Goal: Task Accomplishment & Management: Complete application form

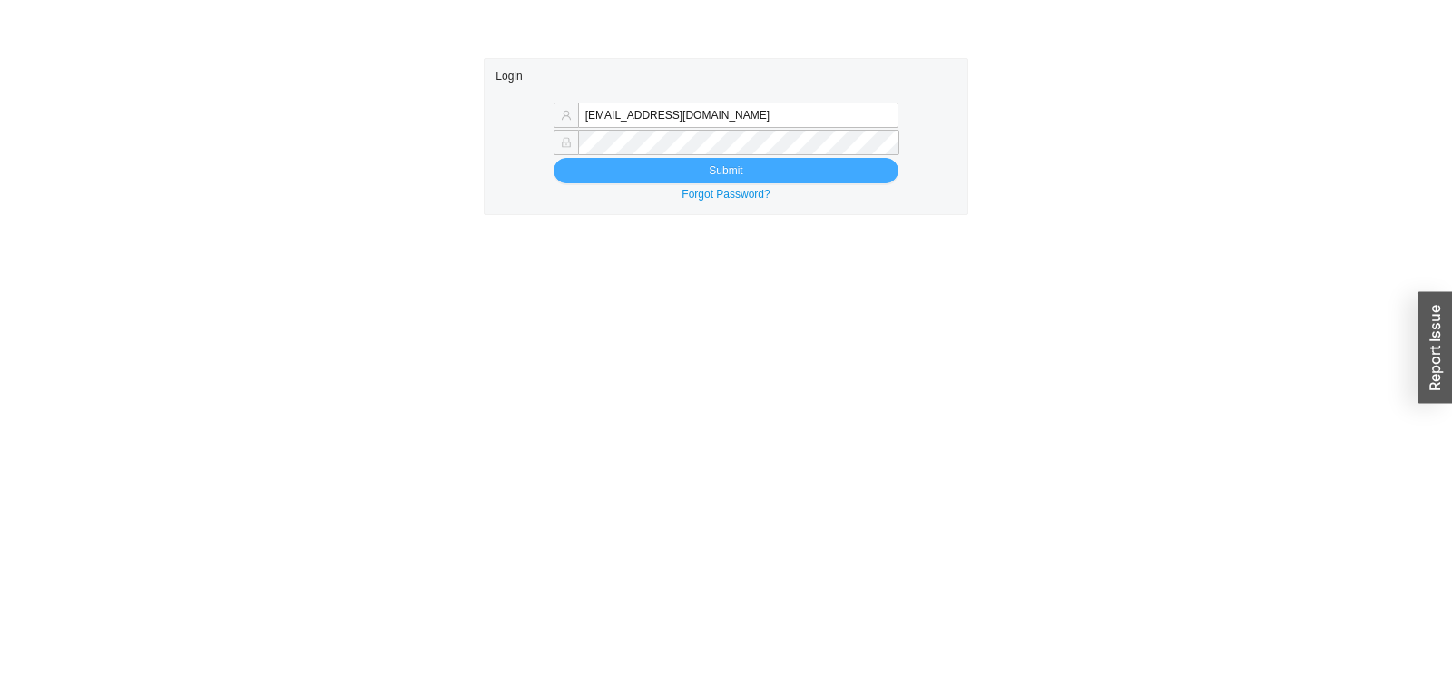
type input "[EMAIL_ADDRESS][DOMAIN_NAME]"
click at [692, 180] on button "Submit" at bounding box center [725, 170] width 345 height 25
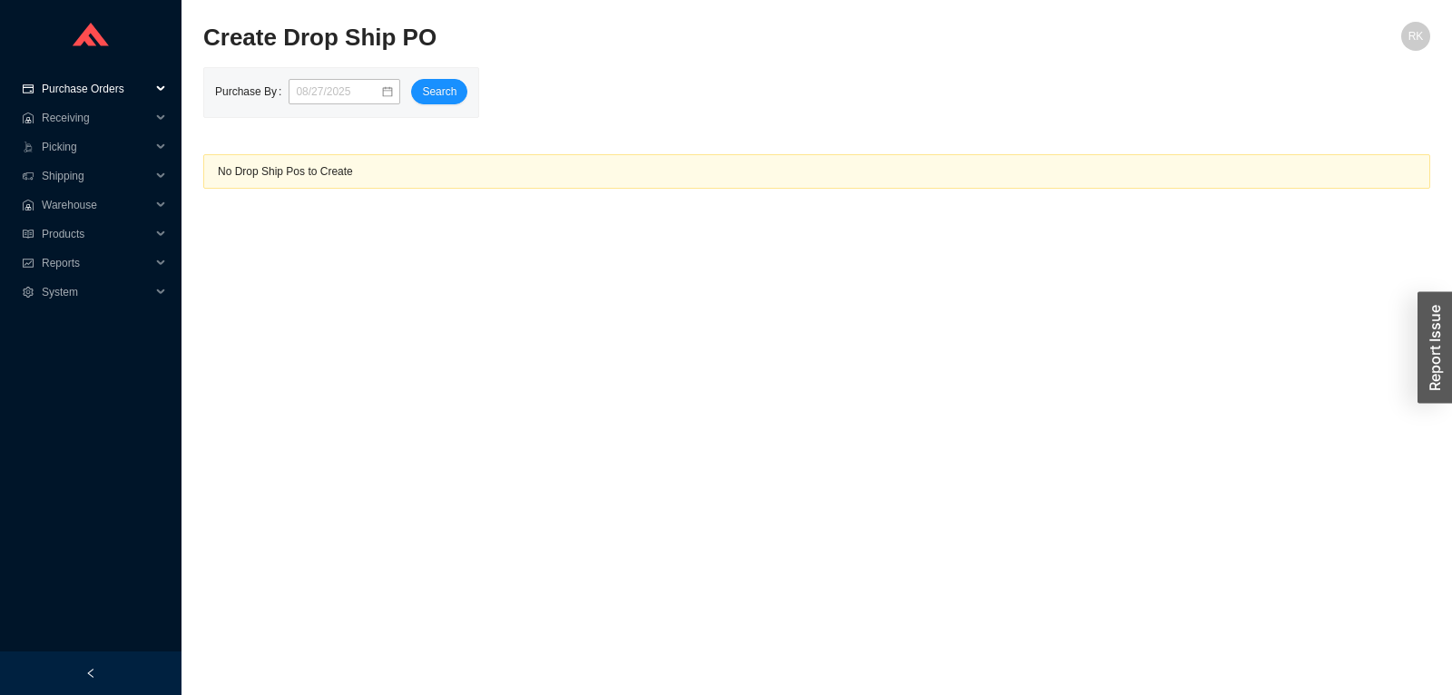
click at [106, 87] on span "Purchase Orders" at bounding box center [96, 88] width 109 height 29
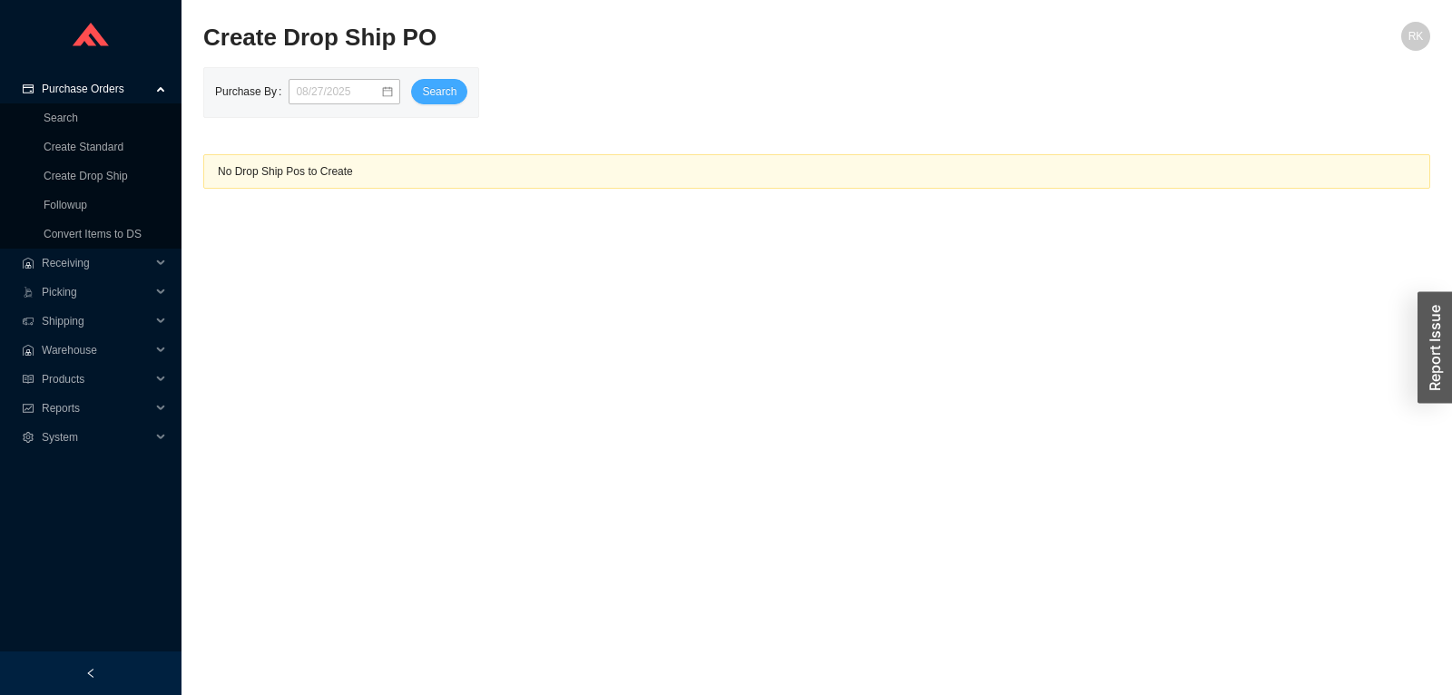
click at [425, 93] on span "Search" at bounding box center [439, 92] width 34 height 18
click at [97, 170] on link "Create Drop Ship" at bounding box center [86, 176] width 84 height 13
click at [96, 176] on link "Create Drop Ship" at bounding box center [86, 176] width 84 height 13
click at [93, 149] on link "Create Standard" at bounding box center [84, 147] width 80 height 13
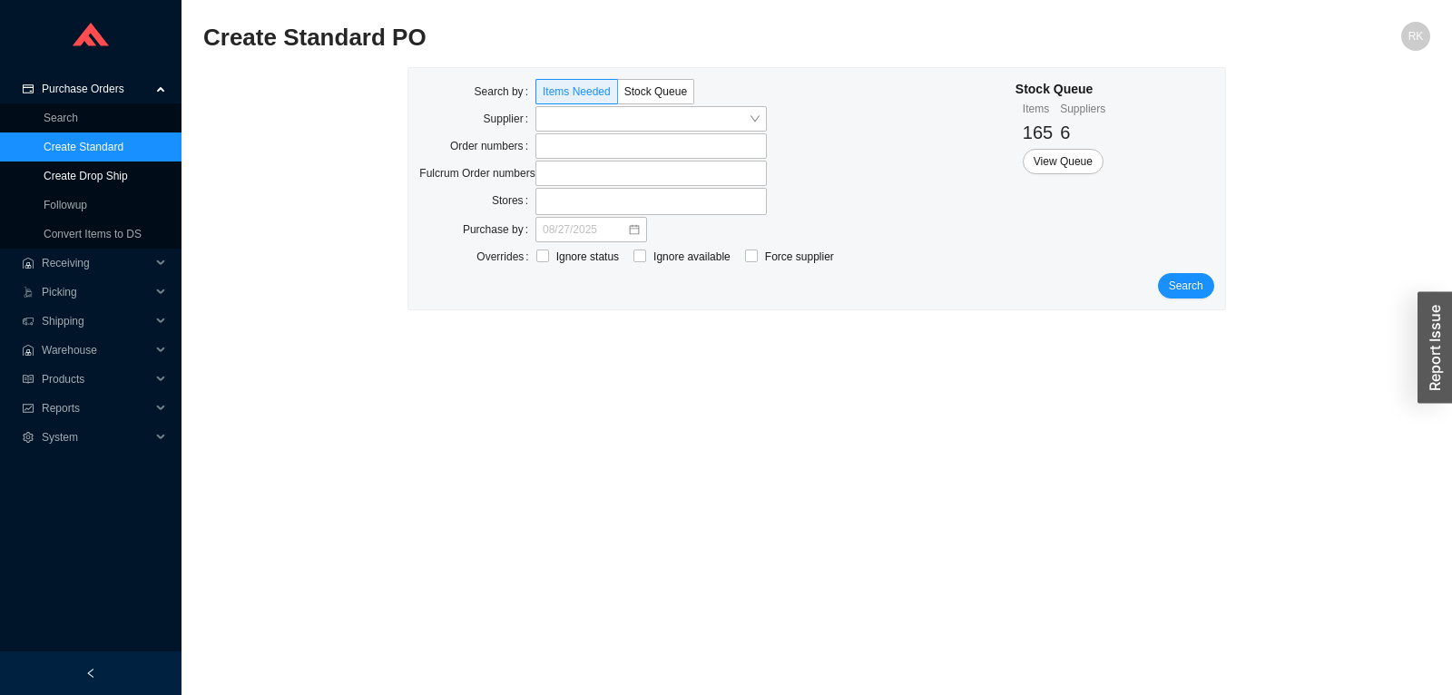
click at [93, 176] on link "Create Drop Ship" at bounding box center [86, 176] width 84 height 13
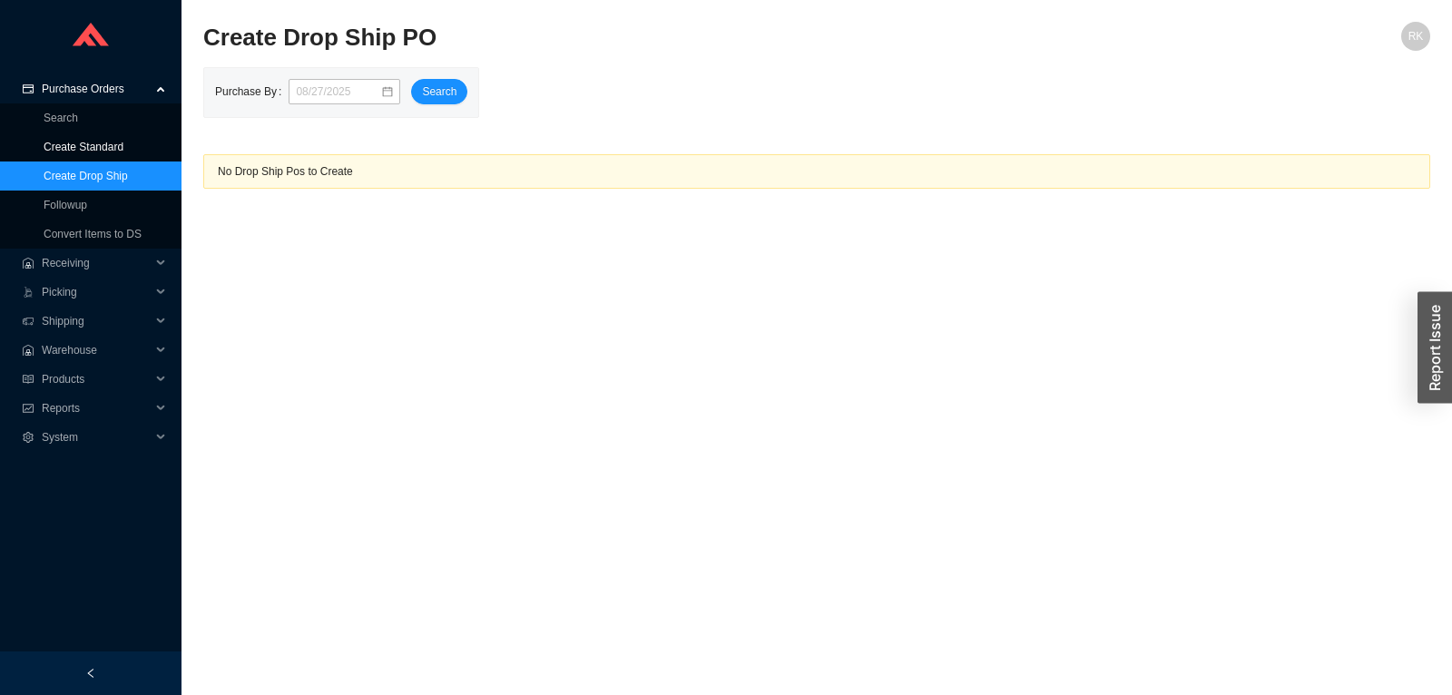
click at [102, 150] on link "Create Standard" at bounding box center [84, 147] width 80 height 13
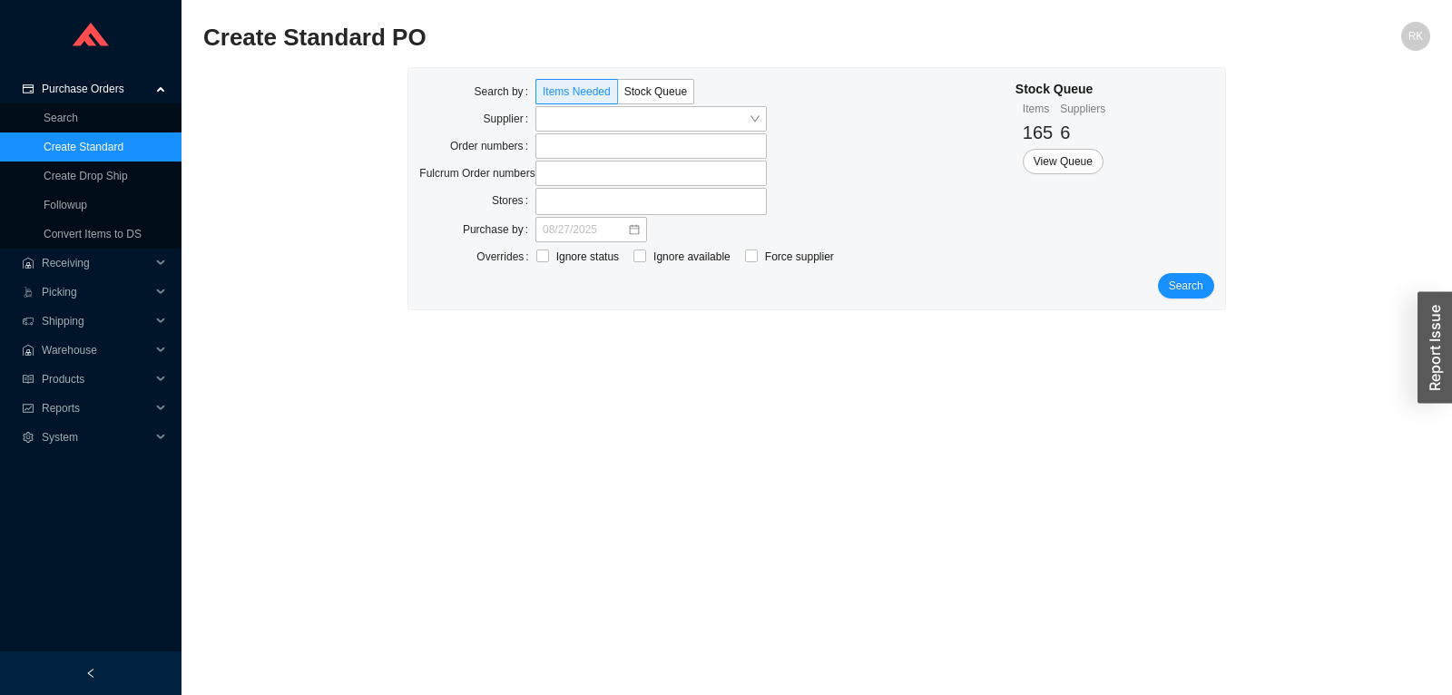
click at [1215, 276] on div "Search by Items Needed Stock Queue Supplier Order numbers Fulcrum Order numbers…" at bounding box center [816, 188] width 816 height 241
click at [1199, 279] on span "Search" at bounding box center [1186, 286] width 34 height 18
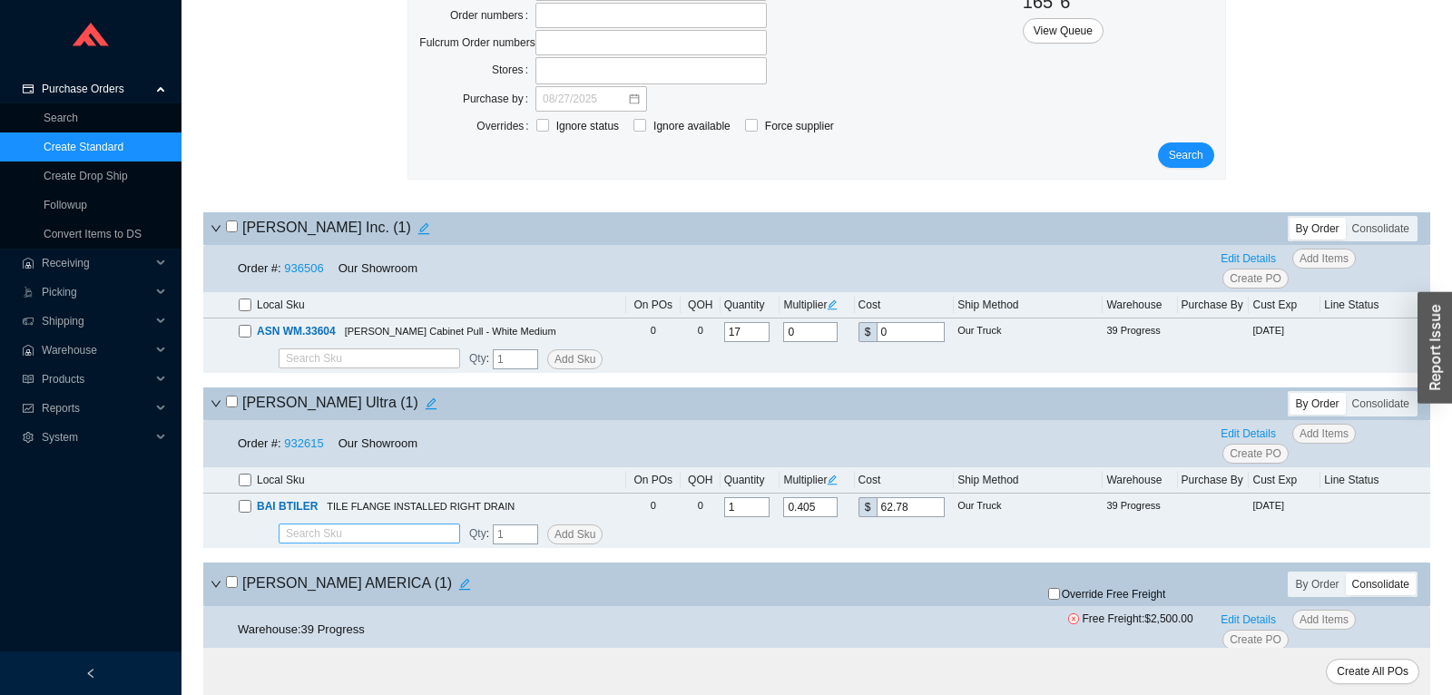
scroll to position [191, 0]
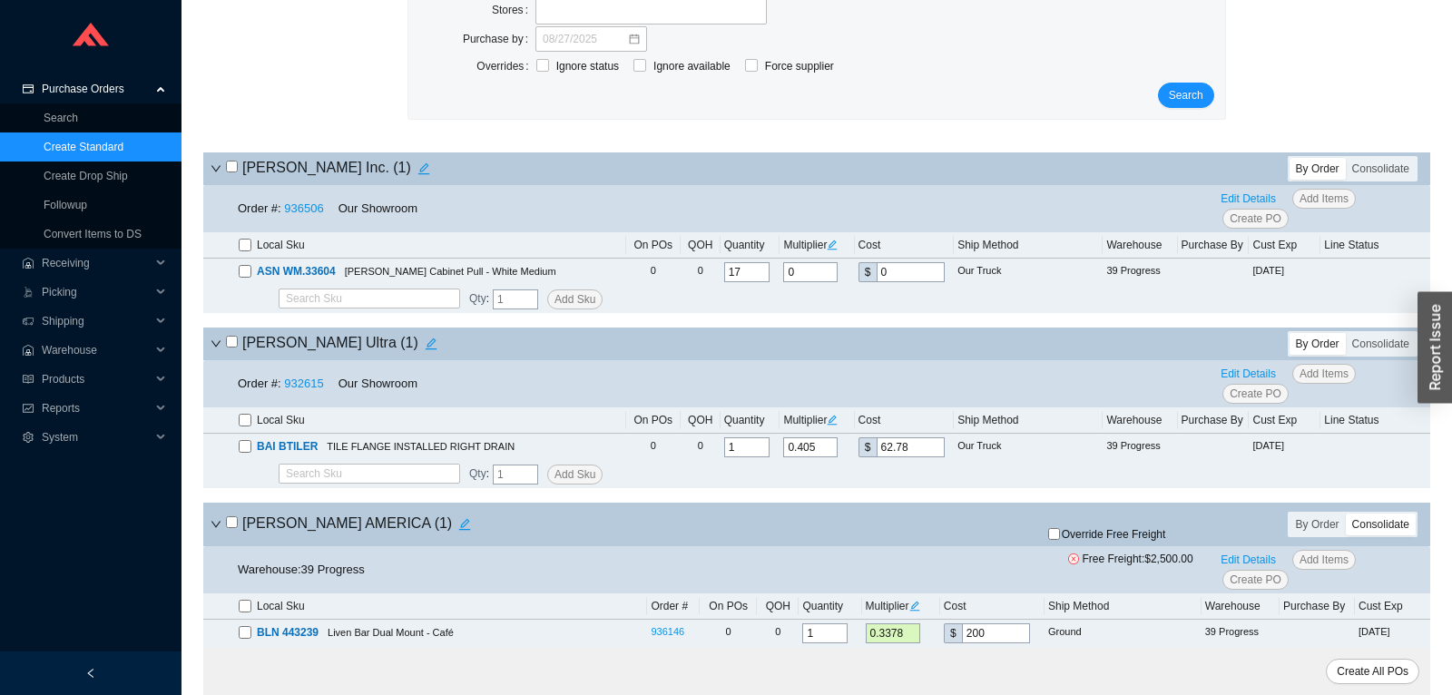
click at [235, 169] on input "checkbox" at bounding box center [232, 167] width 12 height 12
checkbox input "true"
click at [293, 400] on div "Order #: 932615 Our Showroom Edit Details Add Items Create PO" at bounding box center [816, 383] width 1227 height 47
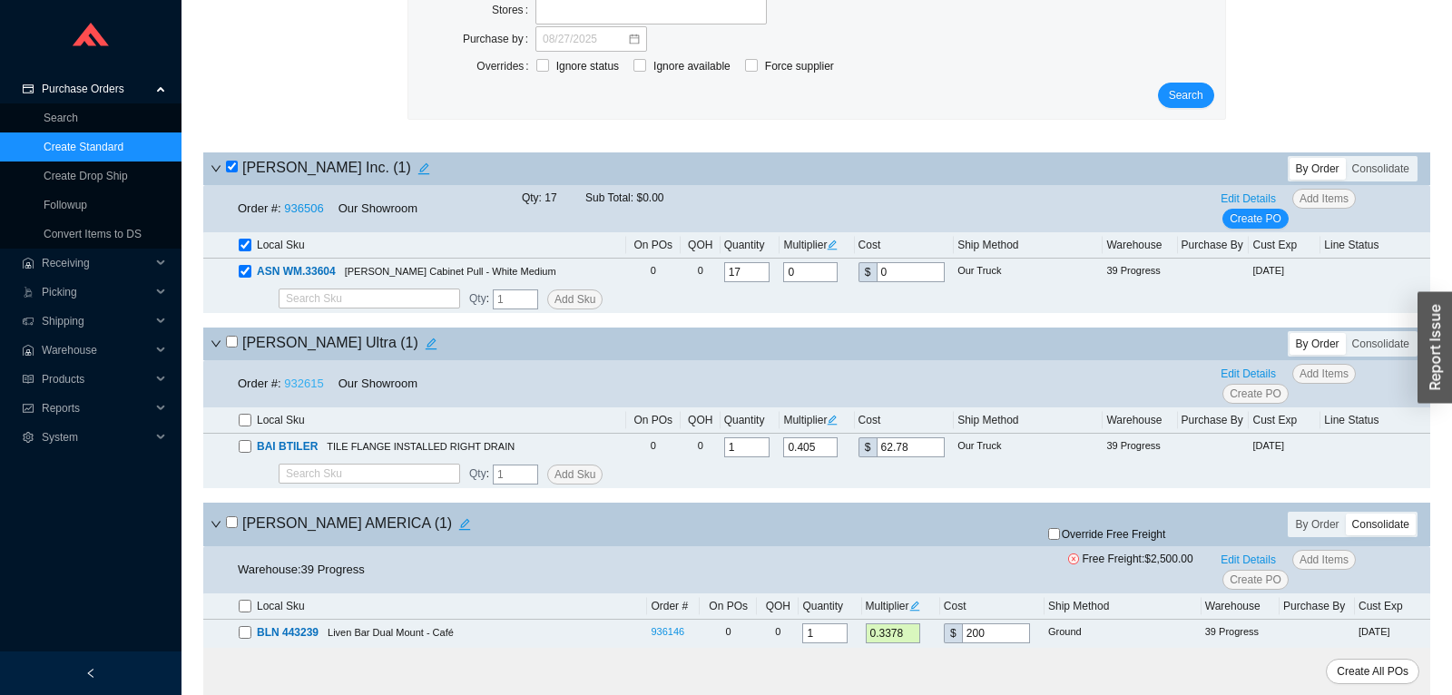
click at [298, 390] on link "932615" at bounding box center [303, 384] width 39 height 14
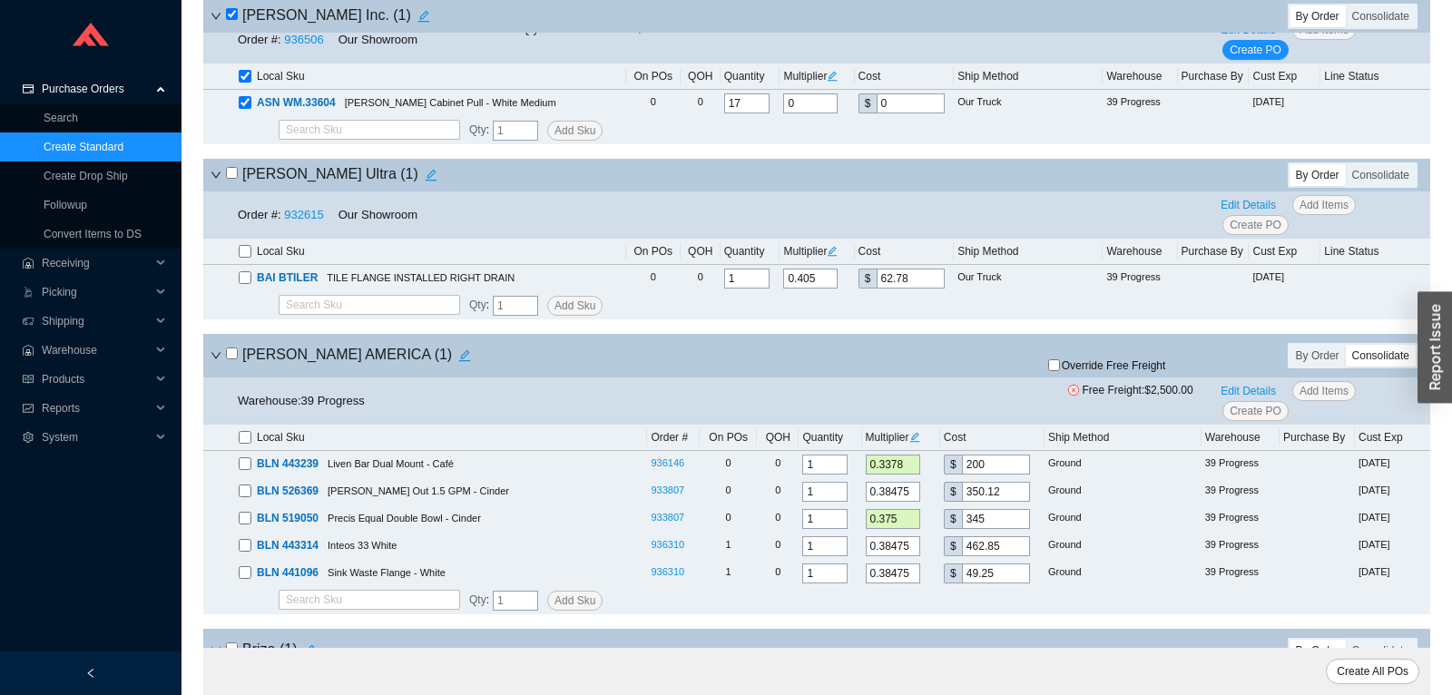
scroll to position [476, 0]
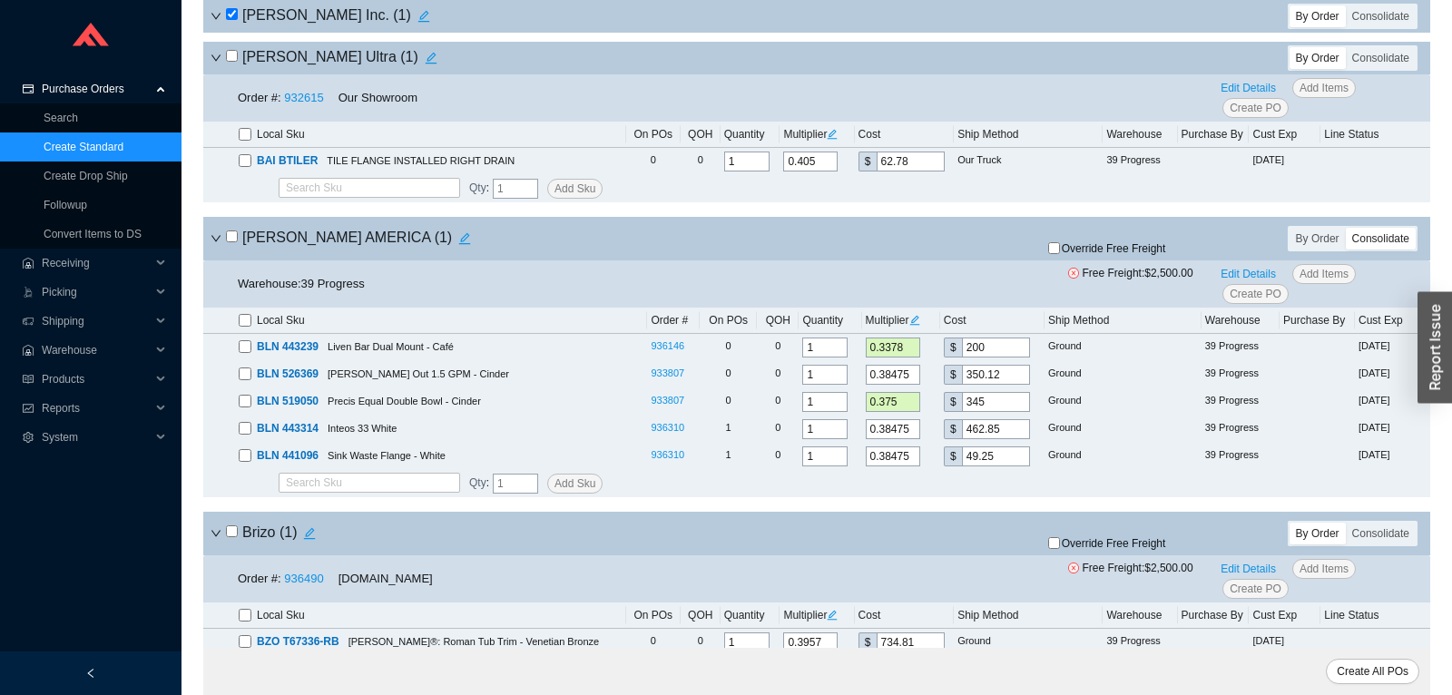
click at [235, 241] on input "checkbox" at bounding box center [232, 236] width 12 height 12
checkbox input "true"
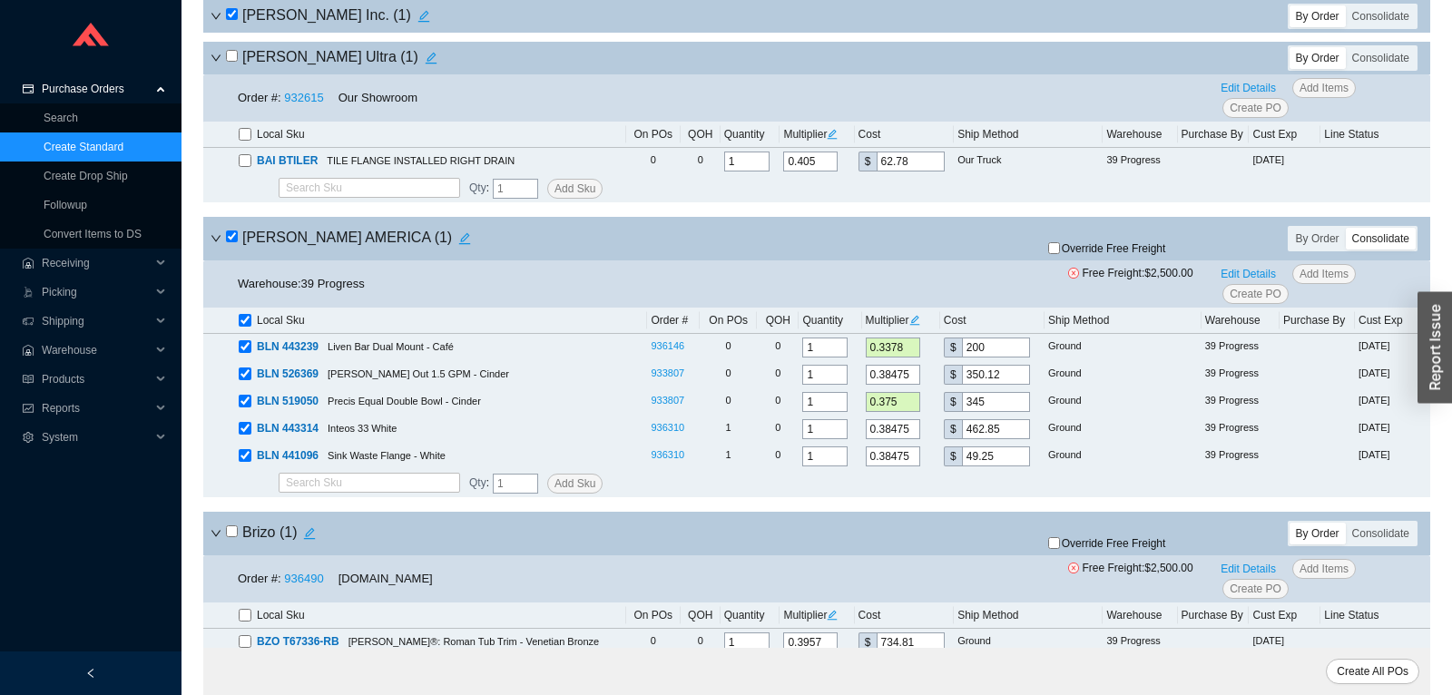
checkbox input "true"
click at [235, 241] on input "checkbox" at bounding box center [232, 236] width 12 height 12
checkbox input "false"
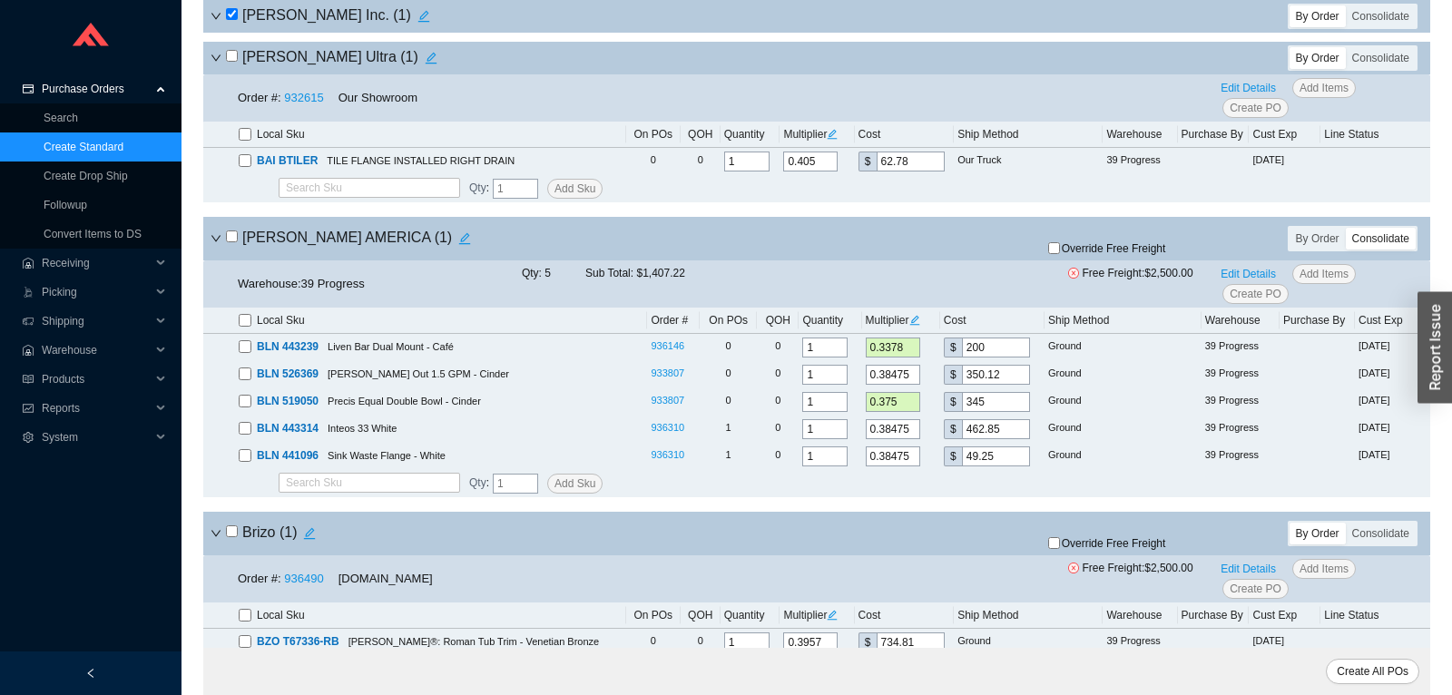
checkbox input "false"
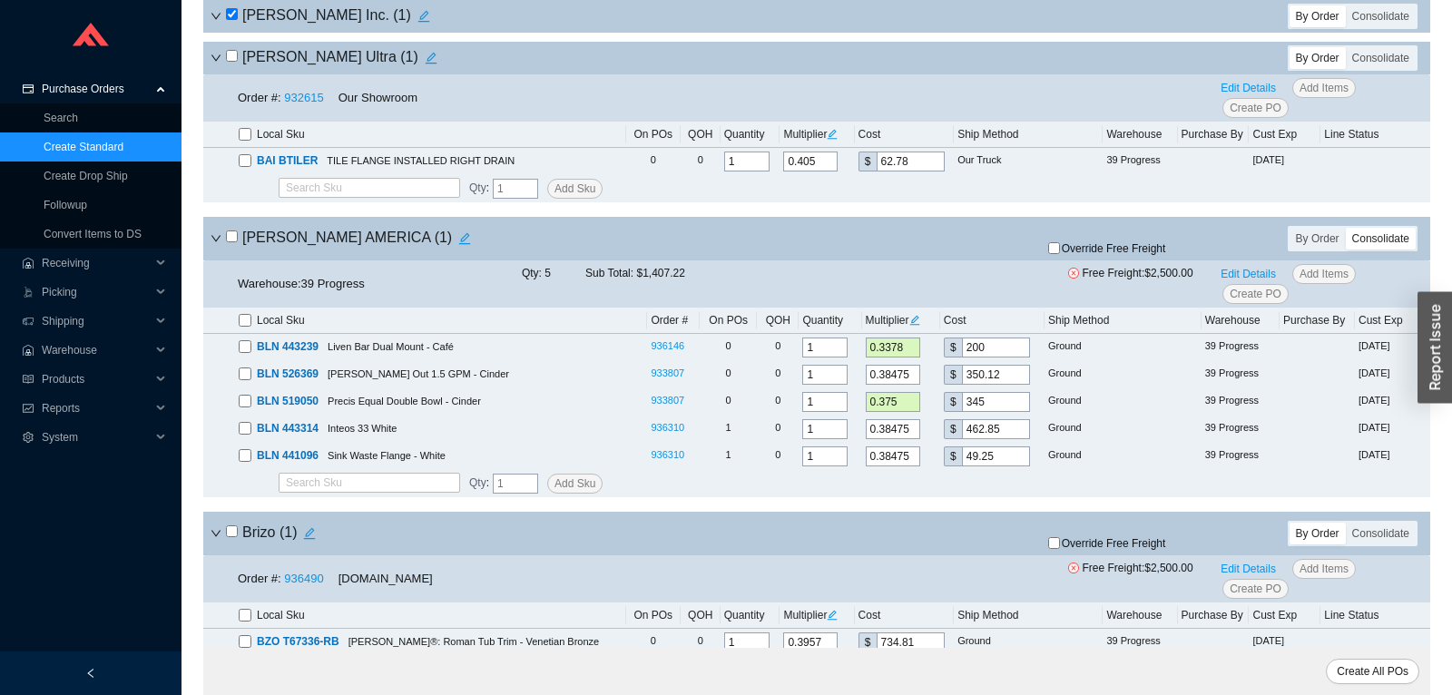
checkbox input "false"
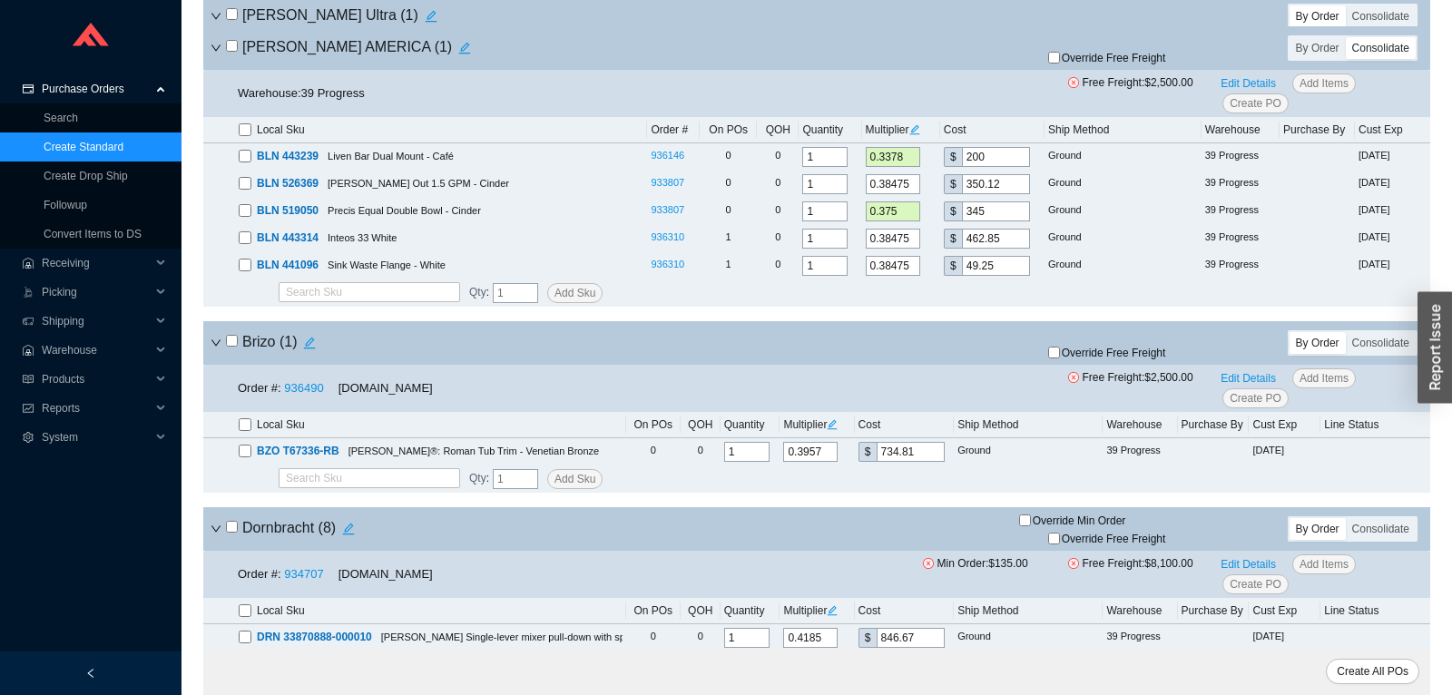
scroll to position [953, 0]
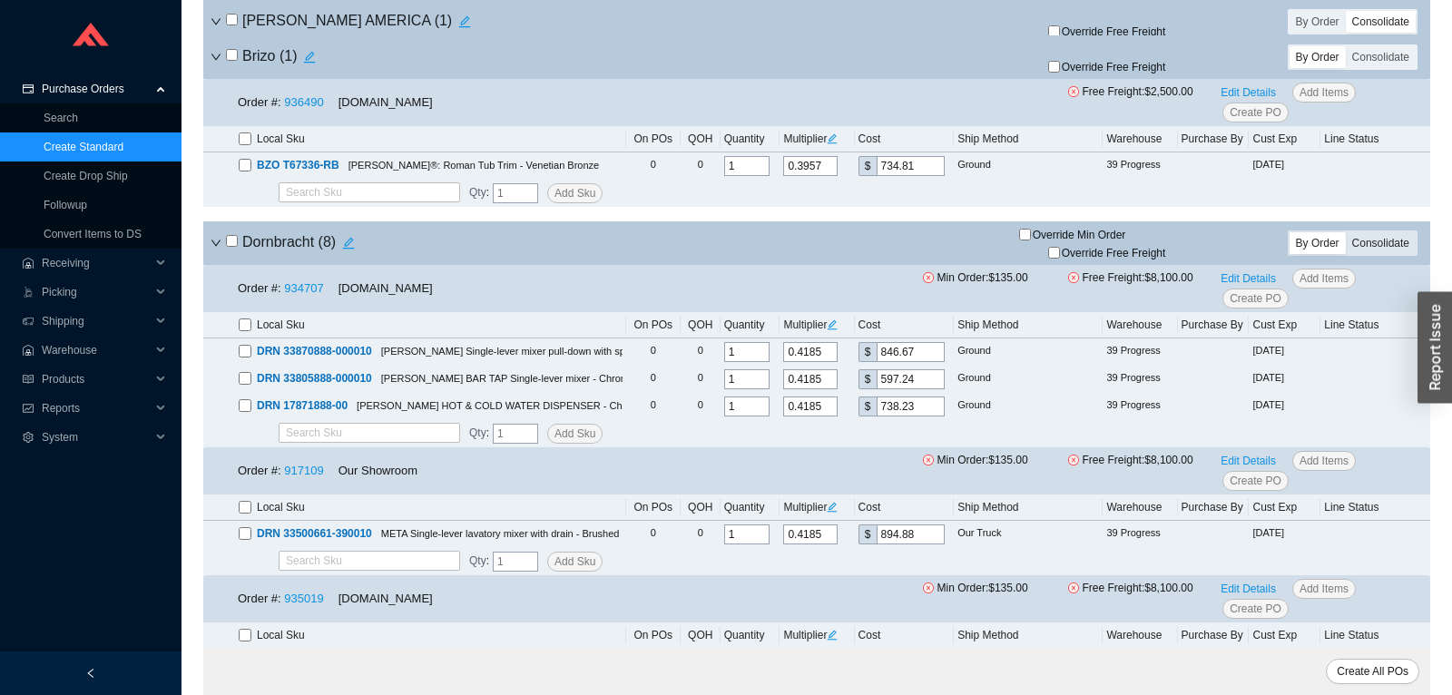
click at [1365, 243] on div "Consolidate" at bounding box center [1381, 243] width 70 height 22
click at [1346, 232] on input "Consolidate" at bounding box center [1346, 232] width 0 height 0
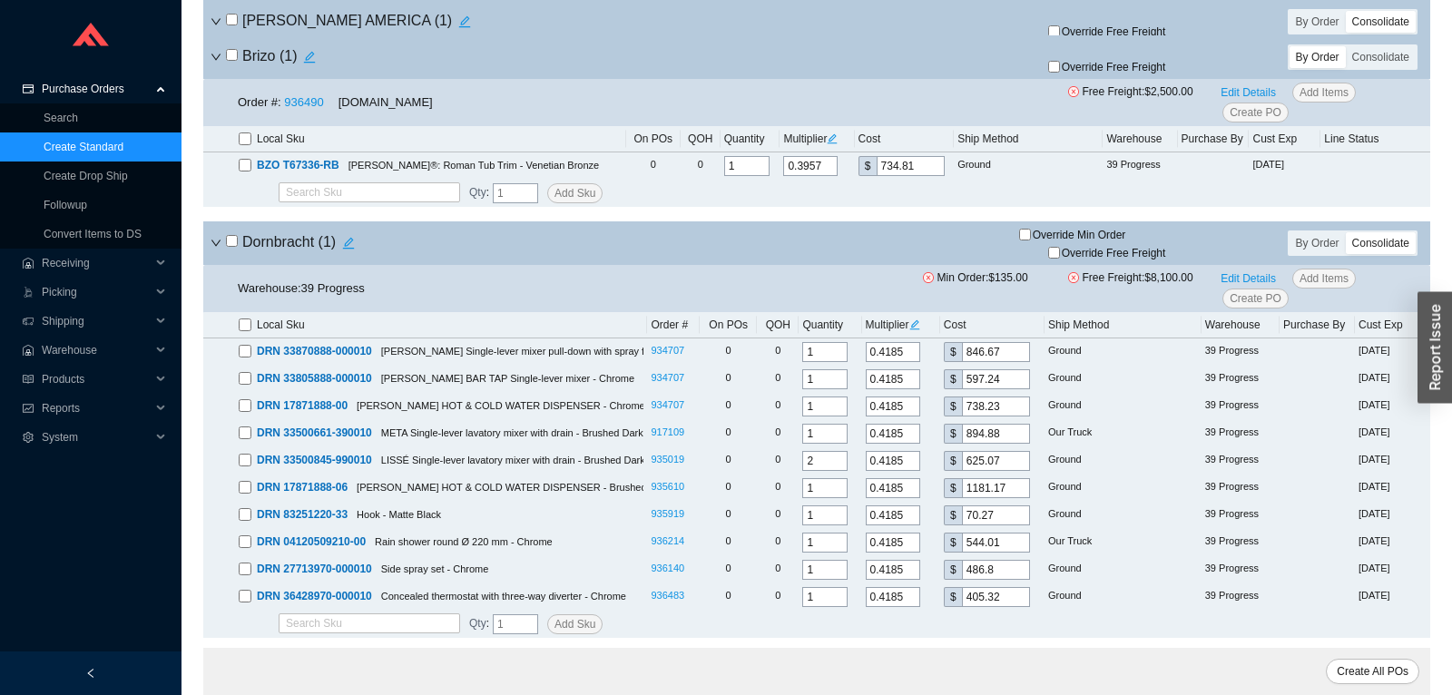
click at [233, 247] on input "checkbox" at bounding box center [232, 241] width 12 height 12
checkbox input "true"
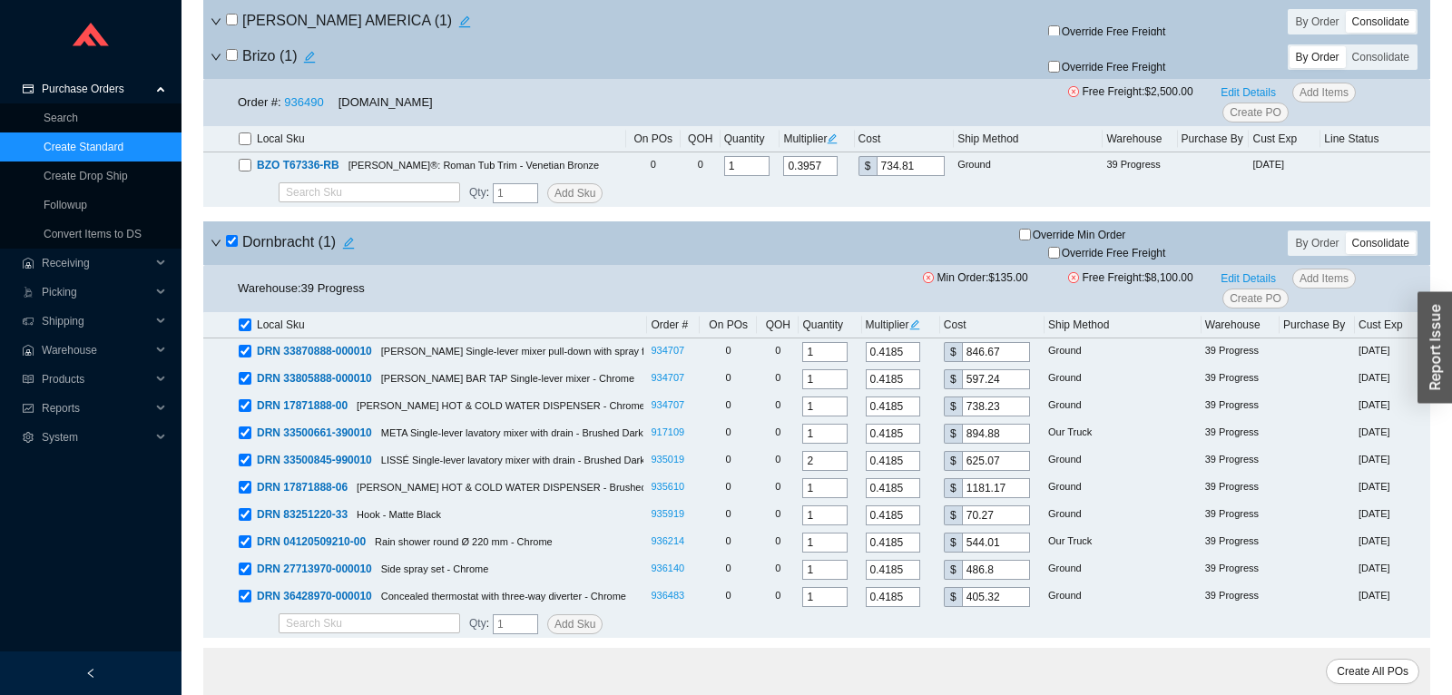
checkbox input "true"
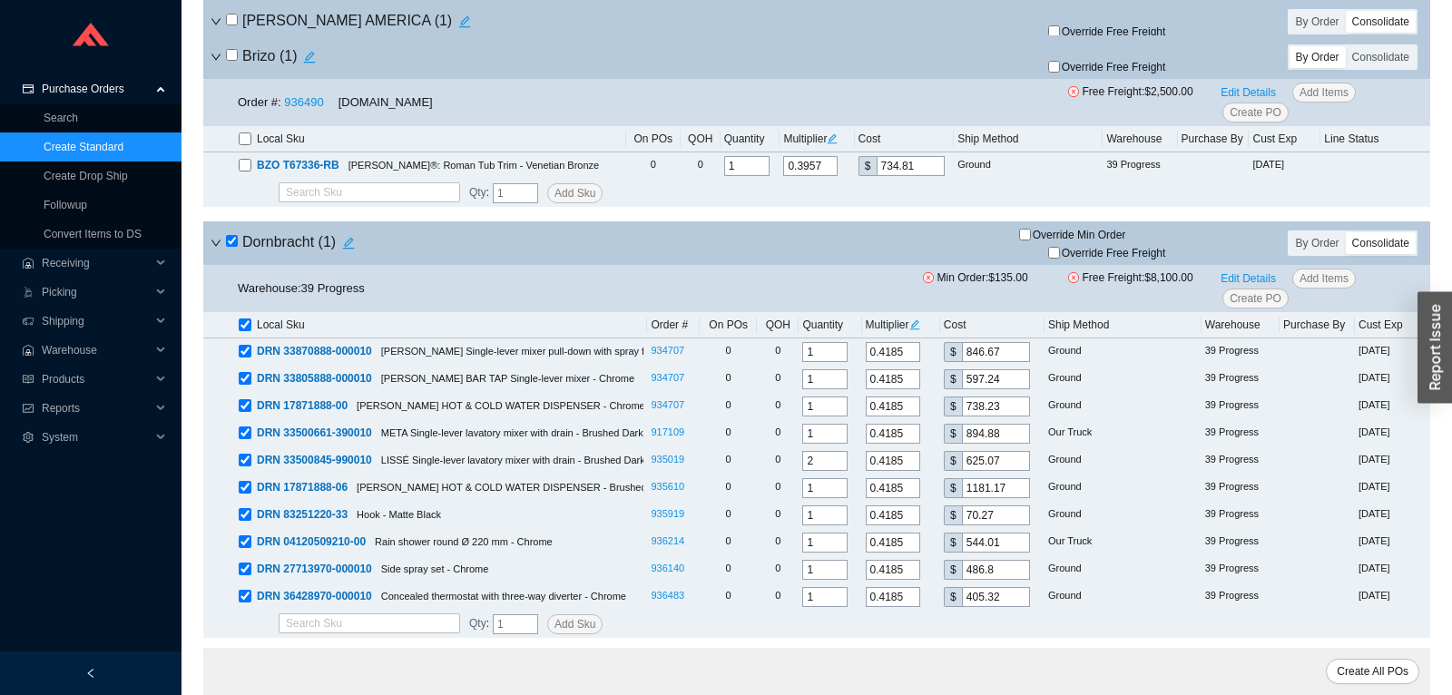
checkbox input "true"
click at [233, 247] on input "checkbox" at bounding box center [232, 241] width 12 height 12
checkbox input "false"
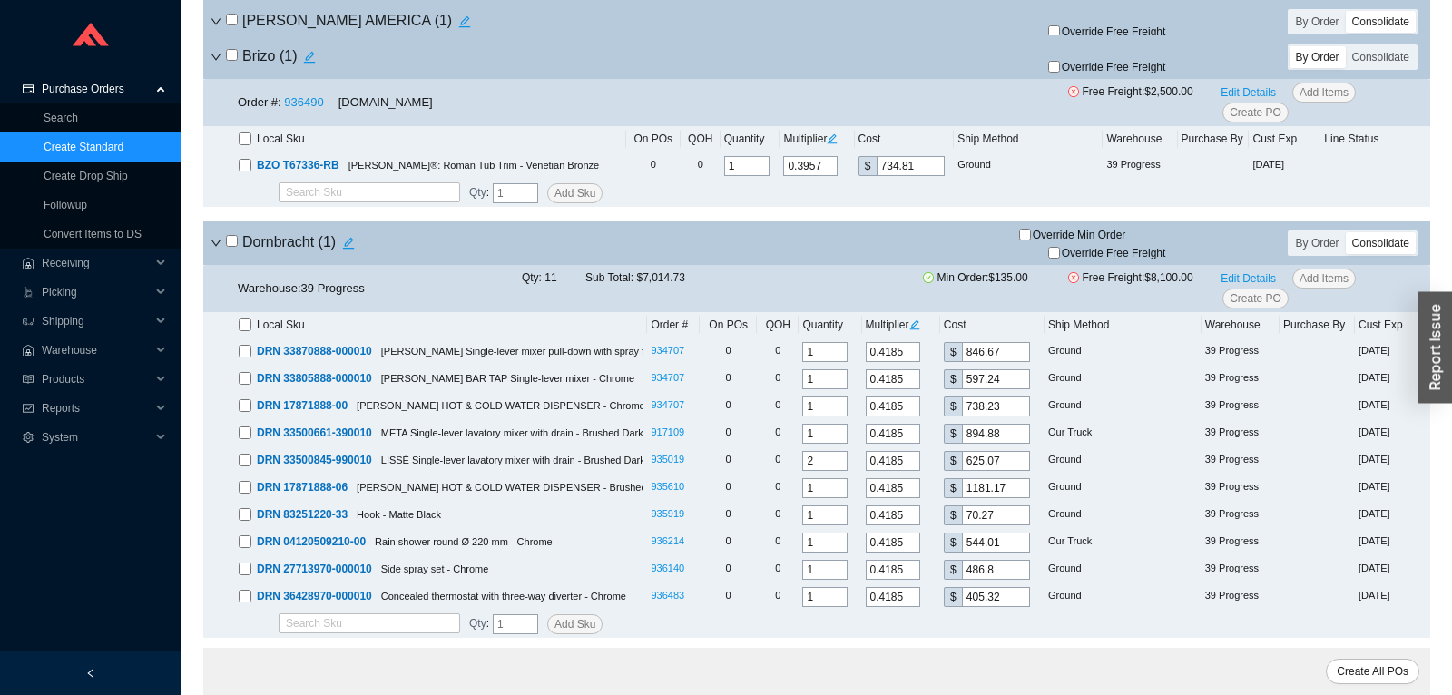
checkbox input "false"
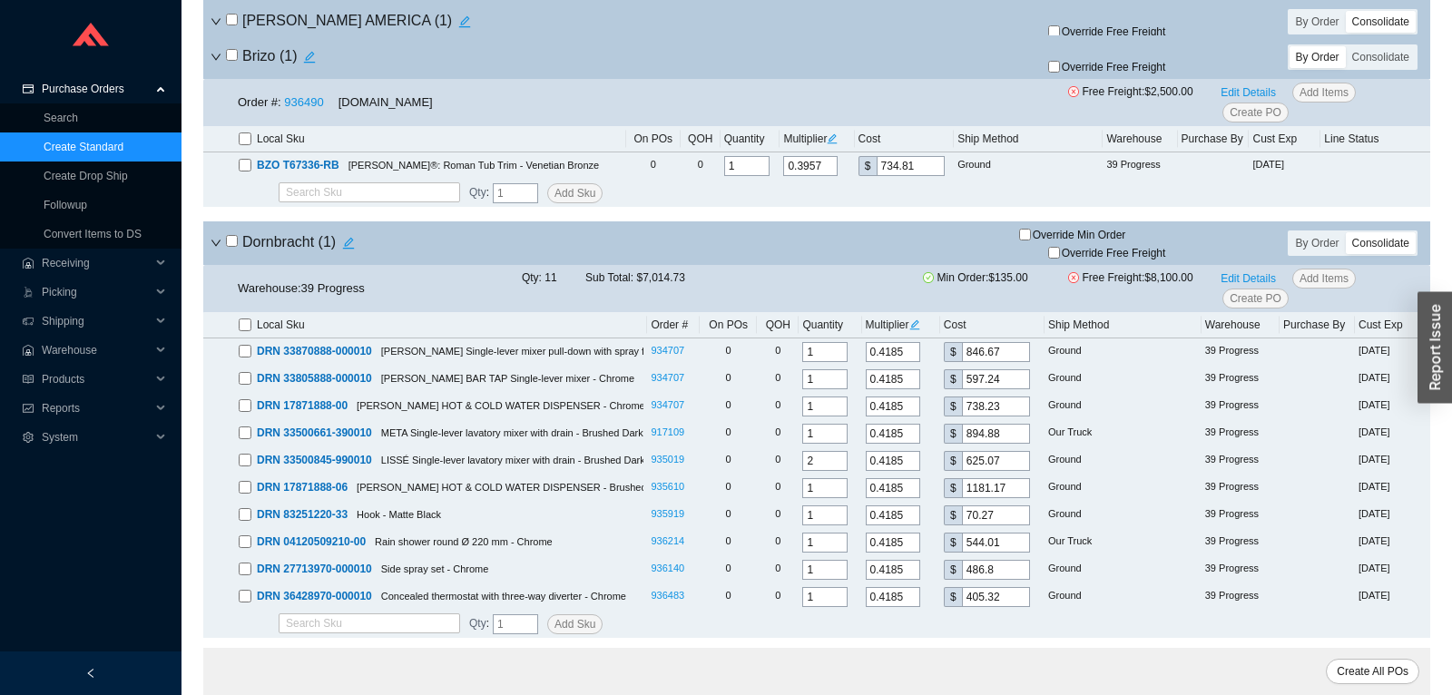
checkbox input "false"
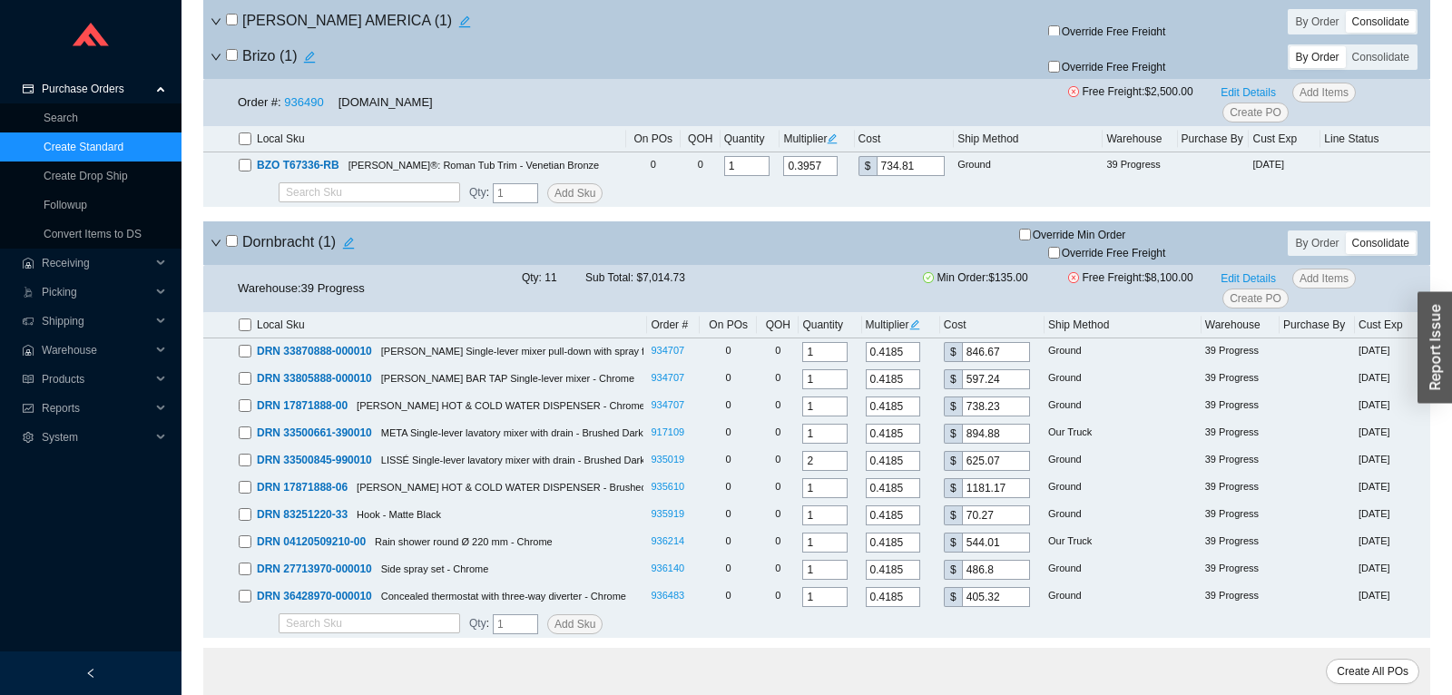
checkbox input "false"
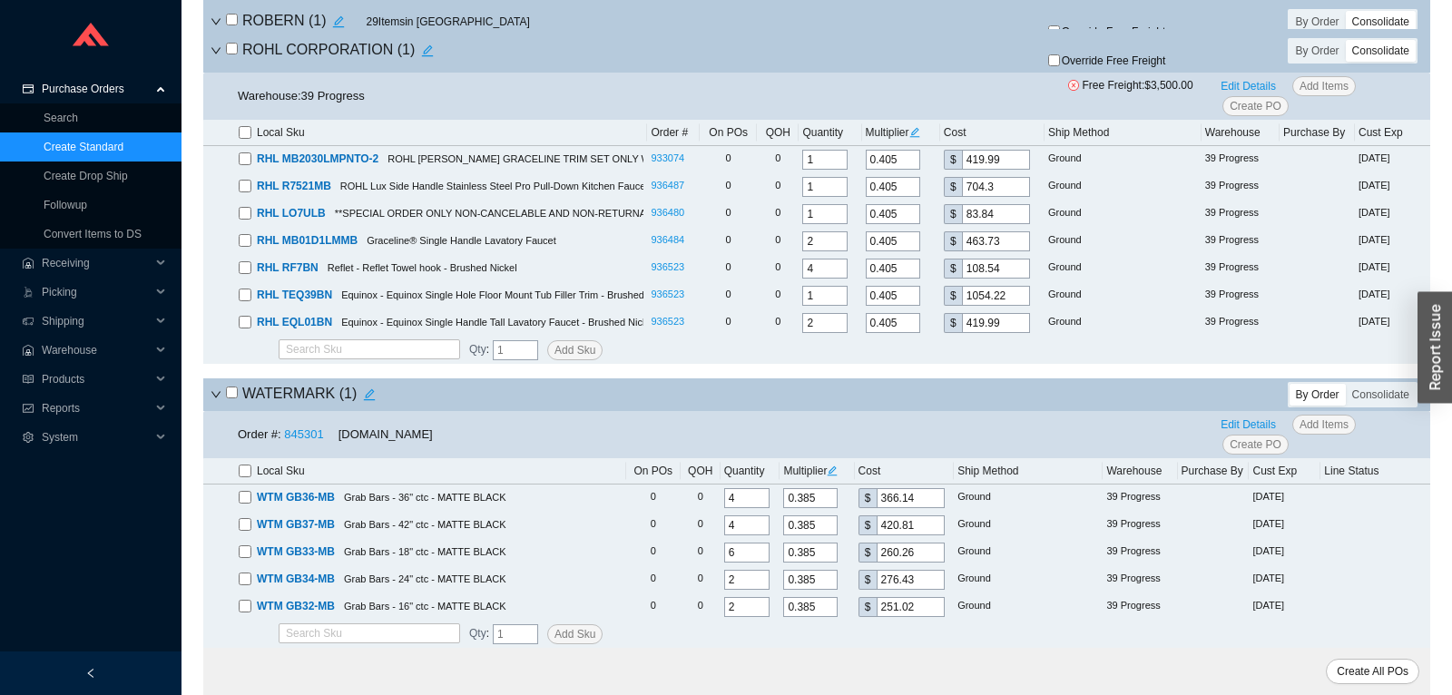
scroll to position [6401, 0]
click at [221, 400] on div "WATERMARK ( 1 )" at bounding box center [614, 394] width 808 height 25
click at [225, 396] on div "WATERMARK ( 1 )" at bounding box center [614, 394] width 808 height 25
click at [232, 395] on input "checkbox" at bounding box center [232, 393] width 12 height 12
checkbox input "true"
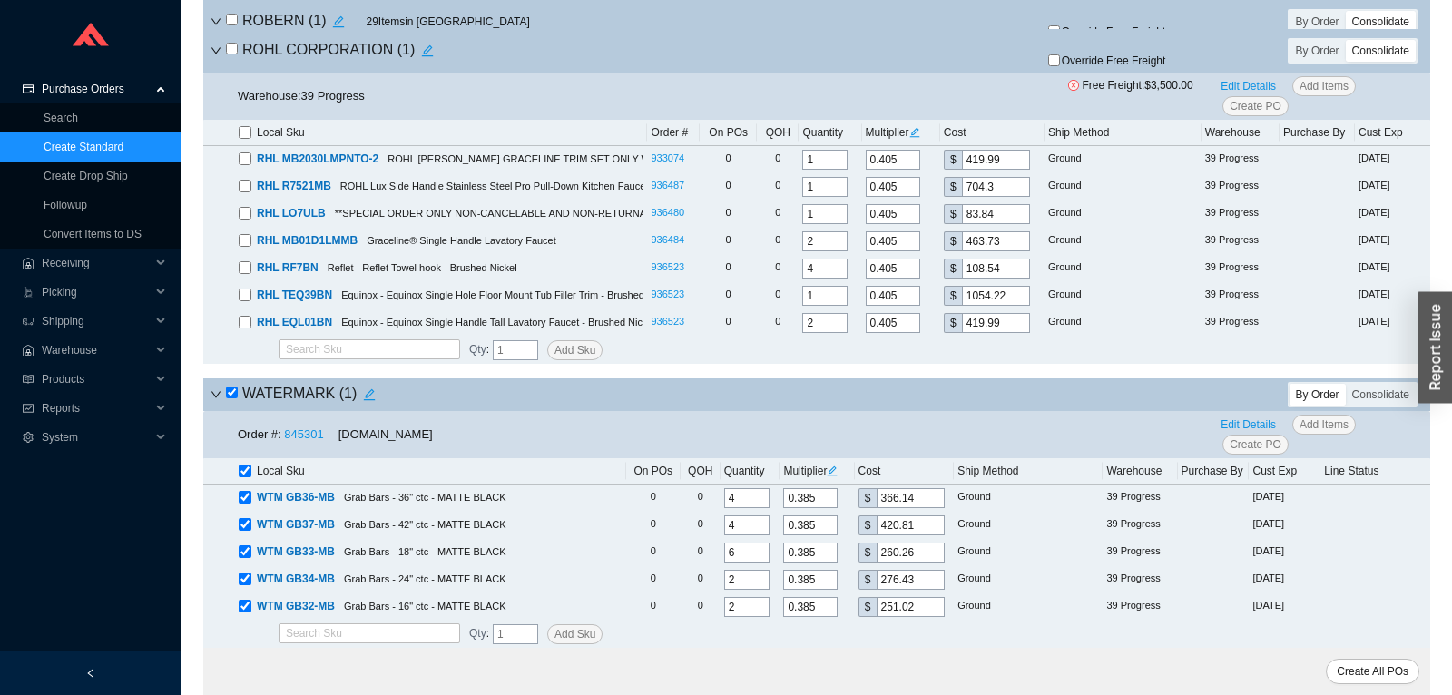
checkbox input "true"
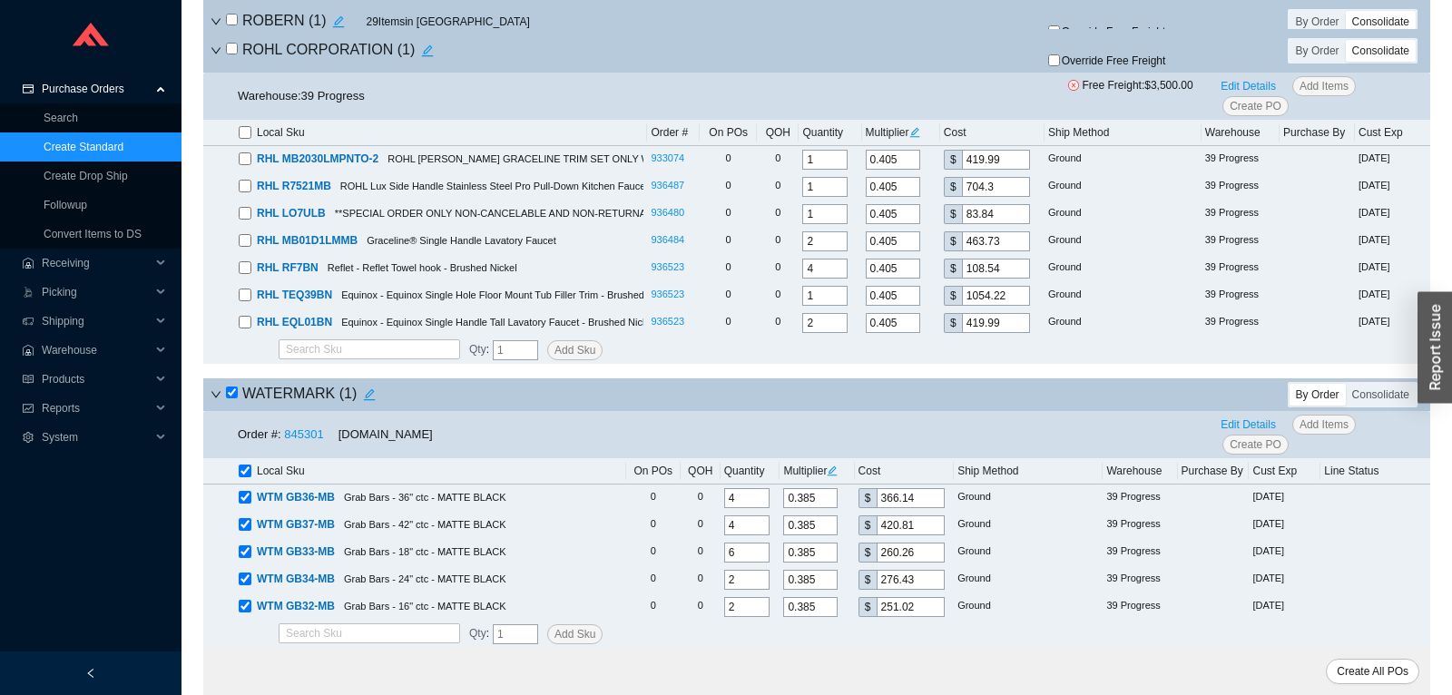
checkbox input "true"
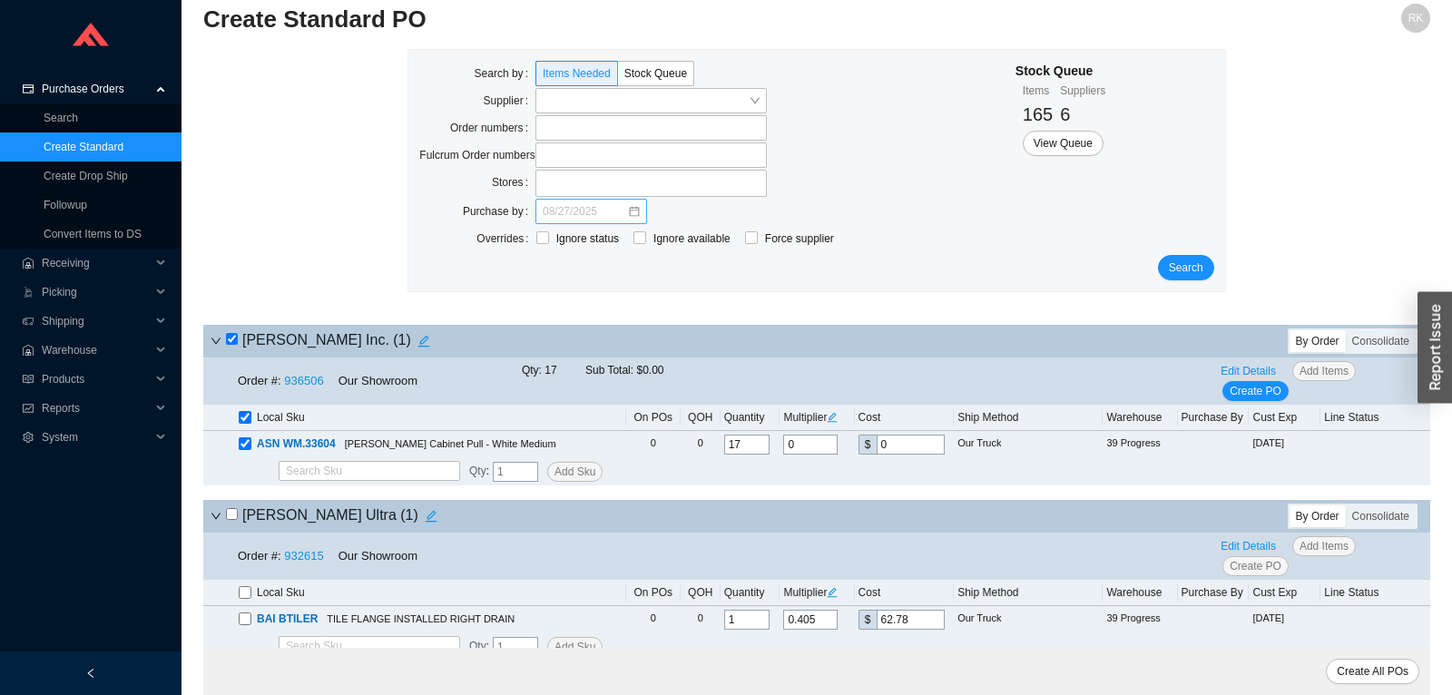
scroll to position [0, 0]
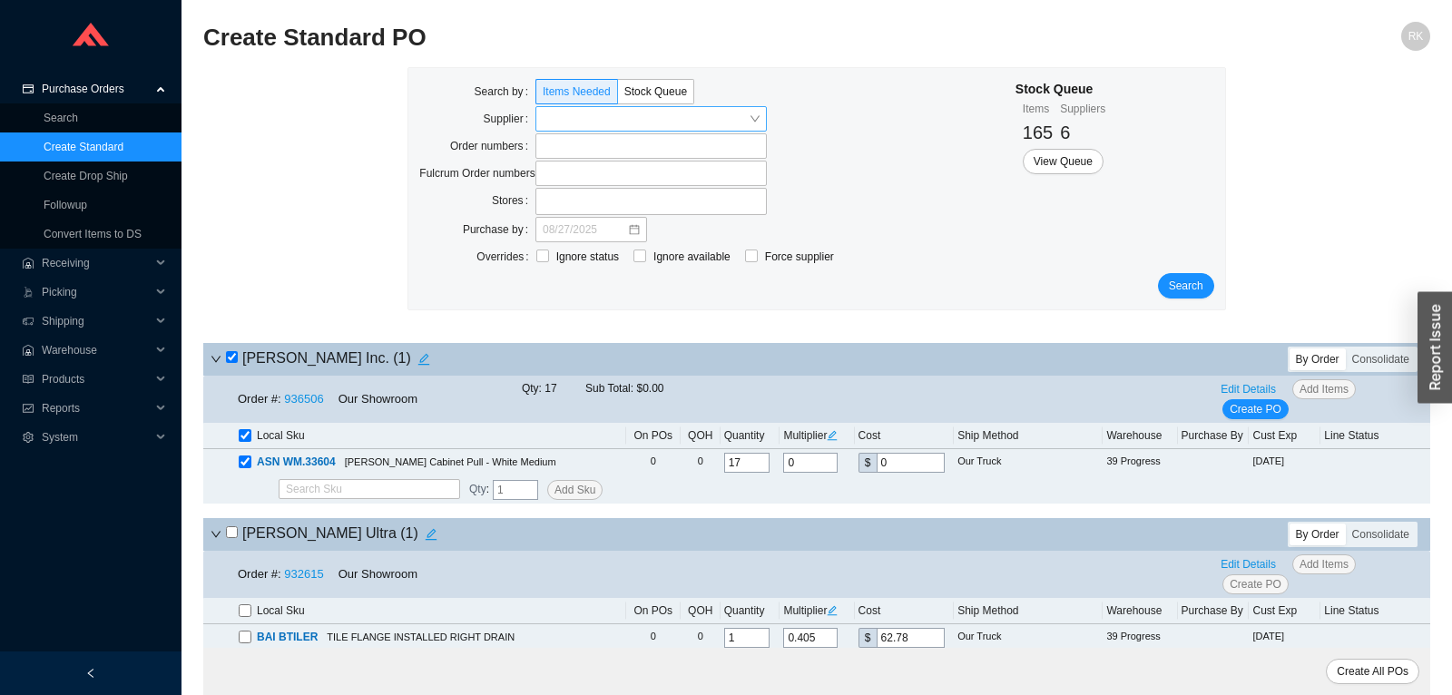
click at [624, 121] on input "search" at bounding box center [646, 119] width 206 height 24
type input "kallista"
click at [1202, 292] on span "Search" at bounding box center [1186, 286] width 34 height 18
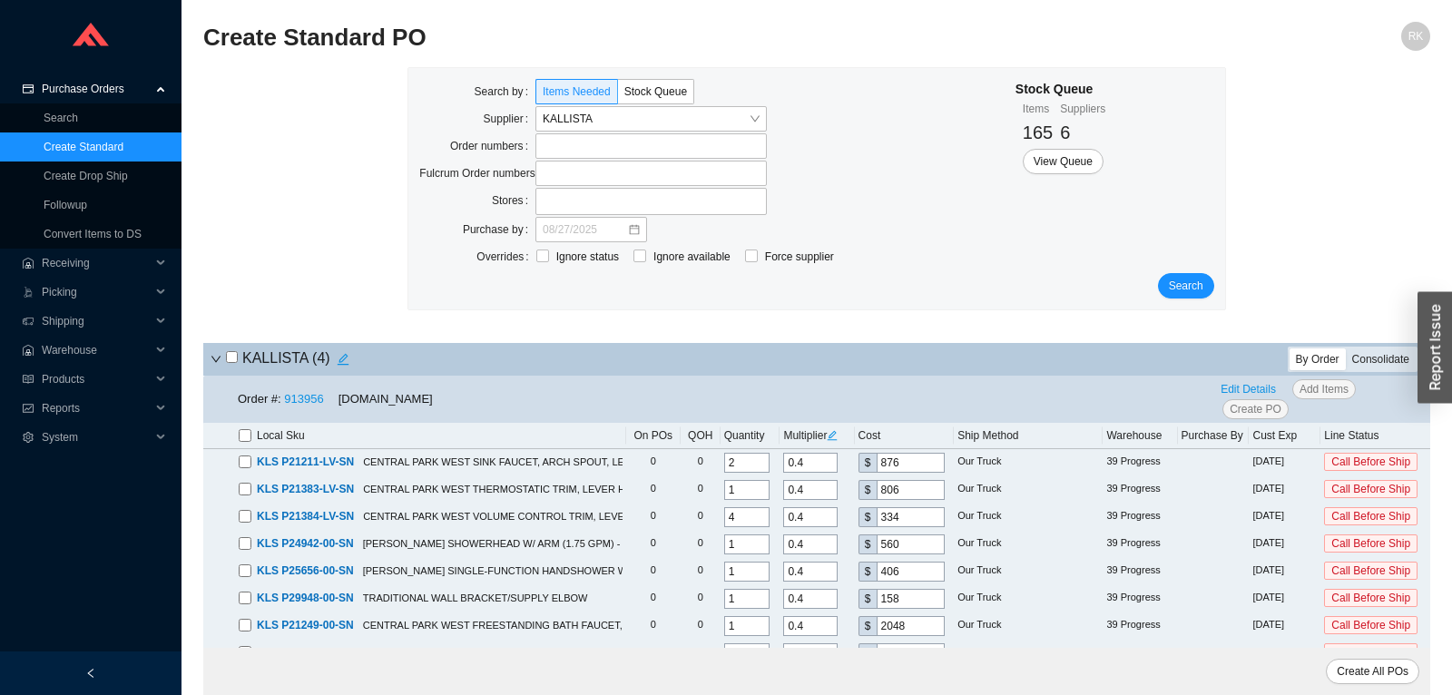
click at [1377, 367] on div "Consolidate" at bounding box center [1381, 359] width 70 height 22
click at [1346, 348] on input "Consolidate" at bounding box center [1346, 348] width 0 height 0
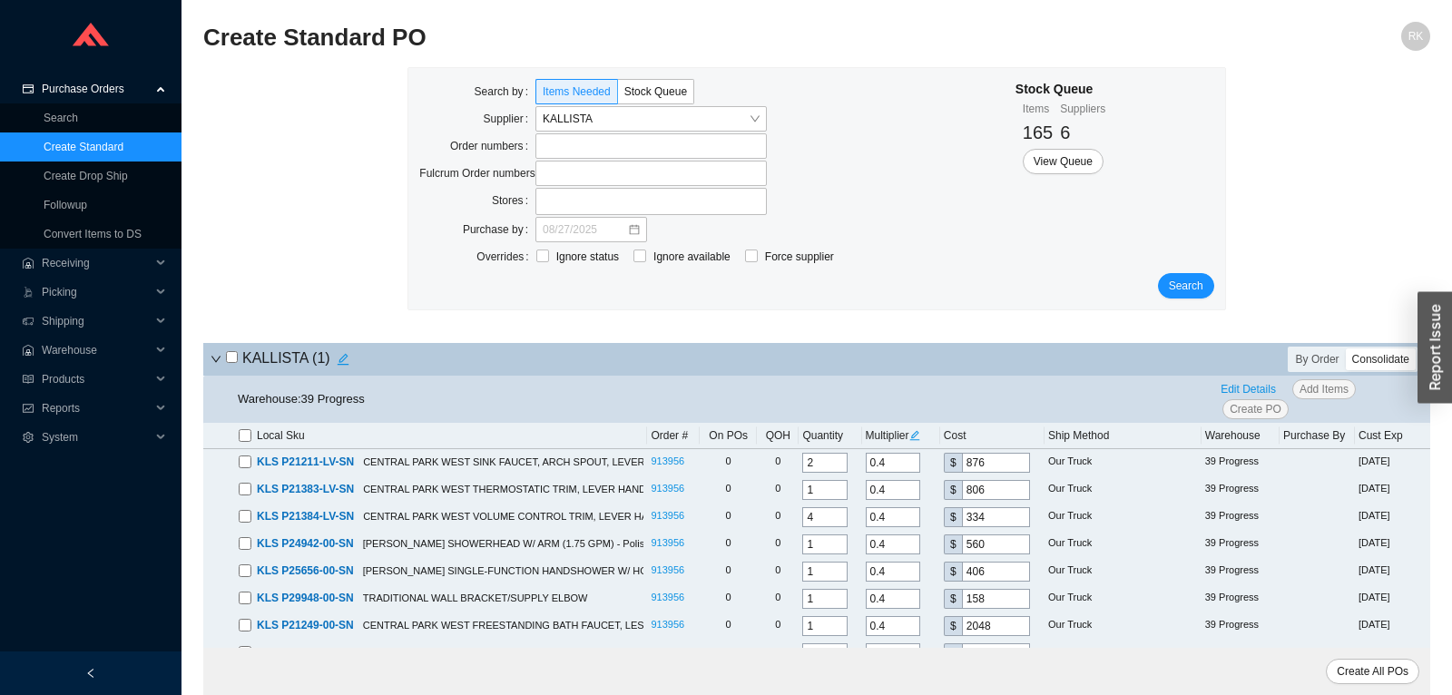
click at [233, 359] on input "checkbox" at bounding box center [232, 357] width 12 height 12
checkbox input "true"
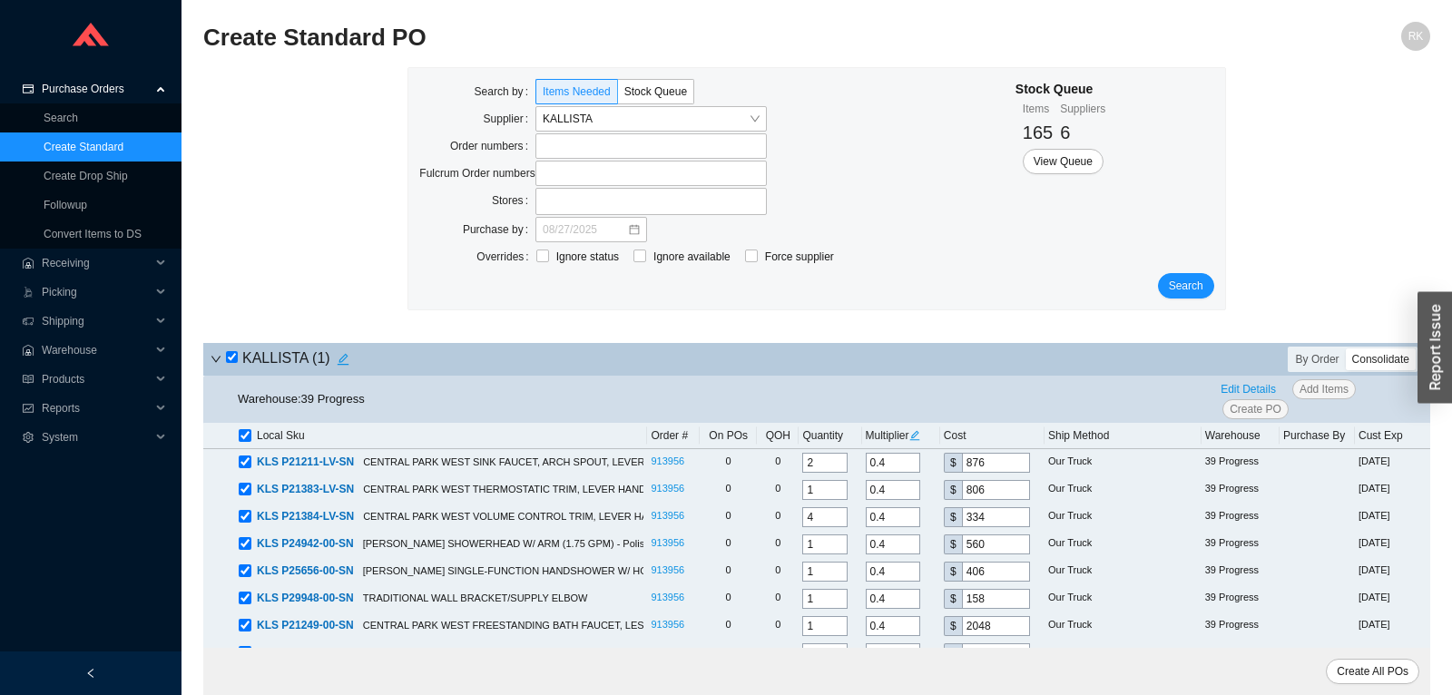
checkbox input "true"
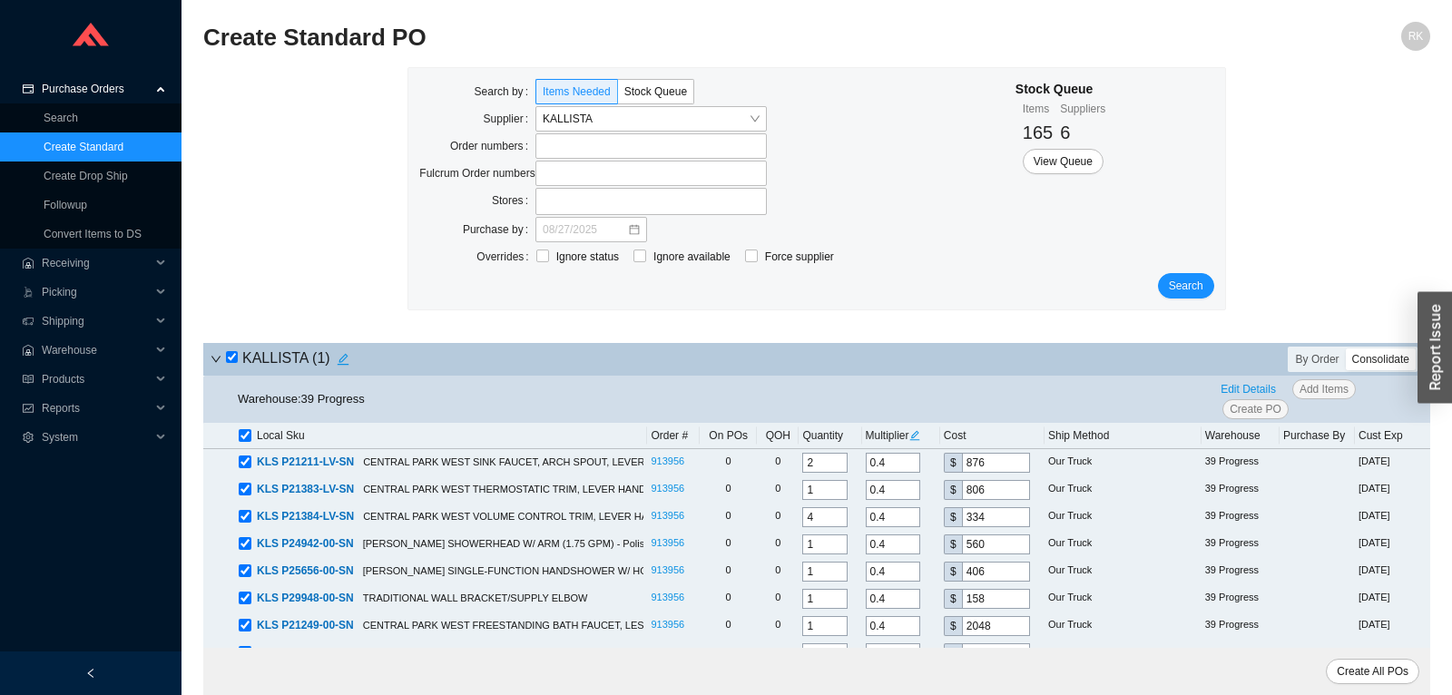
checkbox input "true"
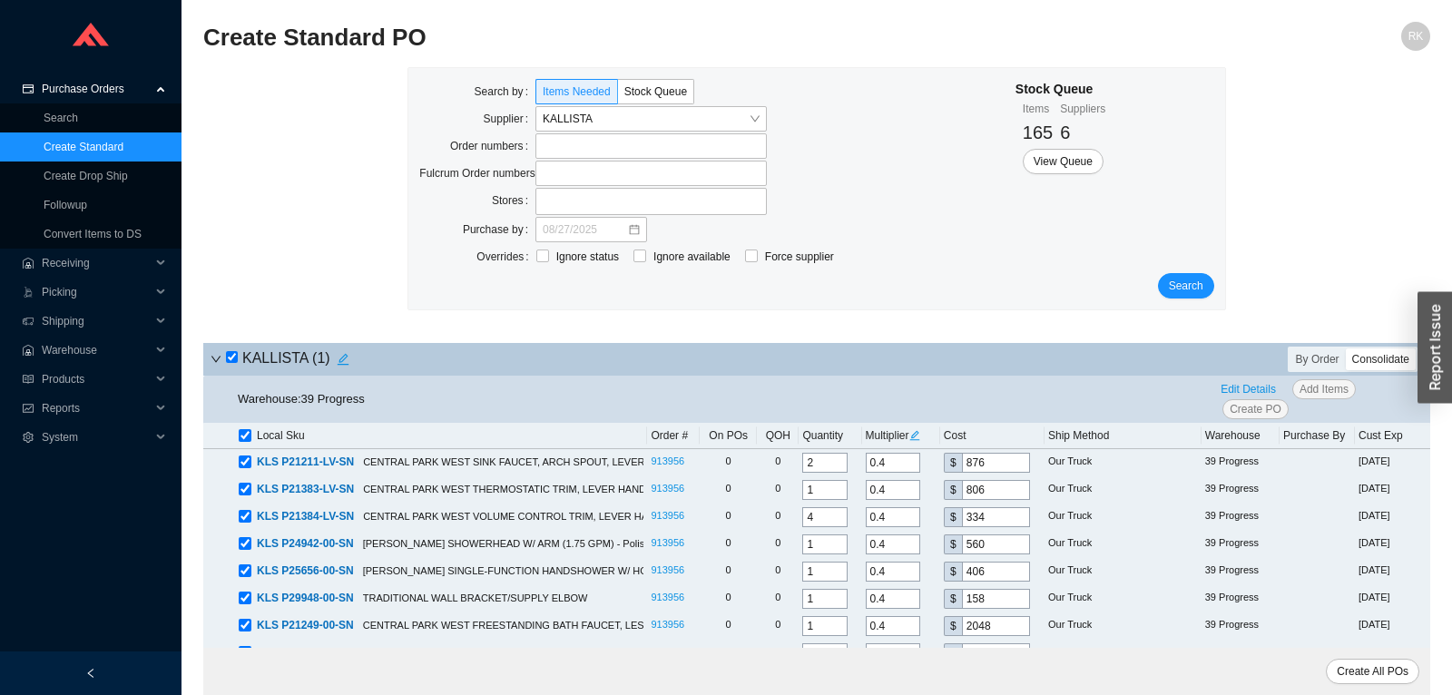
checkbox input "true"
click at [594, 388] on span "Sub Total:" at bounding box center [609, 388] width 48 height 13
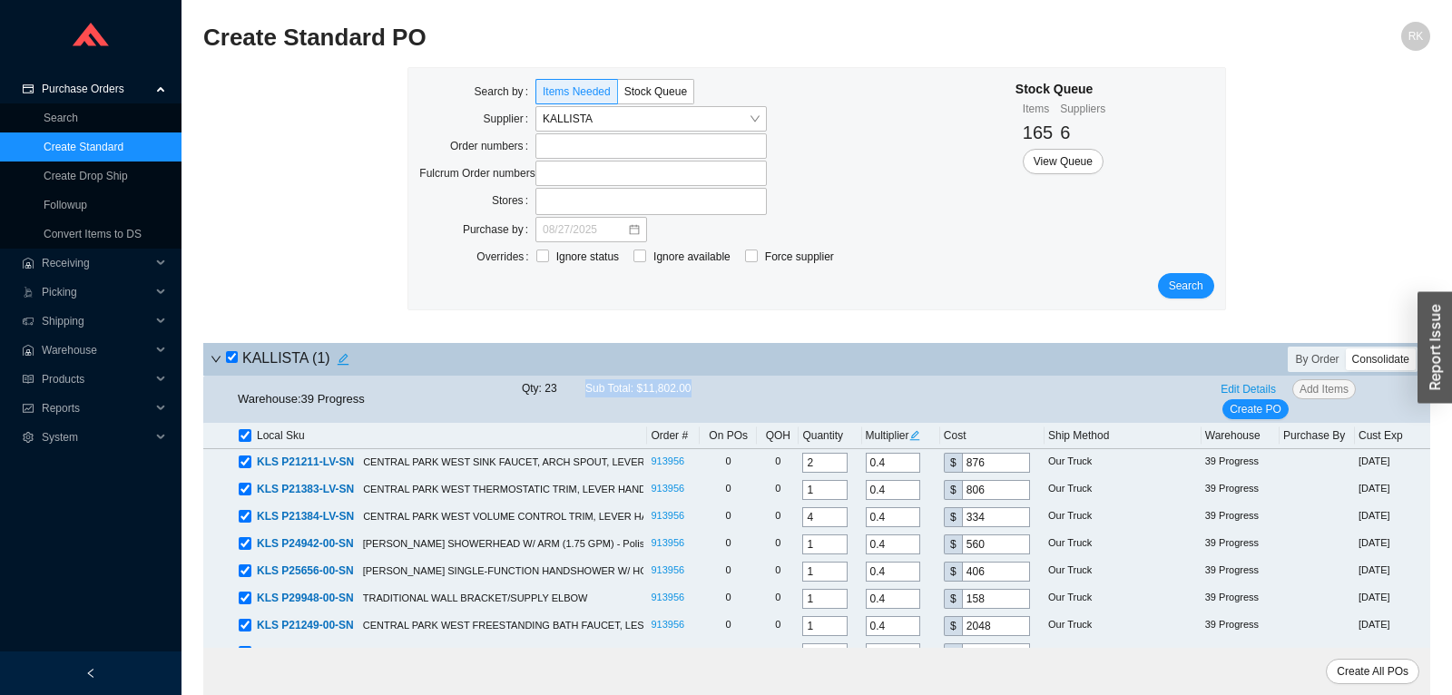
drag, startPoint x: 594, startPoint y: 388, endPoint x: 685, endPoint y: 387, distance: 90.7
click at [685, 387] on div "Qty: 23 Sub Total: $11,802.00" at bounding box center [617, 388] width 191 height 18
copy span "Sub Total: $11,802.00"
click at [731, 112] on input "search" at bounding box center [646, 119] width 206 height 24
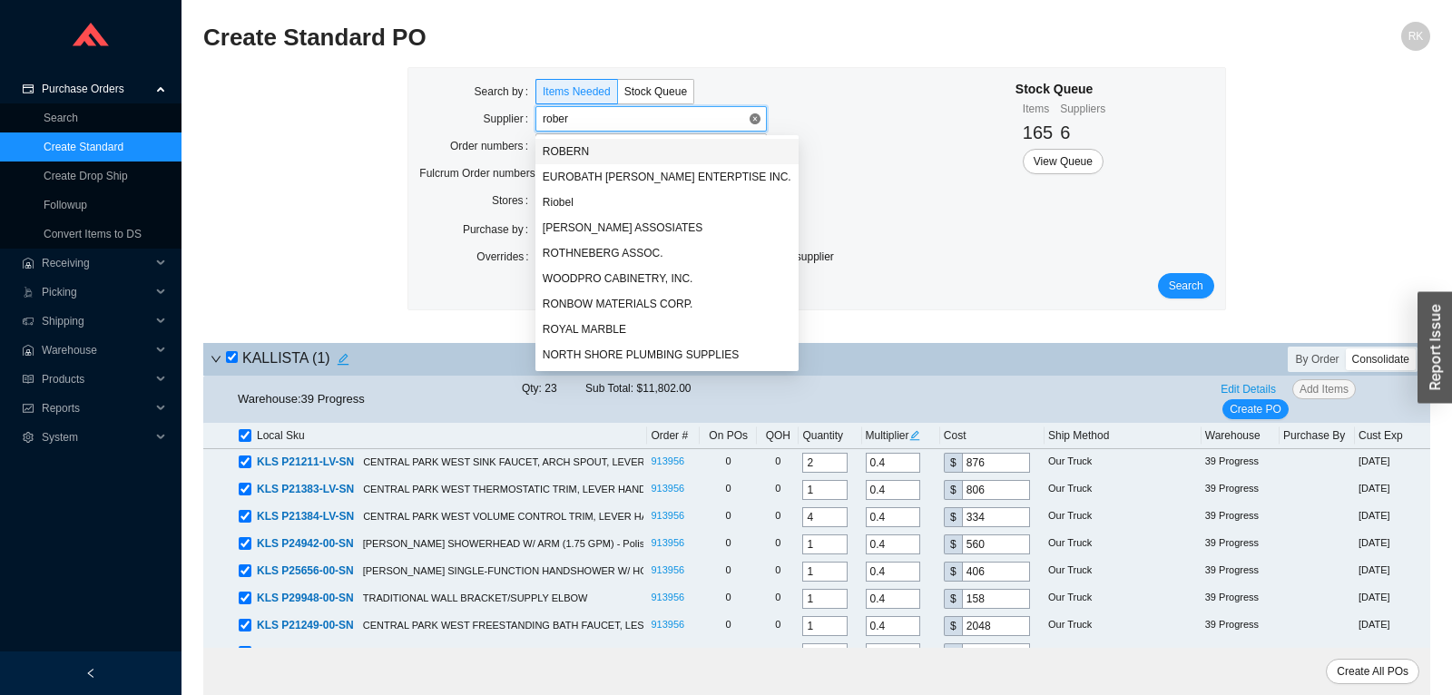
type input "robern"
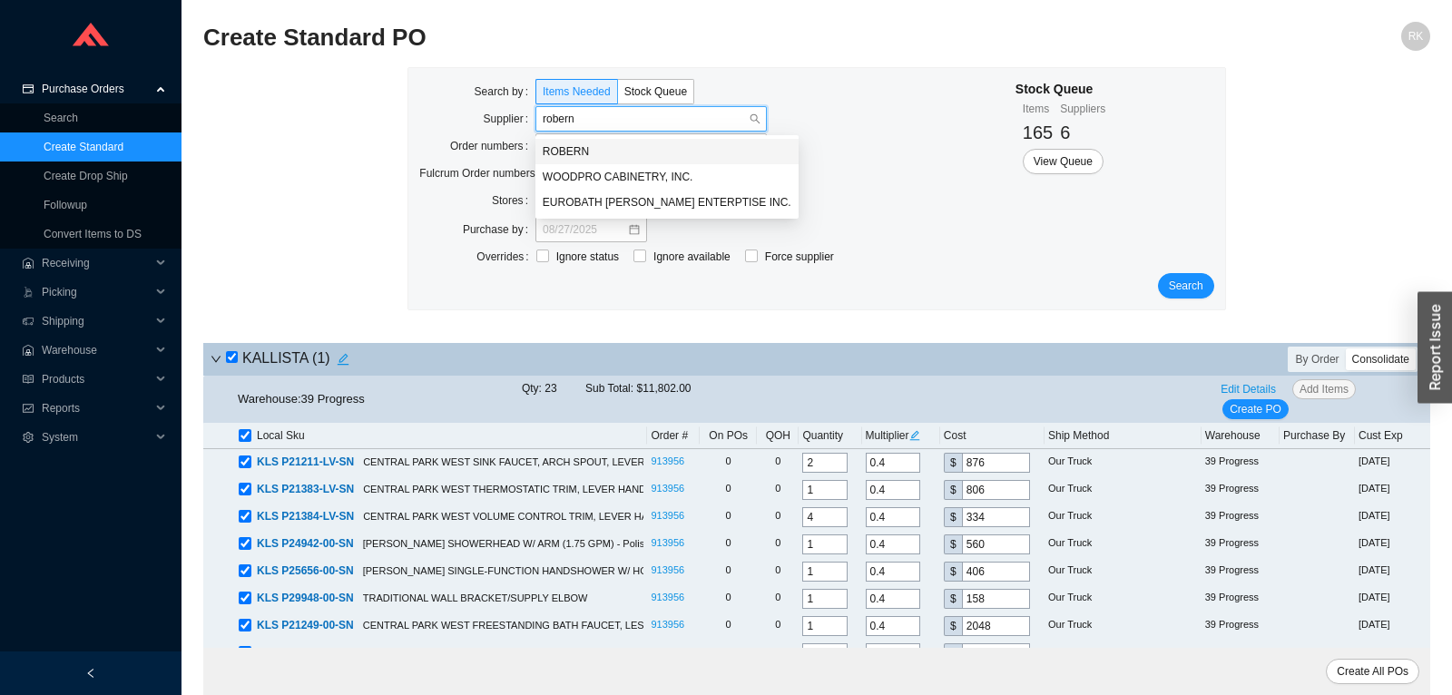
click at [668, 151] on div "ROBERN" at bounding box center [667, 151] width 249 height 16
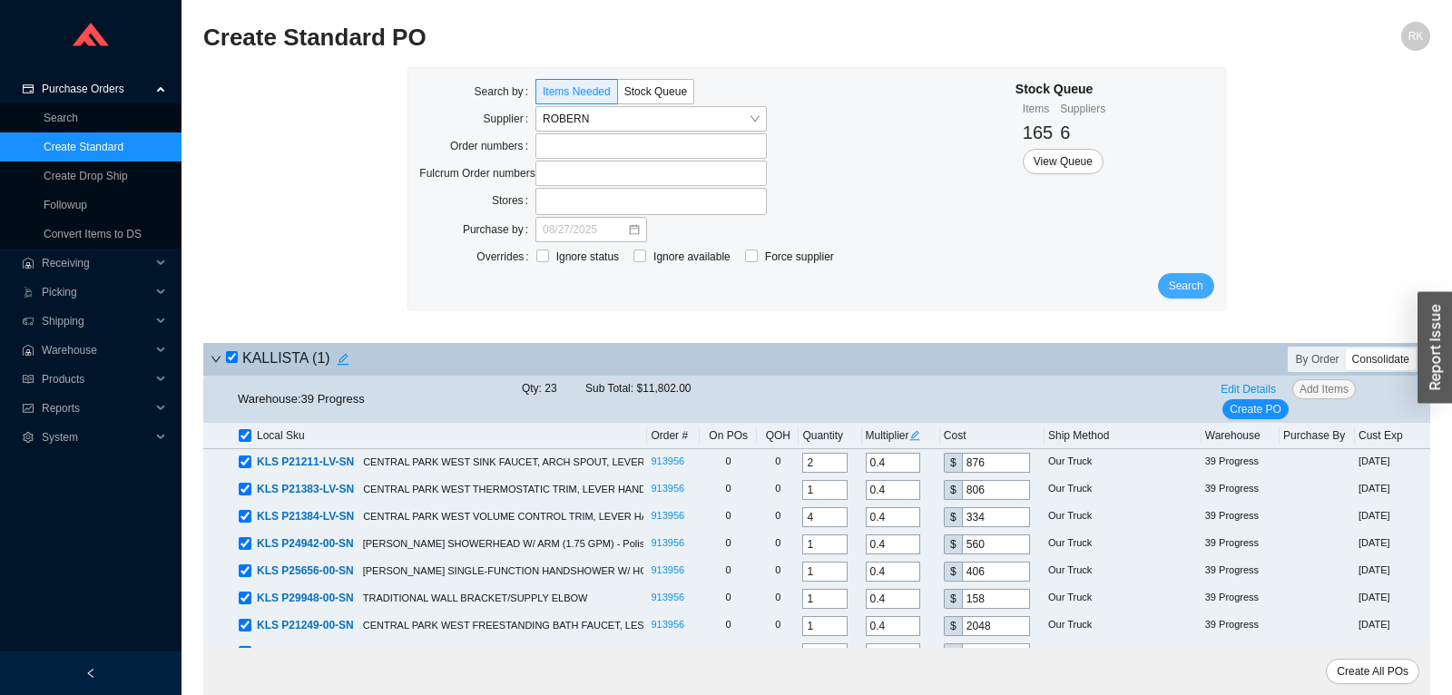
click at [1173, 278] on span "Search" at bounding box center [1186, 286] width 34 height 18
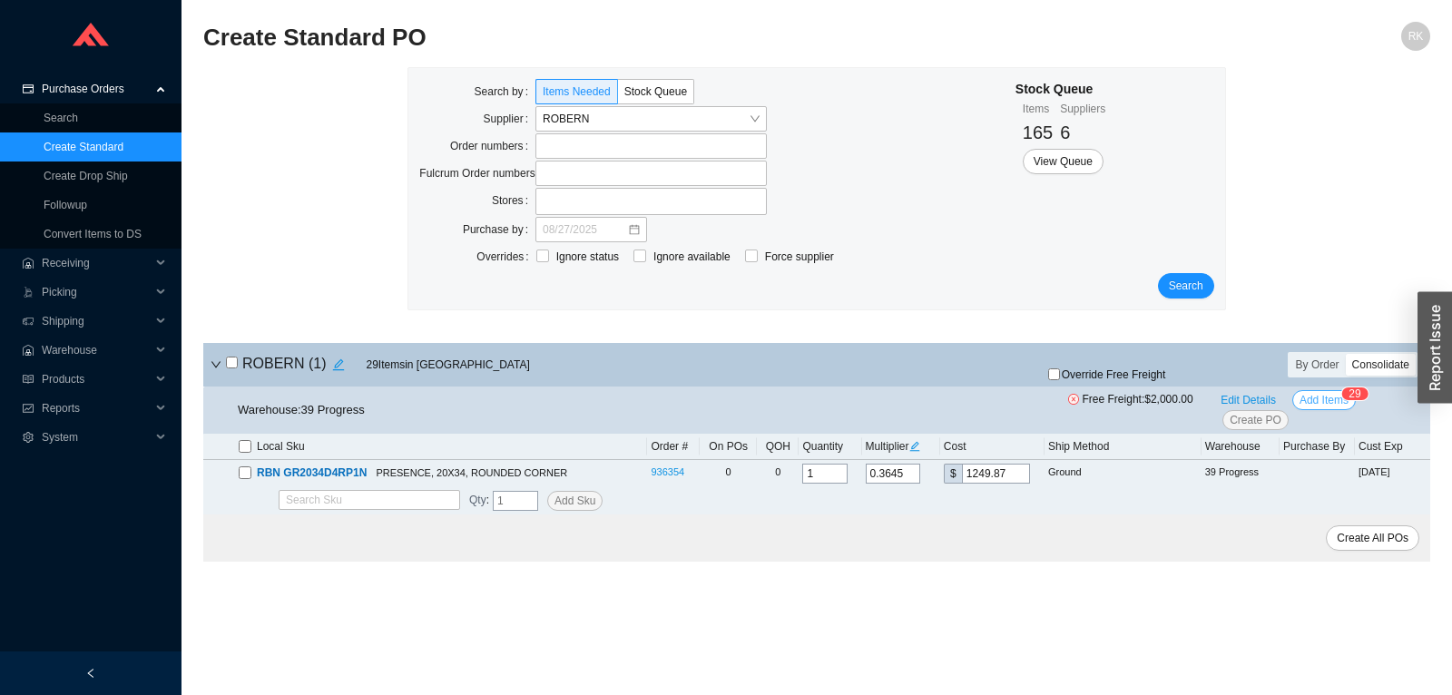
click at [1324, 397] on span "Add Items" at bounding box center [1323, 400] width 49 height 18
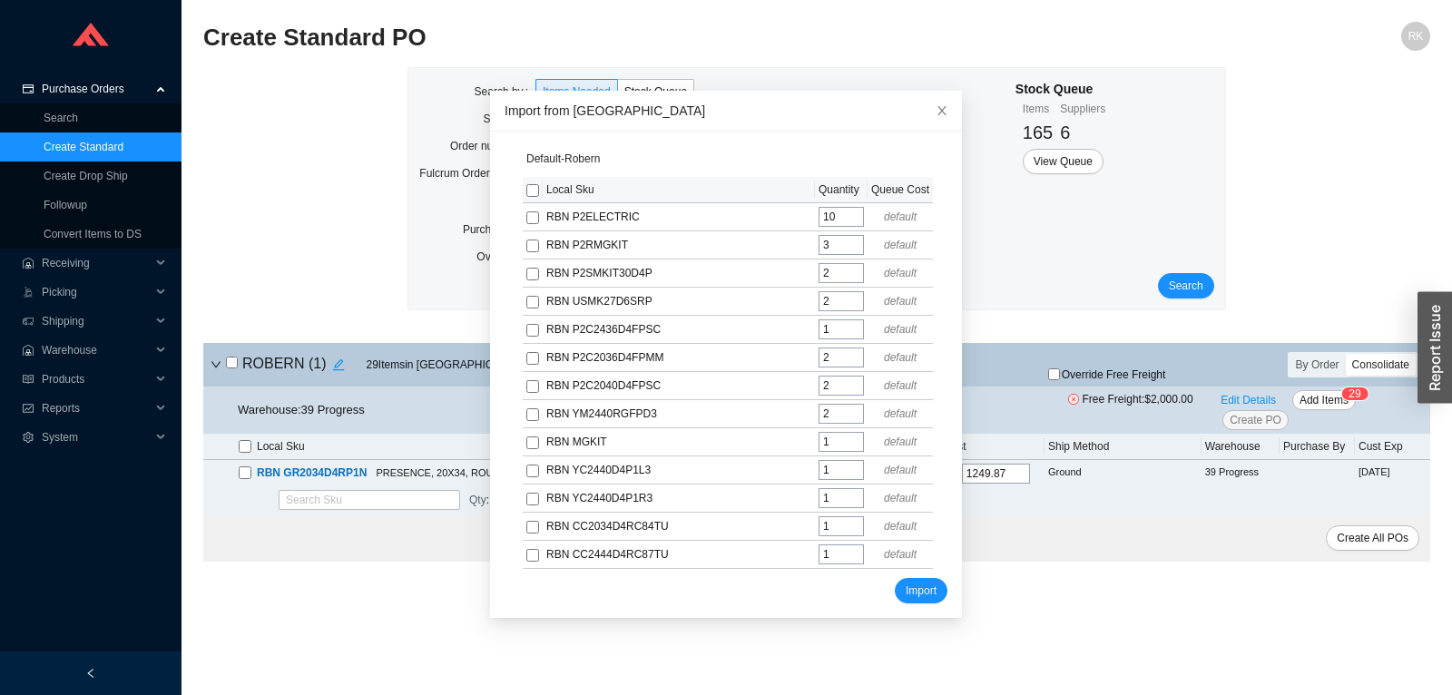
click at [529, 193] on input "checkbox" at bounding box center [532, 190] width 13 height 13
checkbox input "true"
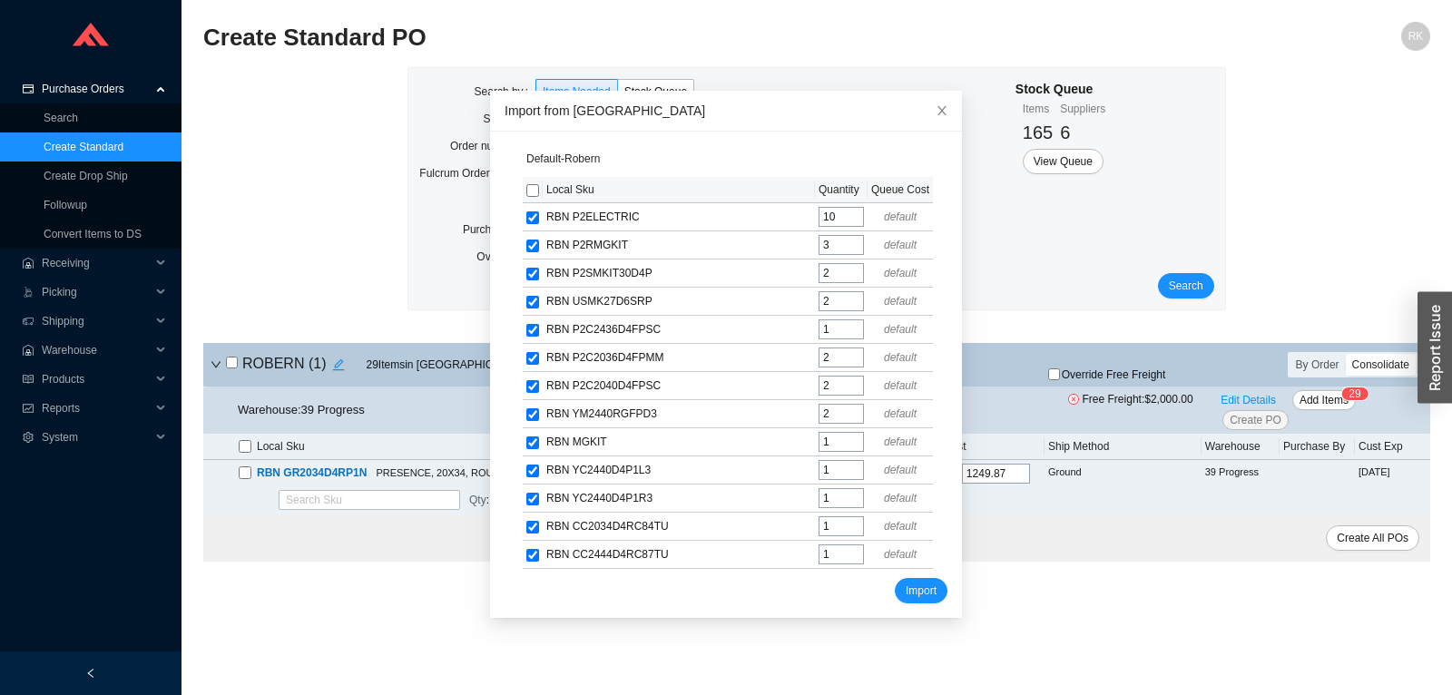
checkbox input "true"
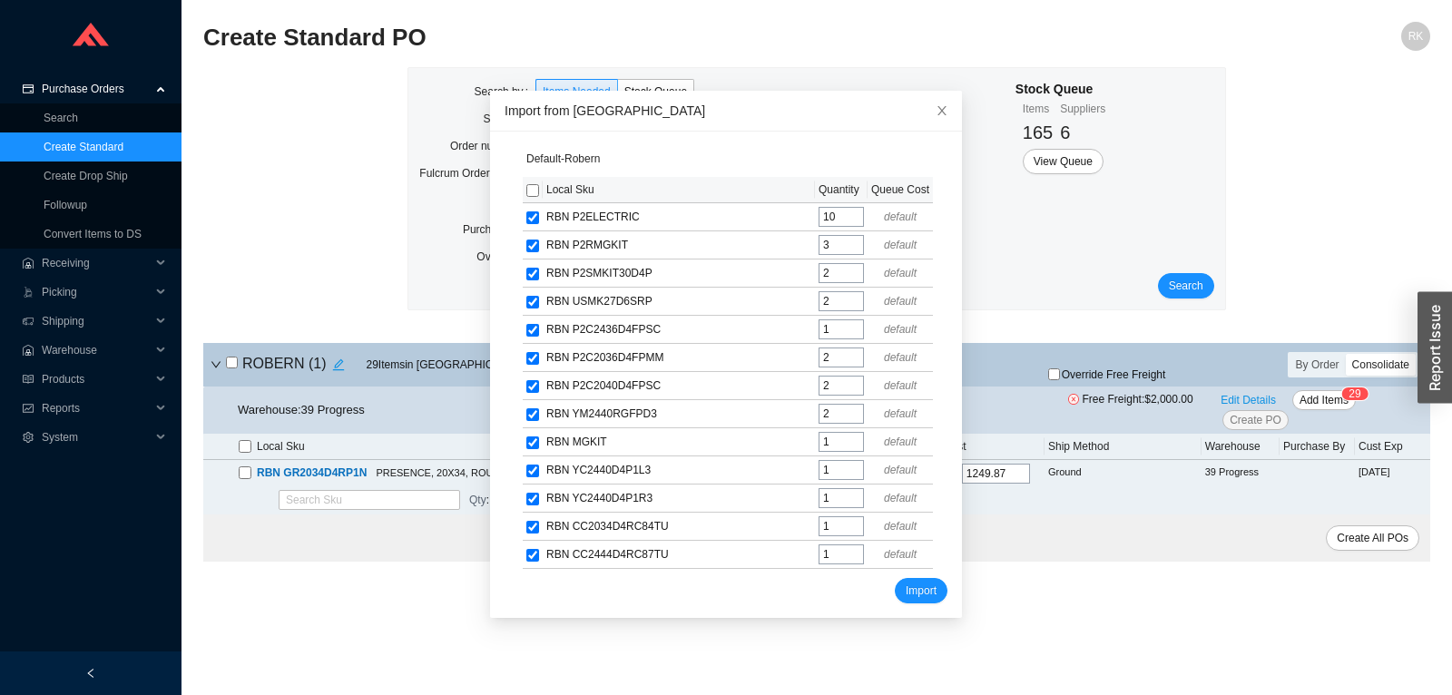
checkbox input "true"
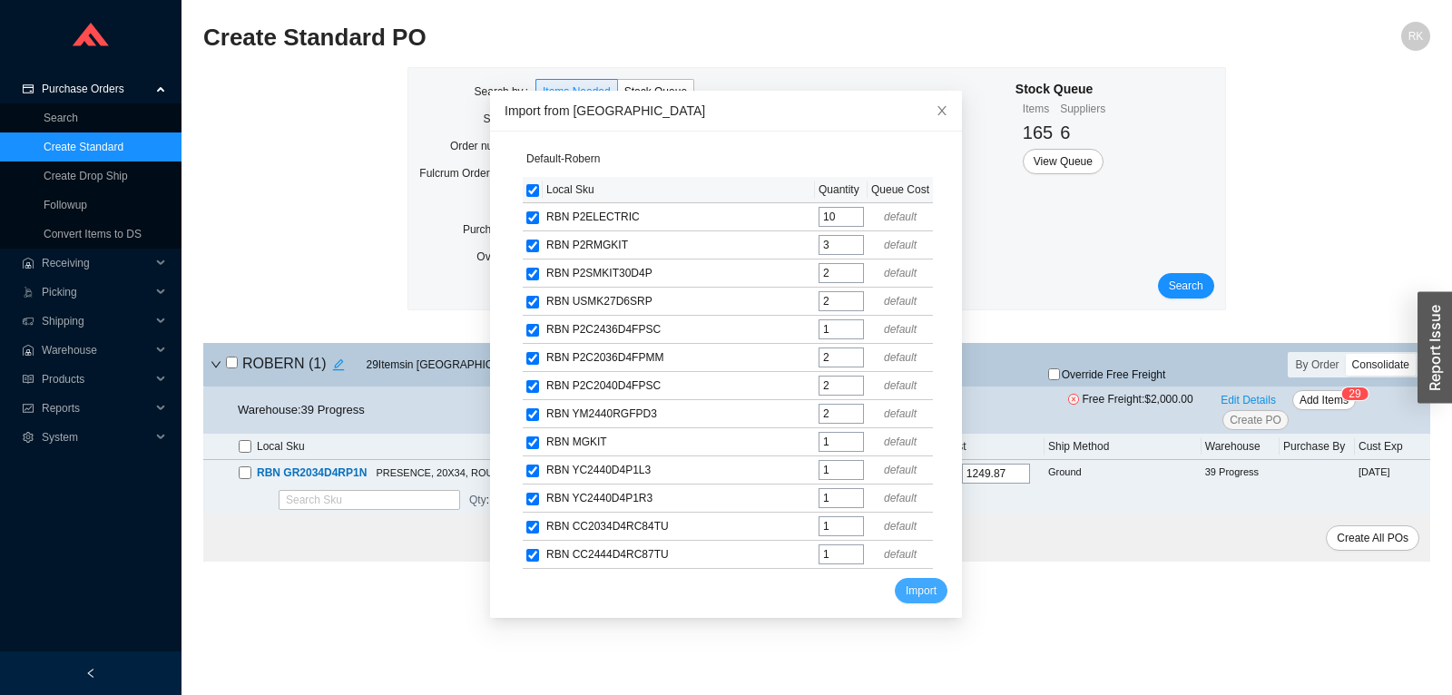
click at [924, 585] on span "Import" at bounding box center [920, 591] width 31 height 18
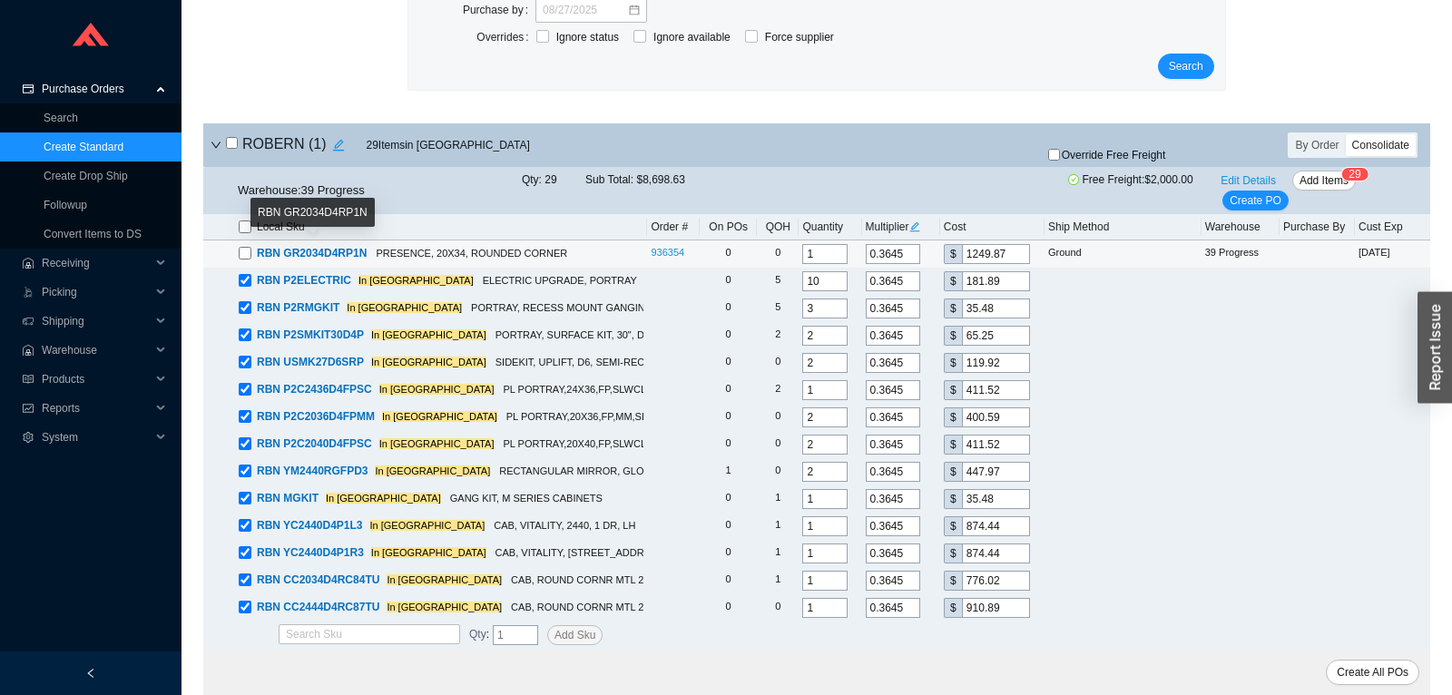
click at [244, 250] on input "checkbox" at bounding box center [245, 253] width 13 height 13
checkbox input "true"
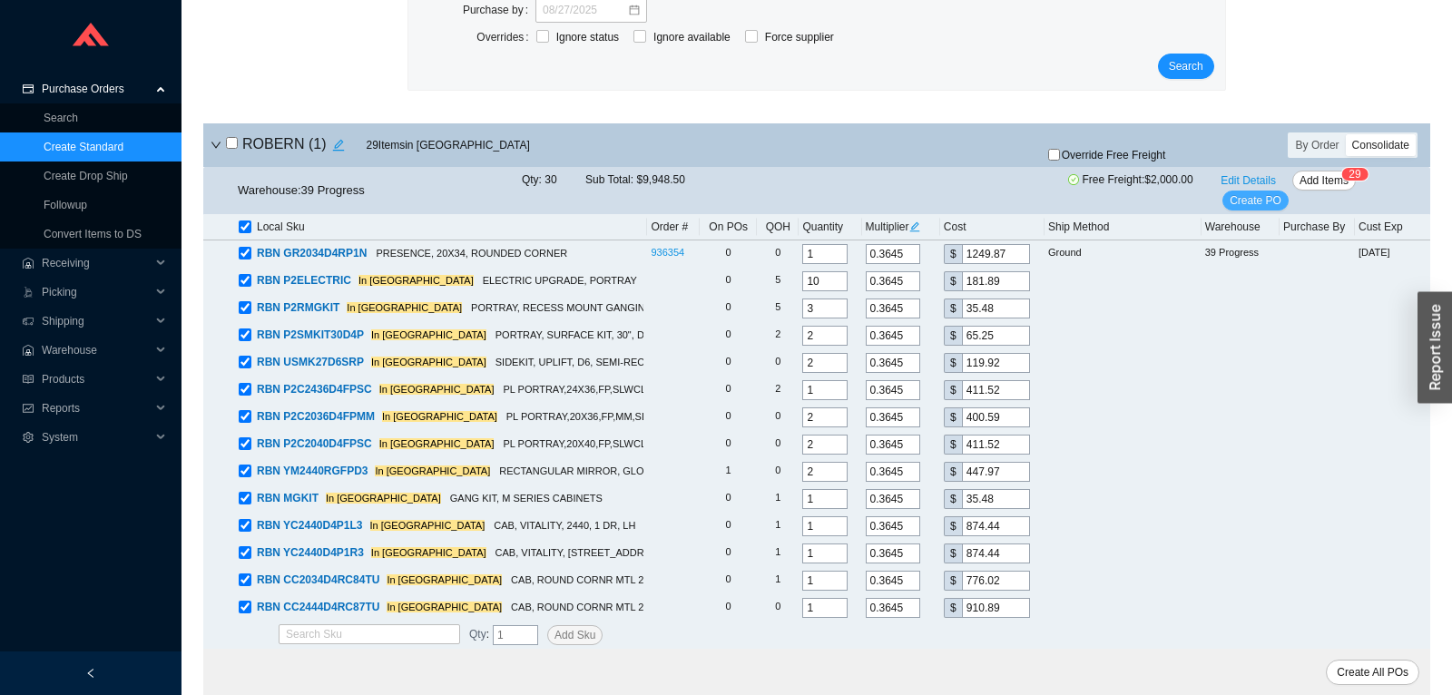
click at [1267, 197] on span "Create PO" at bounding box center [1255, 200] width 52 height 18
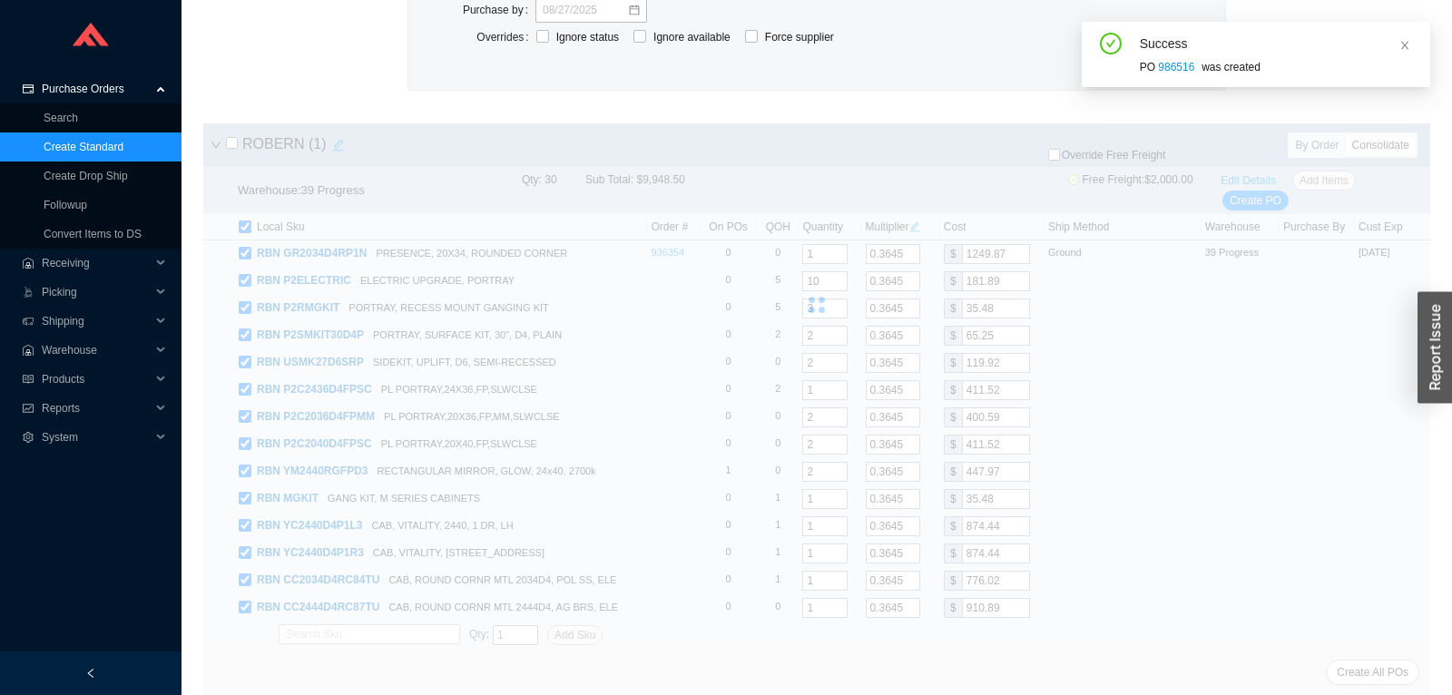
scroll to position [0, 0]
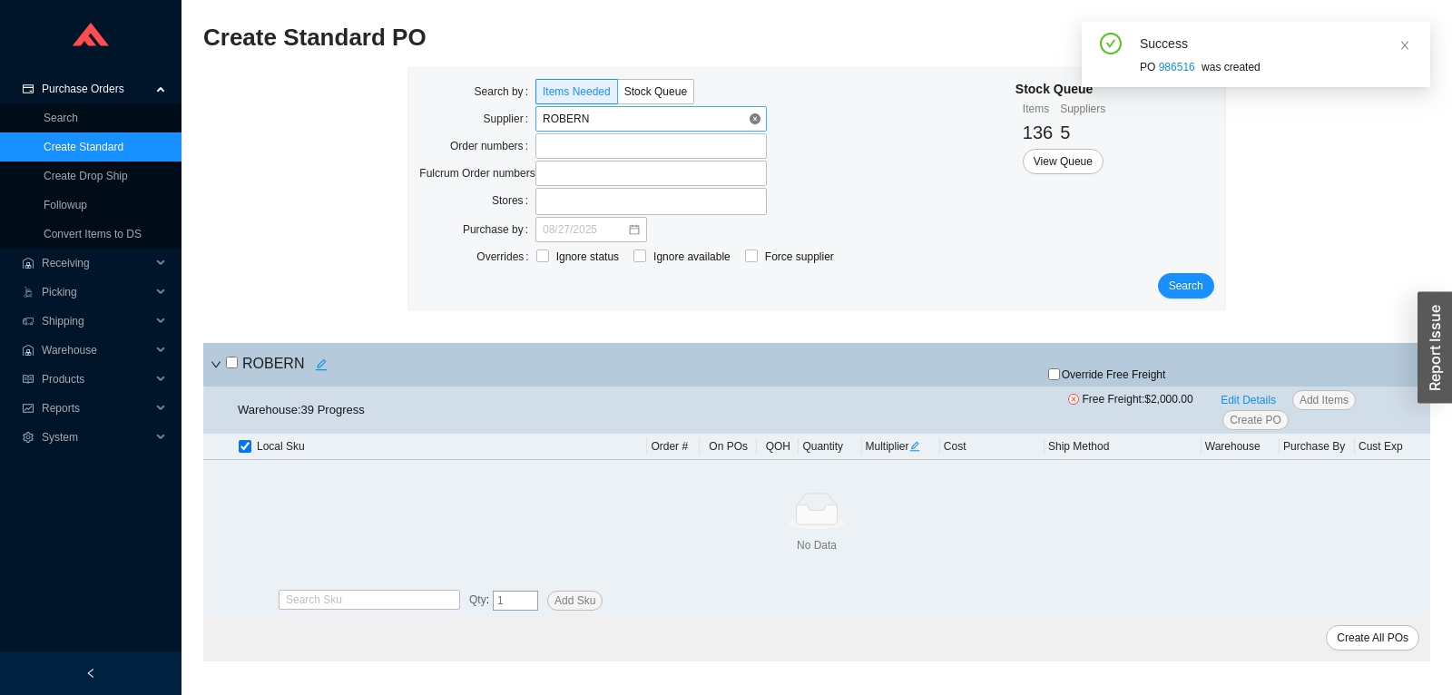
click at [630, 126] on span "ROBERN" at bounding box center [651, 119] width 217 height 24
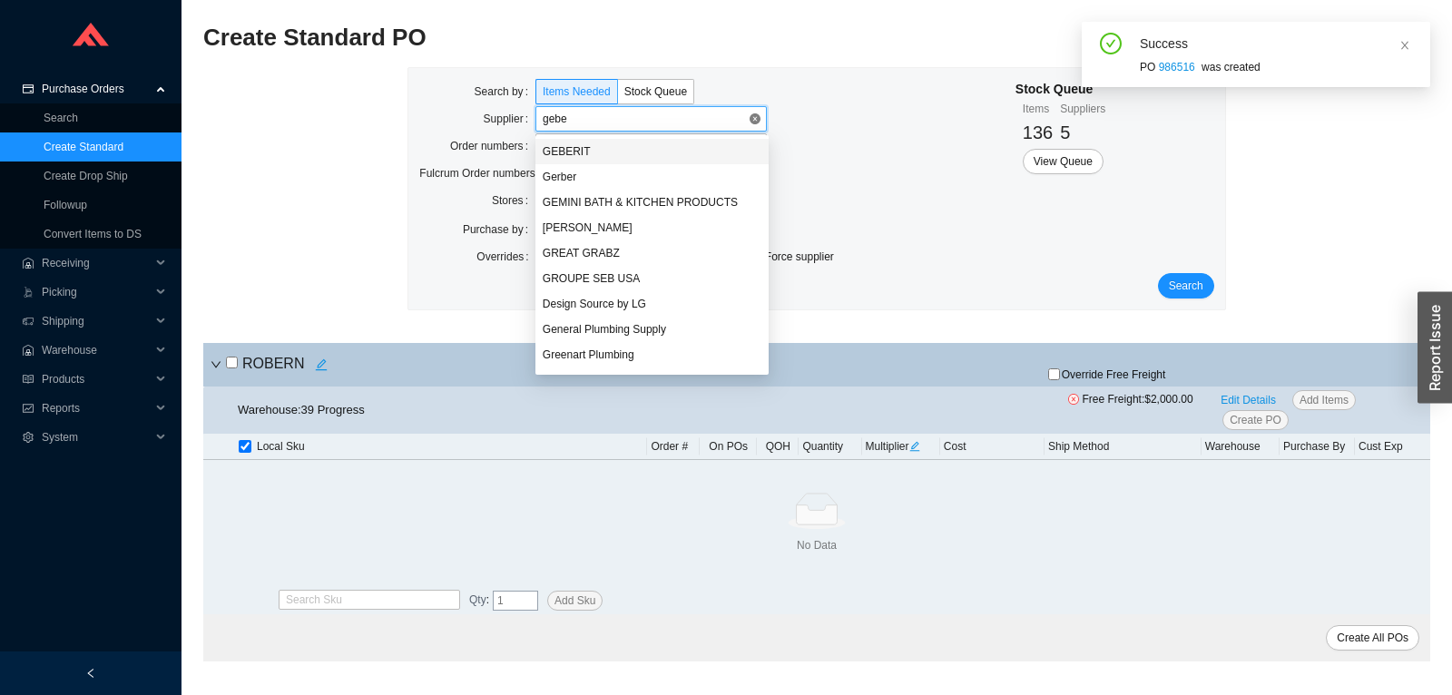
type input "geber"
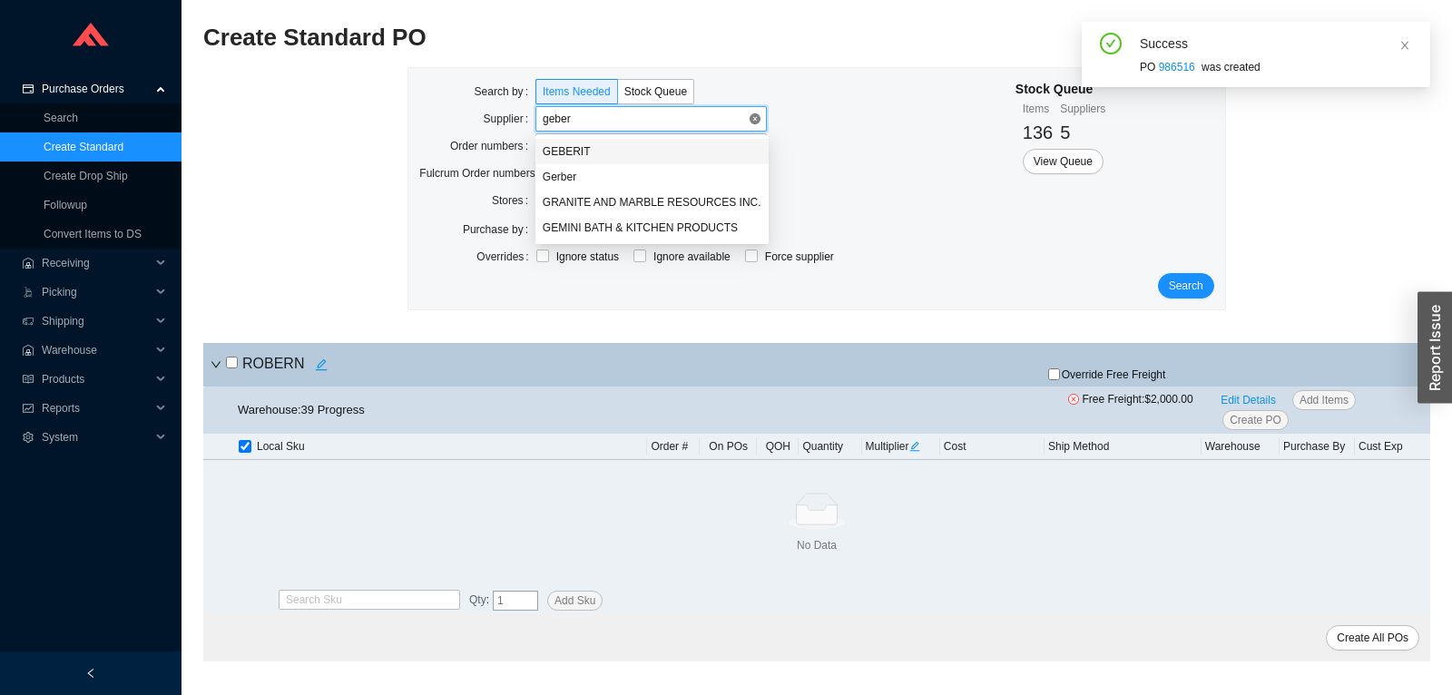
click at [586, 154] on div "GEBERIT" at bounding box center [652, 151] width 219 height 16
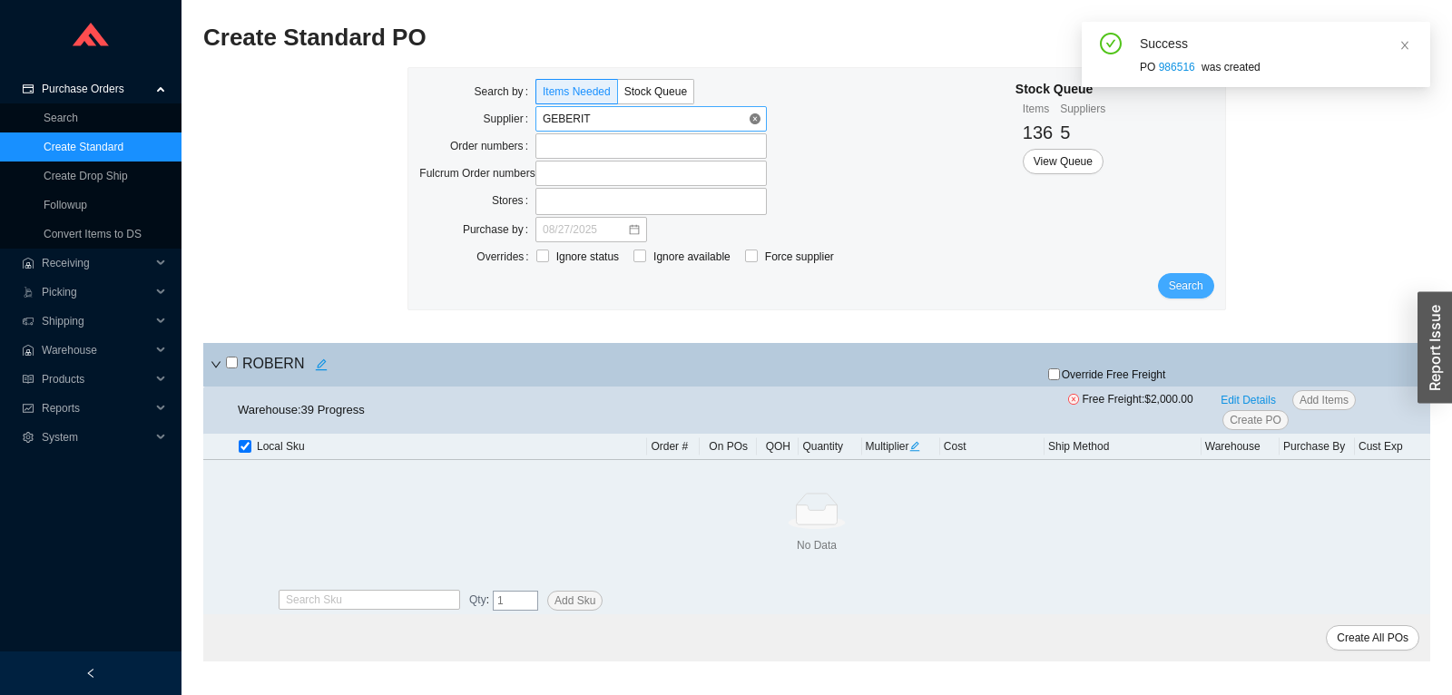
click at [1189, 298] on button "Search" at bounding box center [1186, 285] width 56 height 25
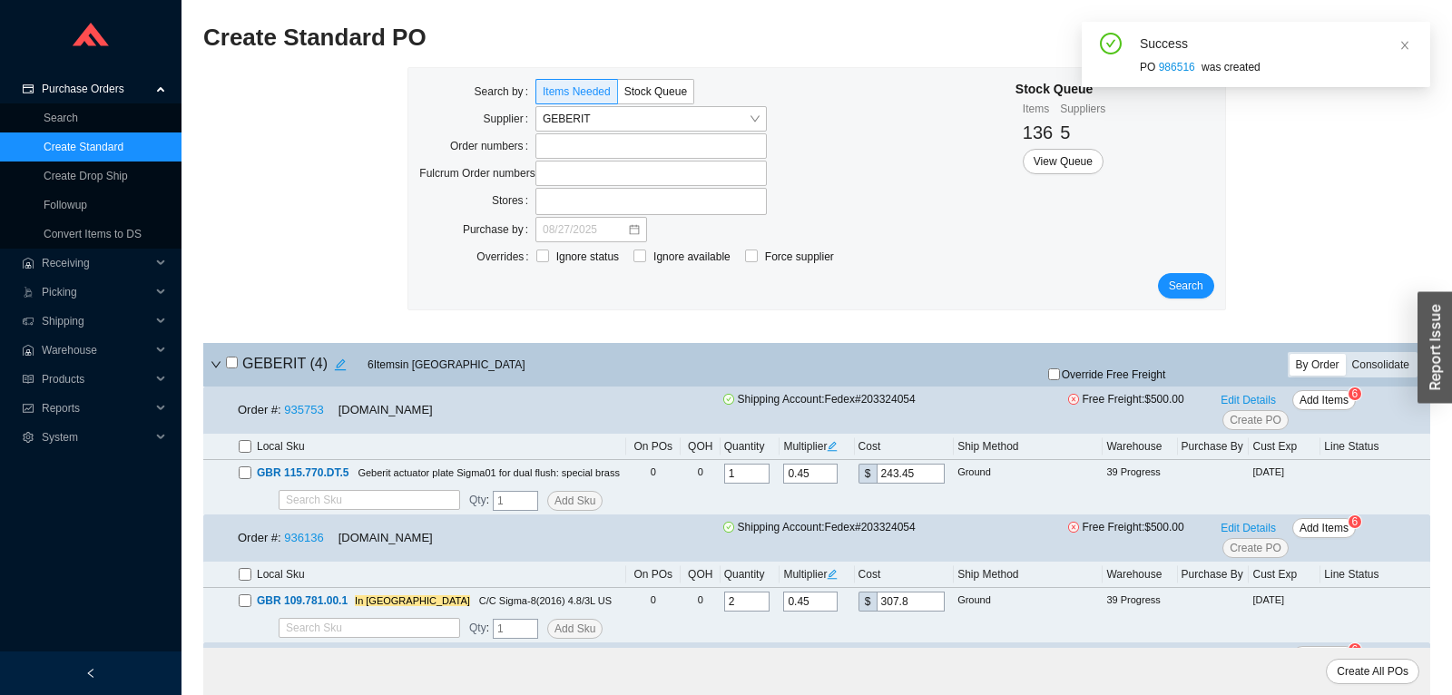
click at [1368, 360] on div "Consolidate" at bounding box center [1381, 365] width 70 height 22
click at [1346, 354] on input "Consolidate" at bounding box center [1346, 354] width 0 height 0
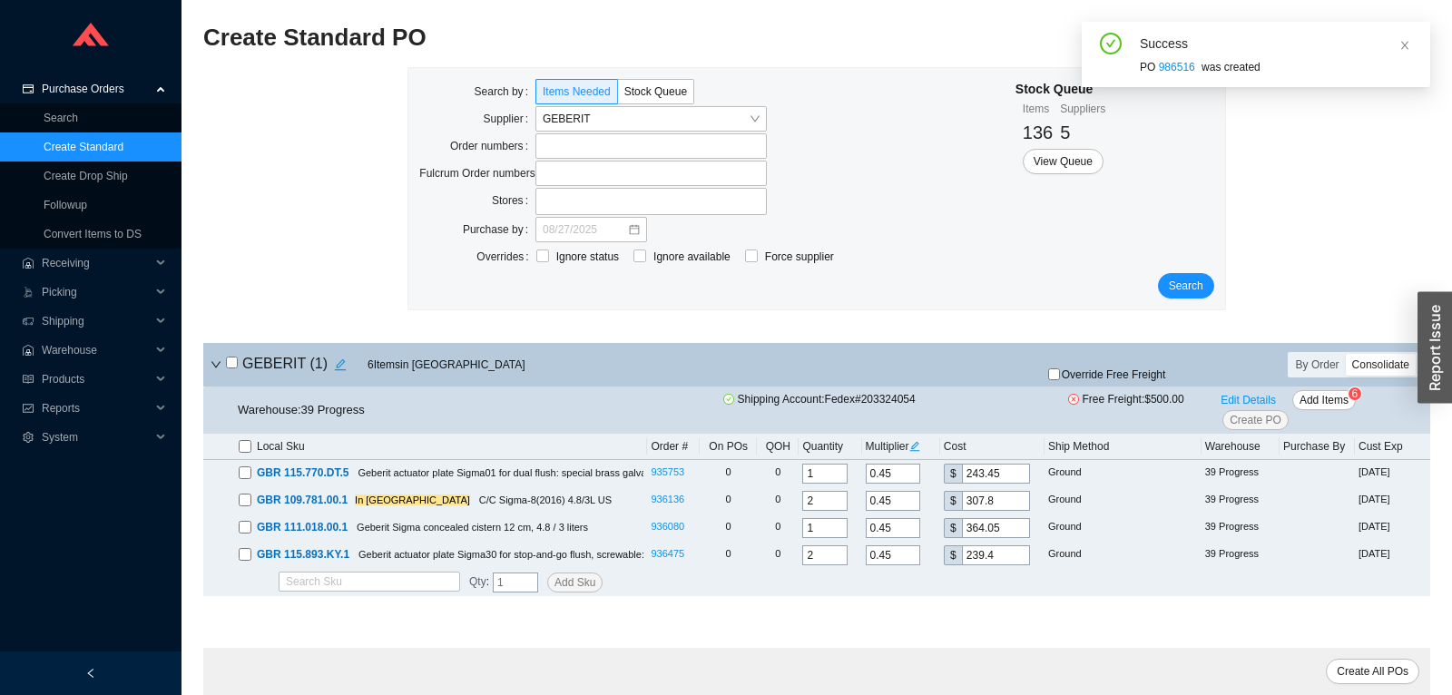
click at [230, 361] on input "checkbox" at bounding box center [232, 363] width 12 height 12
checkbox input "true"
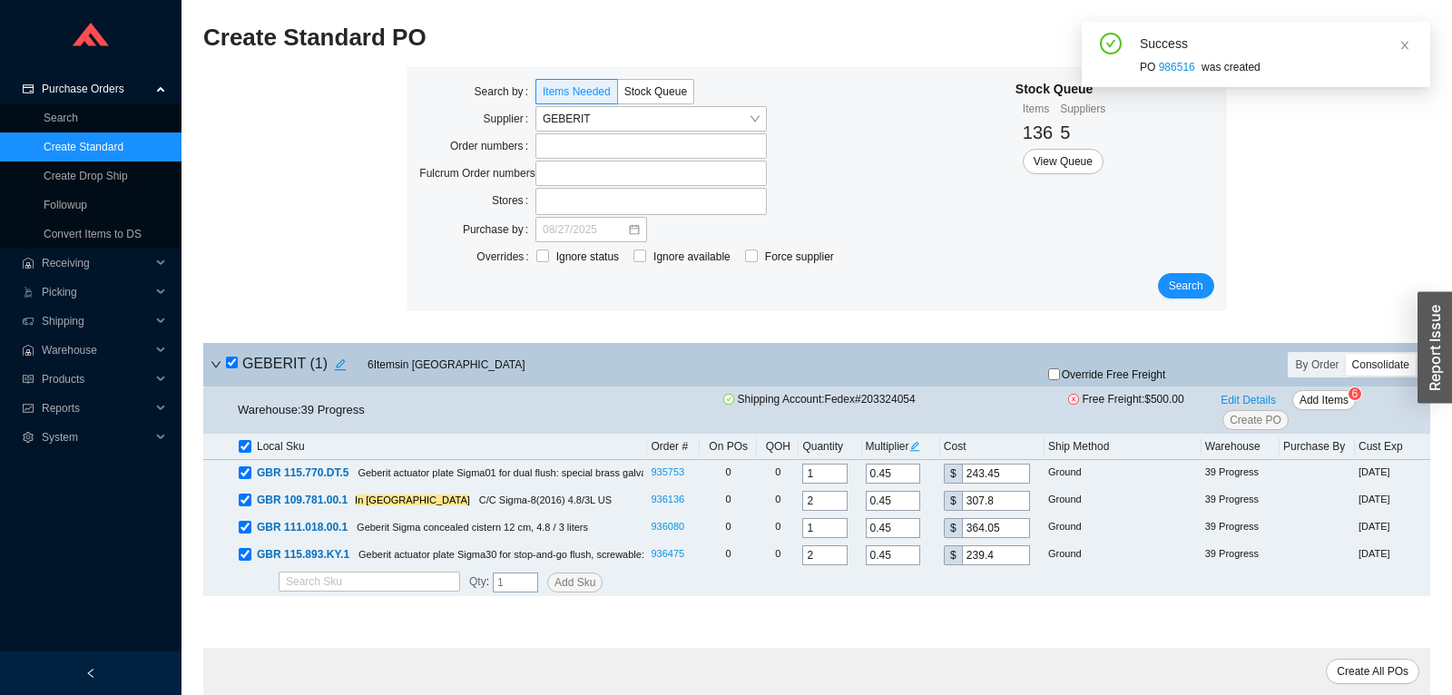
checkbox input "true"
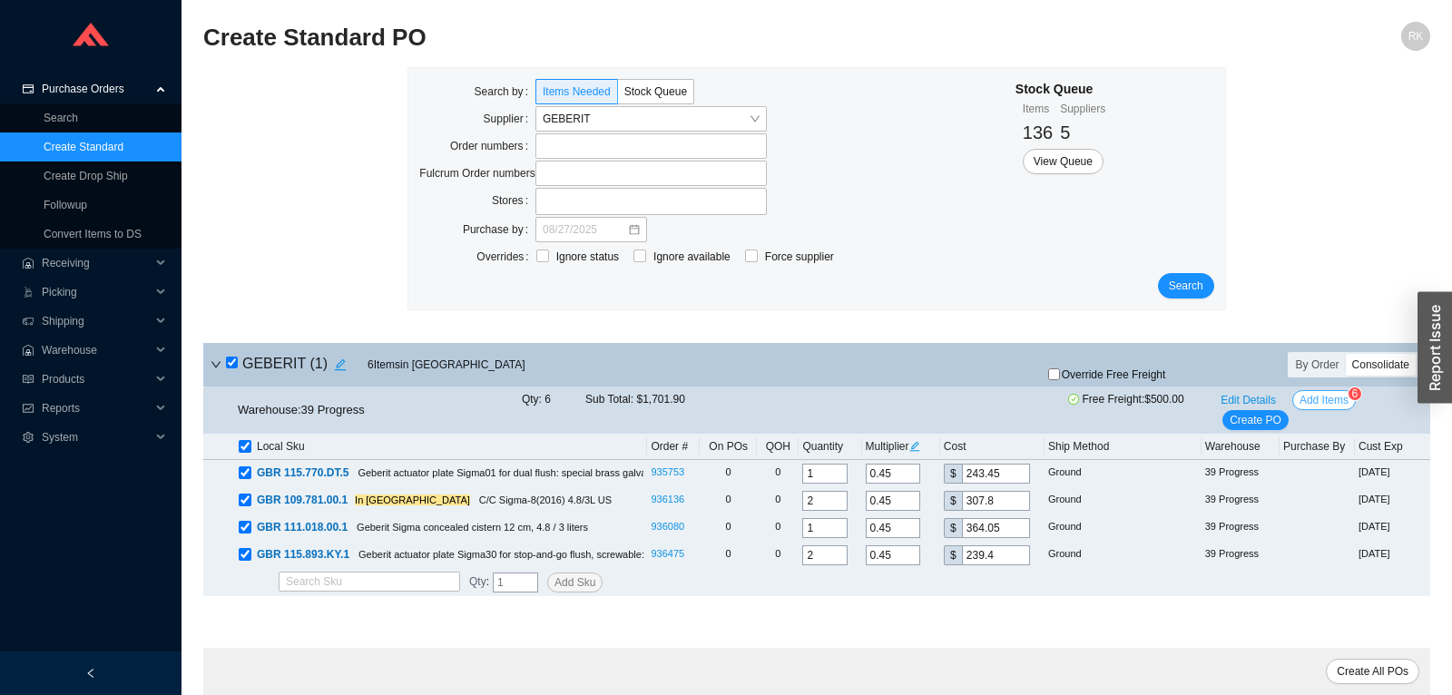
click at [1342, 395] on span "Add Items" at bounding box center [1323, 400] width 49 height 18
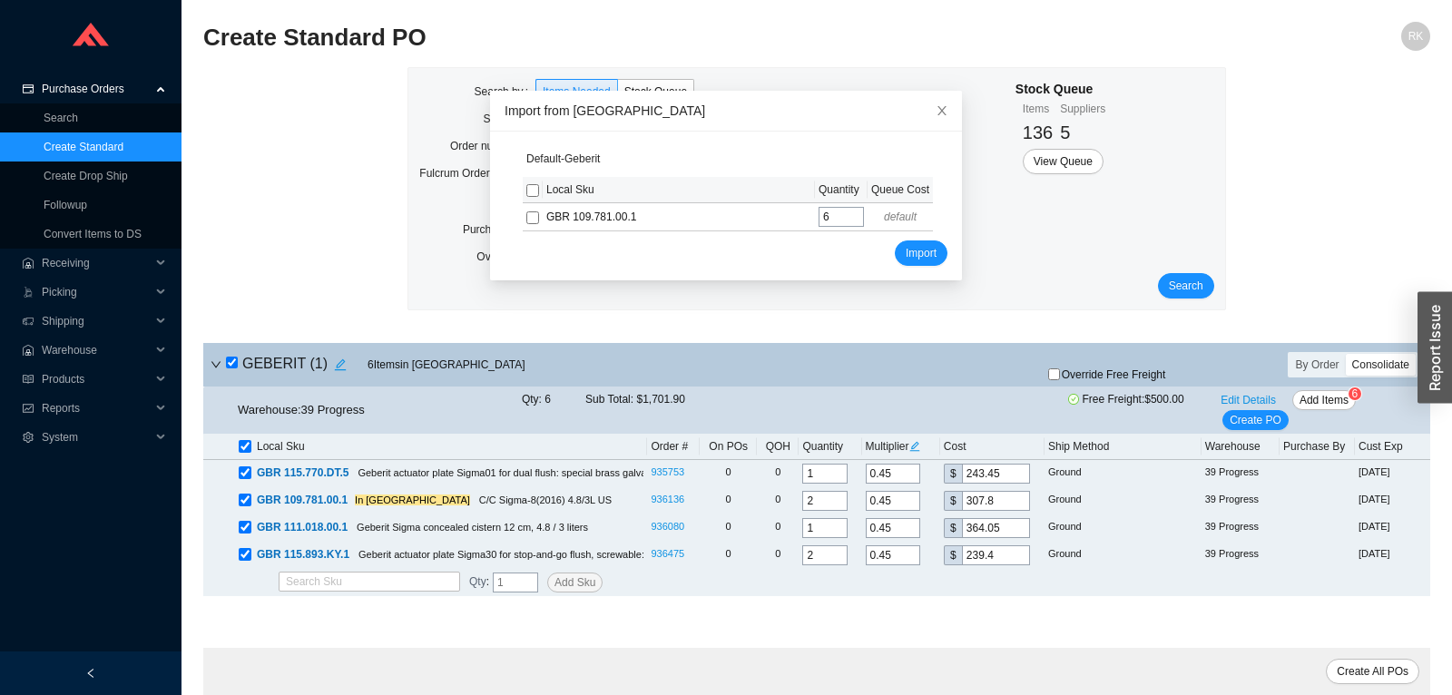
click at [533, 193] on input "checkbox" at bounding box center [532, 190] width 13 height 13
checkbox input "true"
click at [914, 259] on span "Import" at bounding box center [920, 253] width 31 height 18
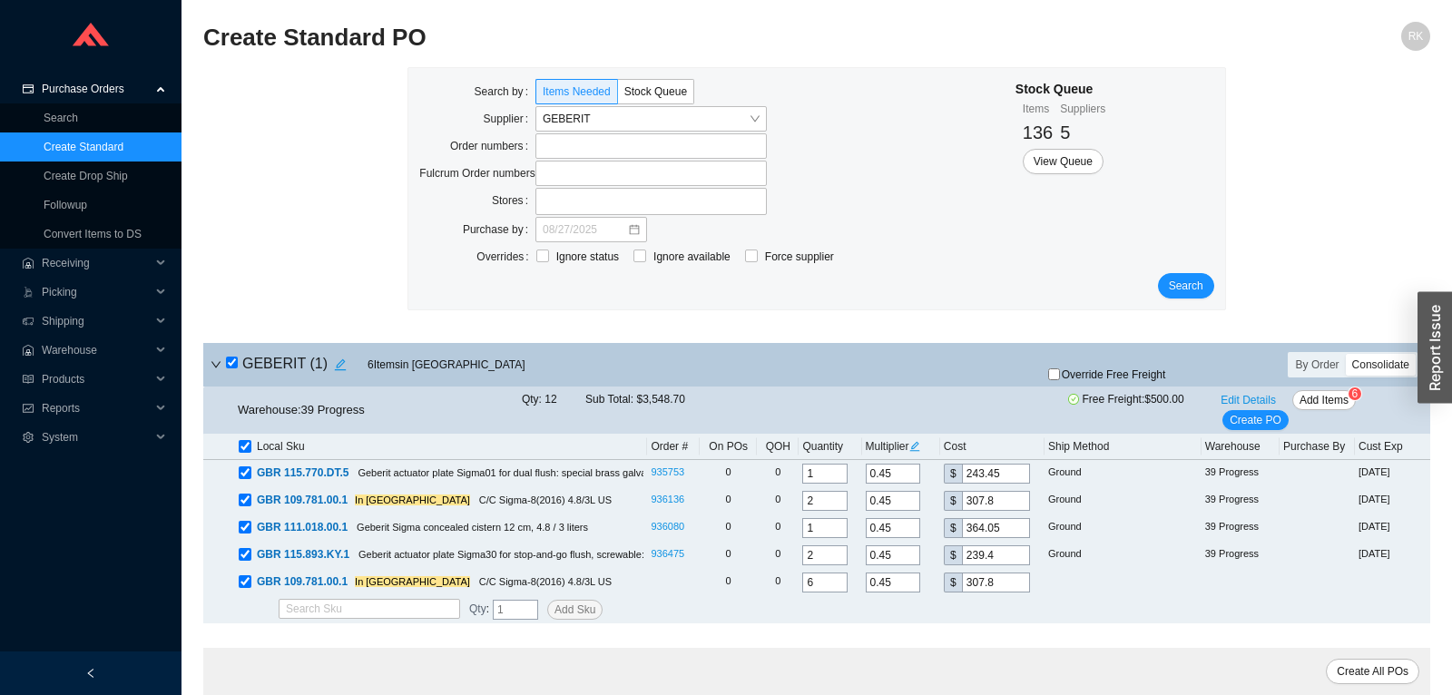
click at [920, 445] on icon "edit" at bounding box center [914, 446] width 11 height 11
drag, startPoint x: 939, startPoint y: 371, endPoint x: 956, endPoint y: 371, distance: 17.2
click at [956, 371] on input "0.45" at bounding box center [948, 372] width 54 height 20
type input "0.3645"
click at [946, 394] on span "Update All" at bounding box center [947, 403] width 50 height 18
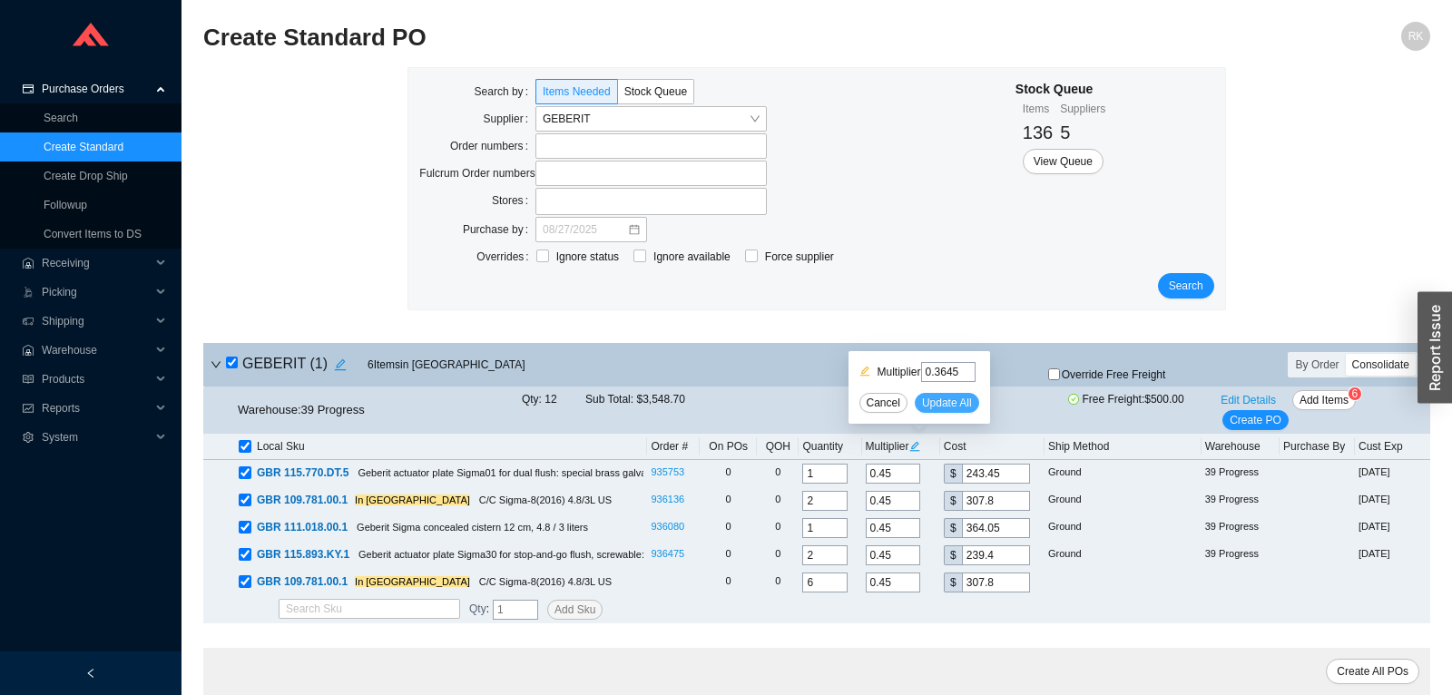
type input "0.3645"
type input "197.19"
type input "0.3645"
type input "249.32"
type input "0.3645"
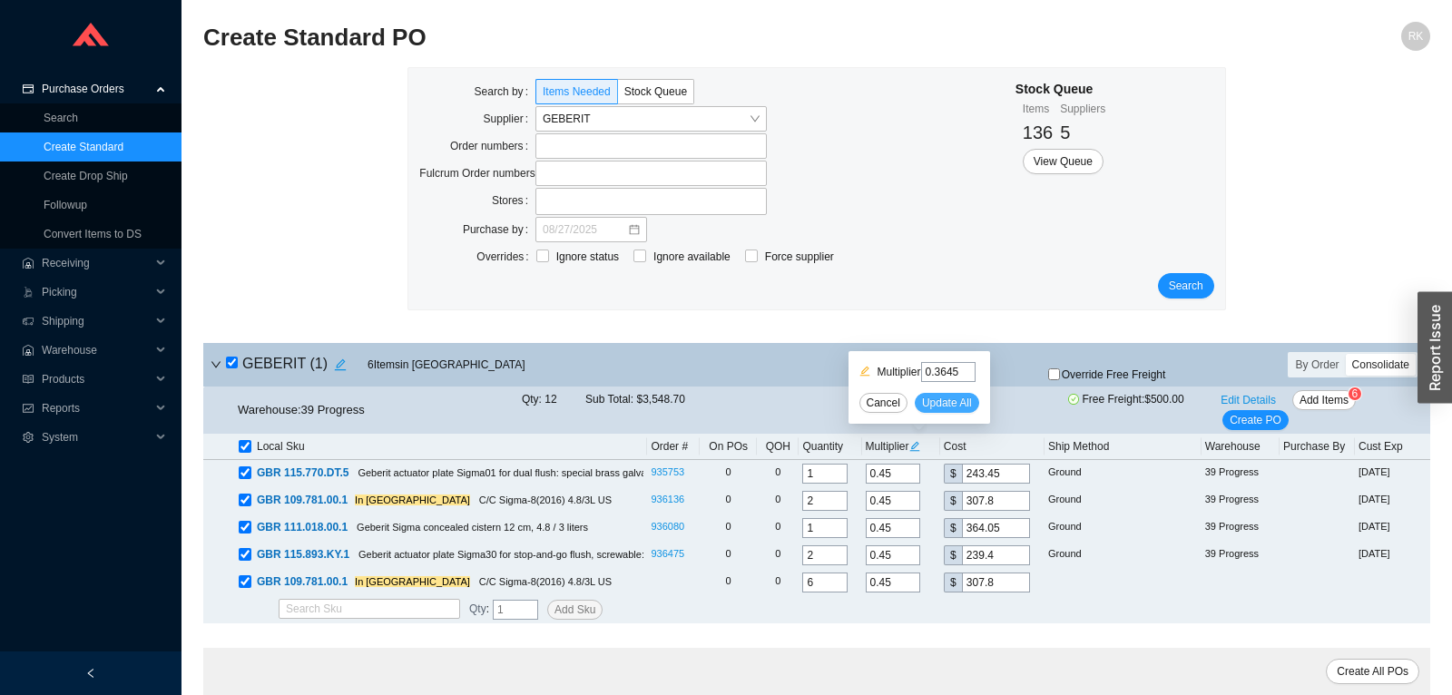
type input "294.88"
type input "0.3645"
type input "193.91"
type input "0.3645"
type input "249.32"
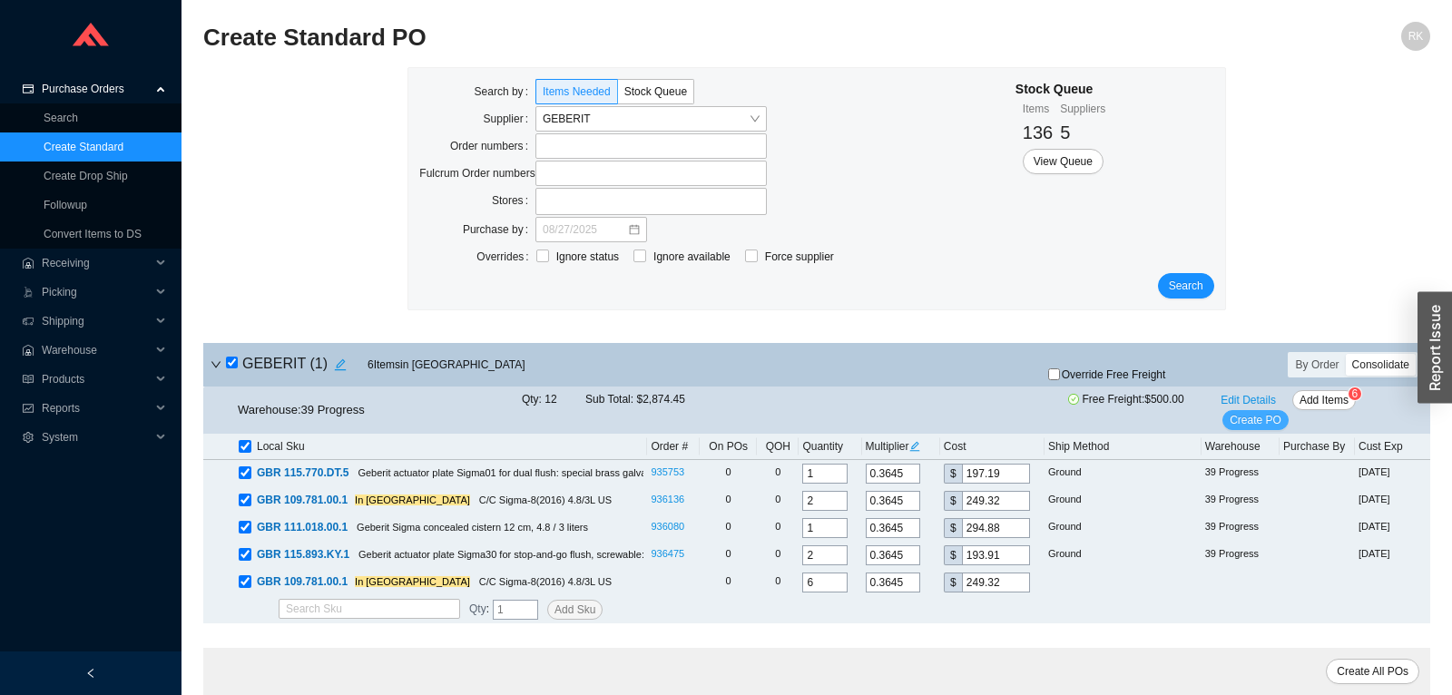
click at [1272, 413] on span "Create PO" at bounding box center [1255, 420] width 52 height 18
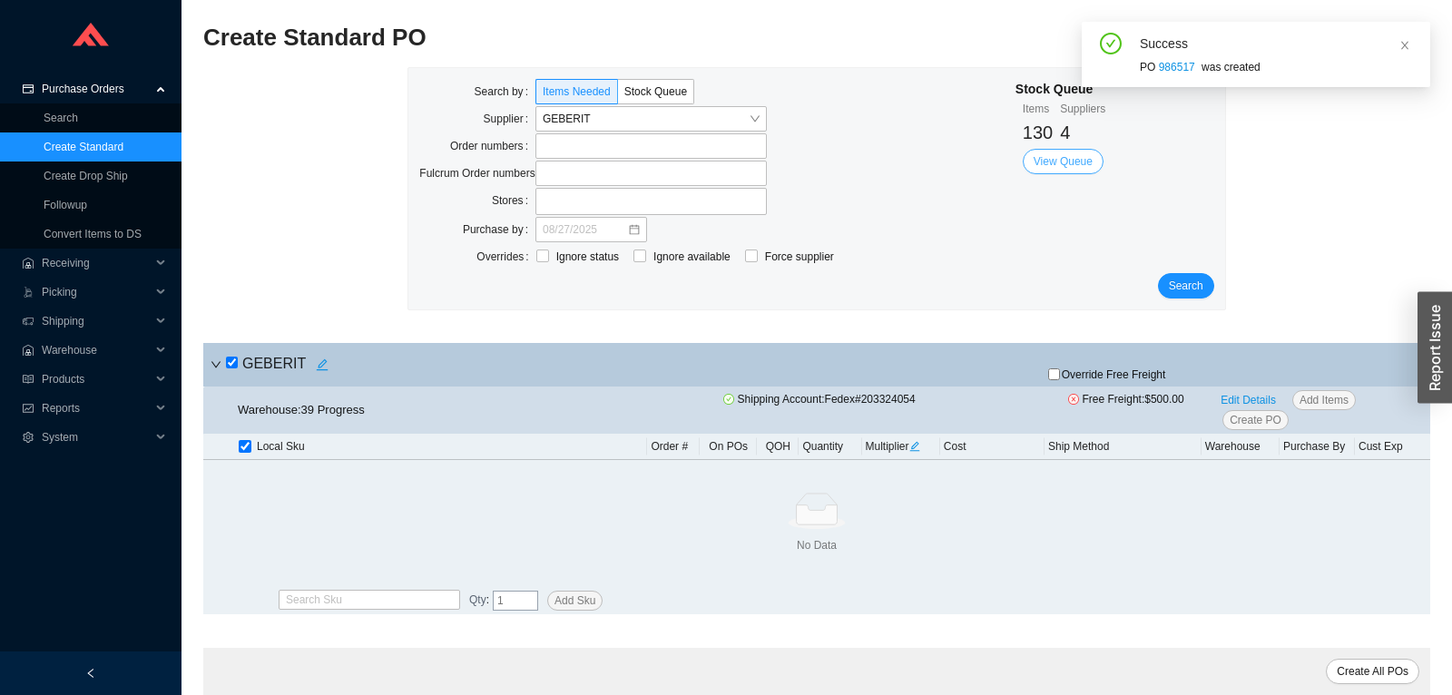
click at [1058, 171] on button "View Queue" at bounding box center [1063, 161] width 81 height 25
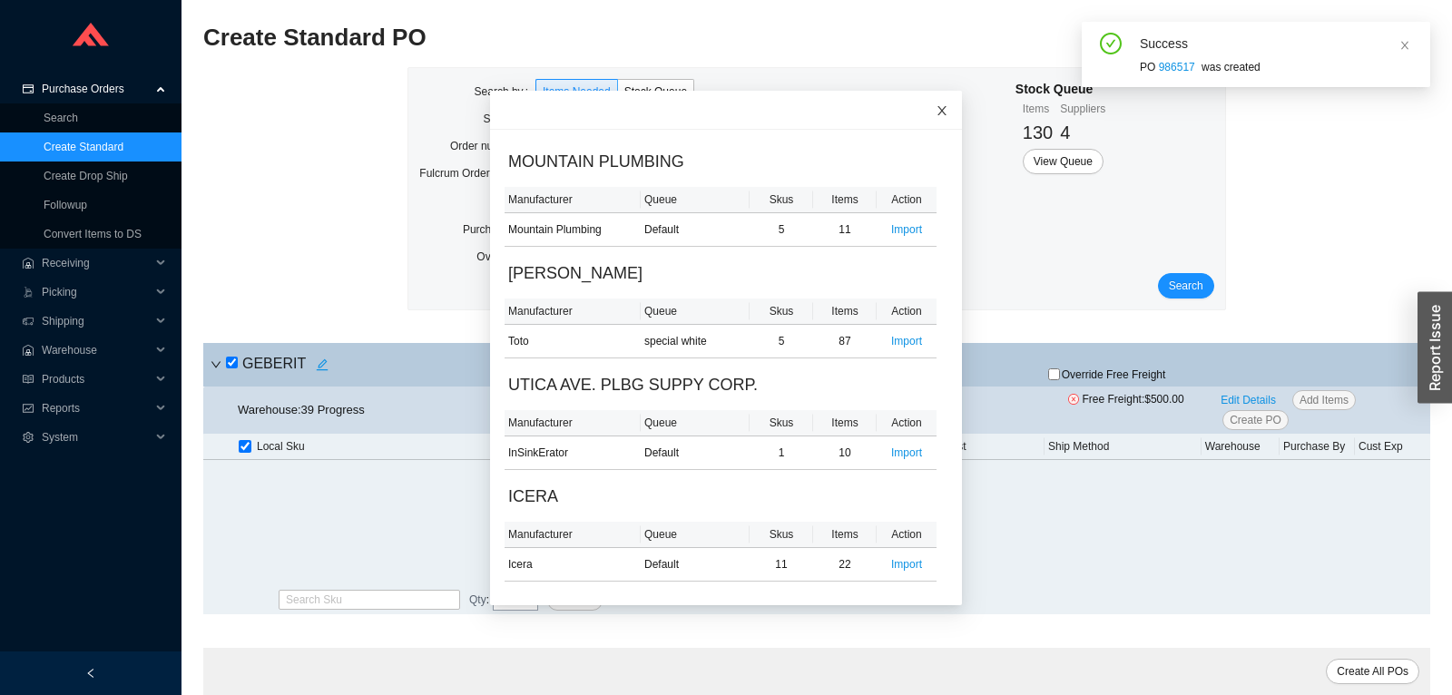
click at [950, 103] on span "Close" at bounding box center [942, 111] width 40 height 40
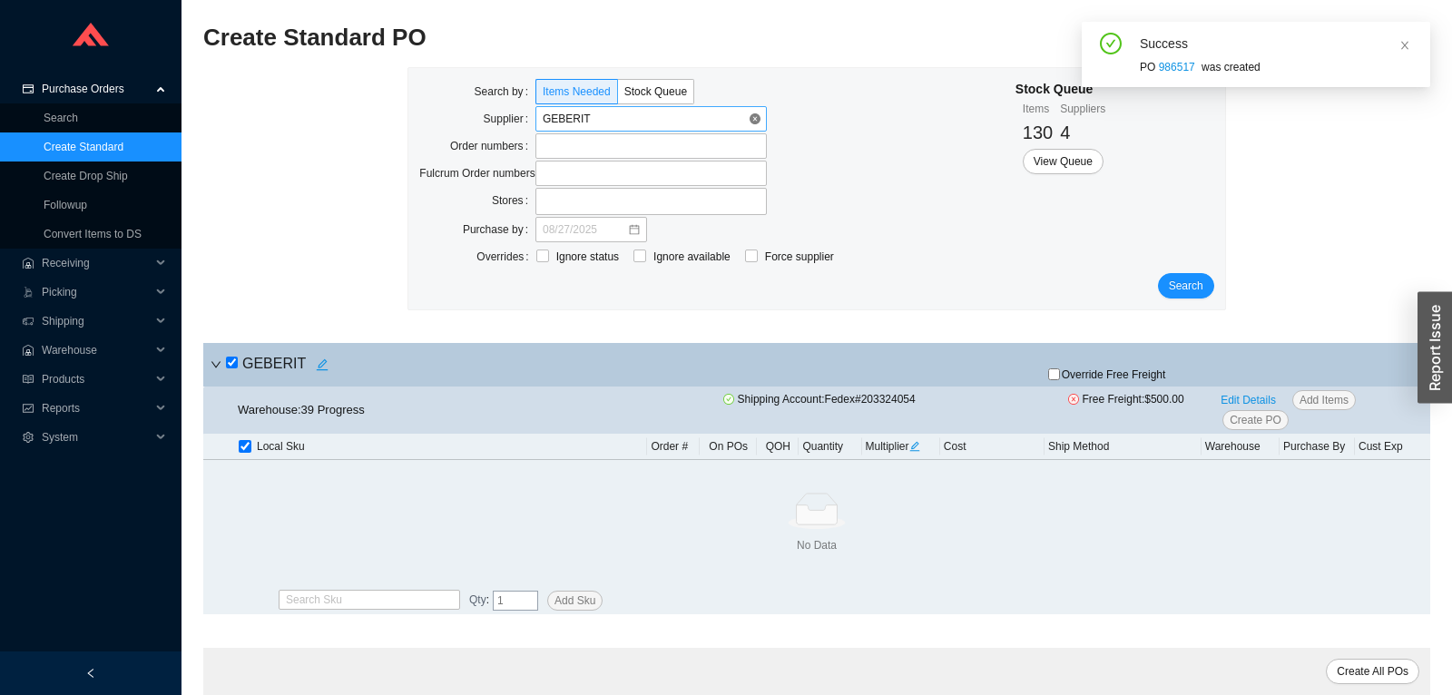
click at [747, 121] on span "GEBERIT" at bounding box center [651, 119] width 217 height 24
click at [703, 124] on input "search" at bounding box center [646, 119] width 206 height 24
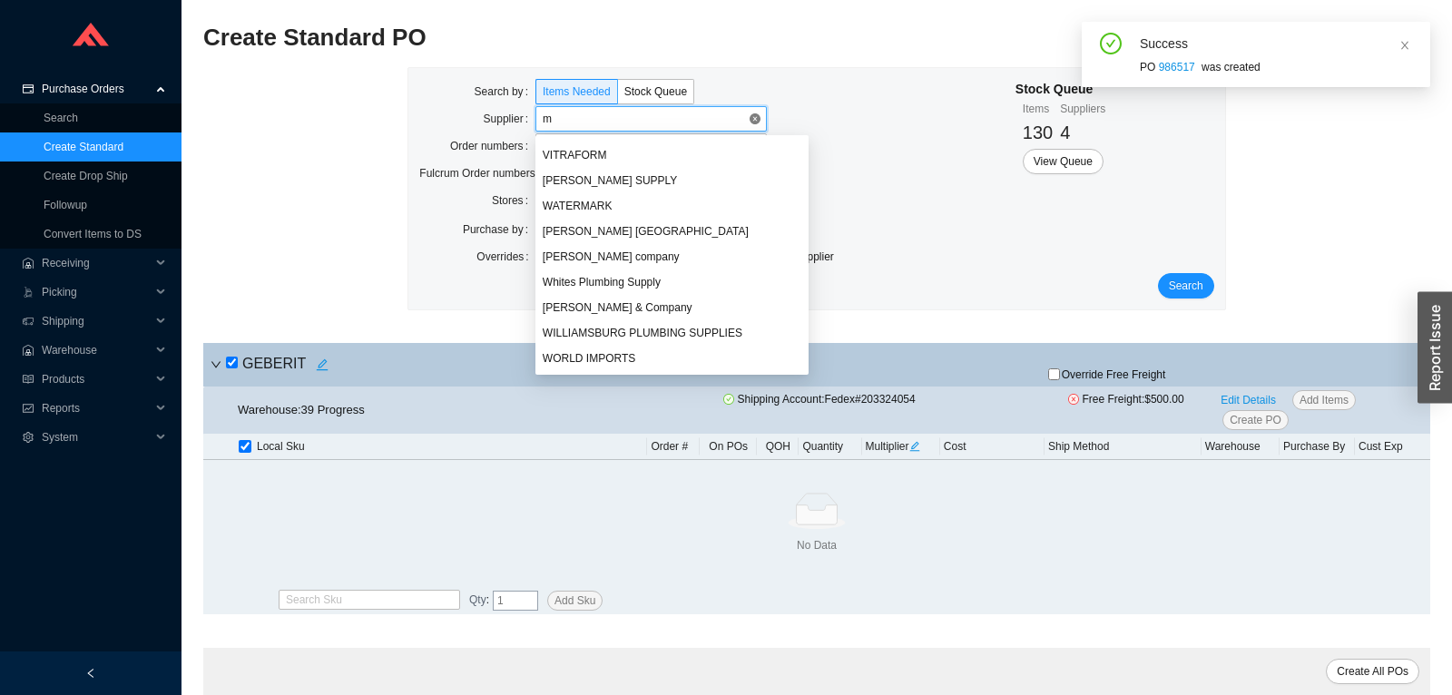
scroll to position [276, 0]
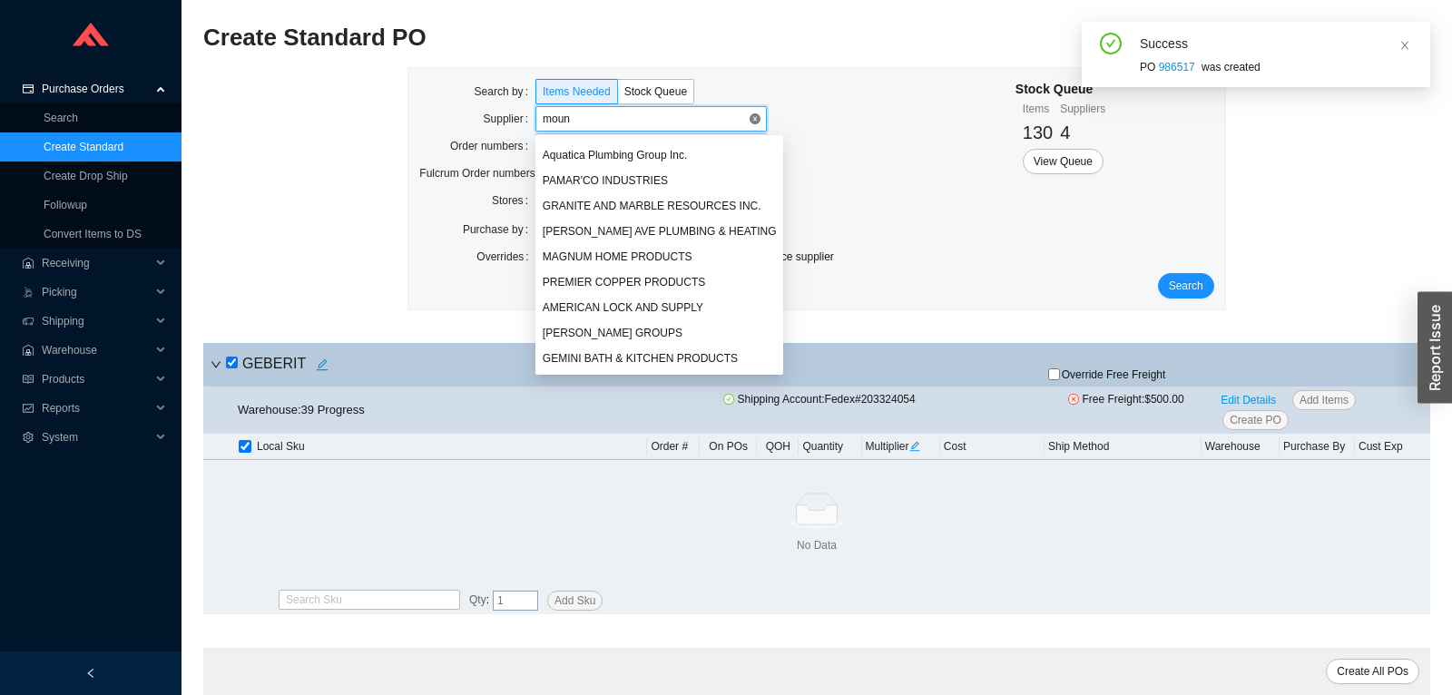
type input "mount"
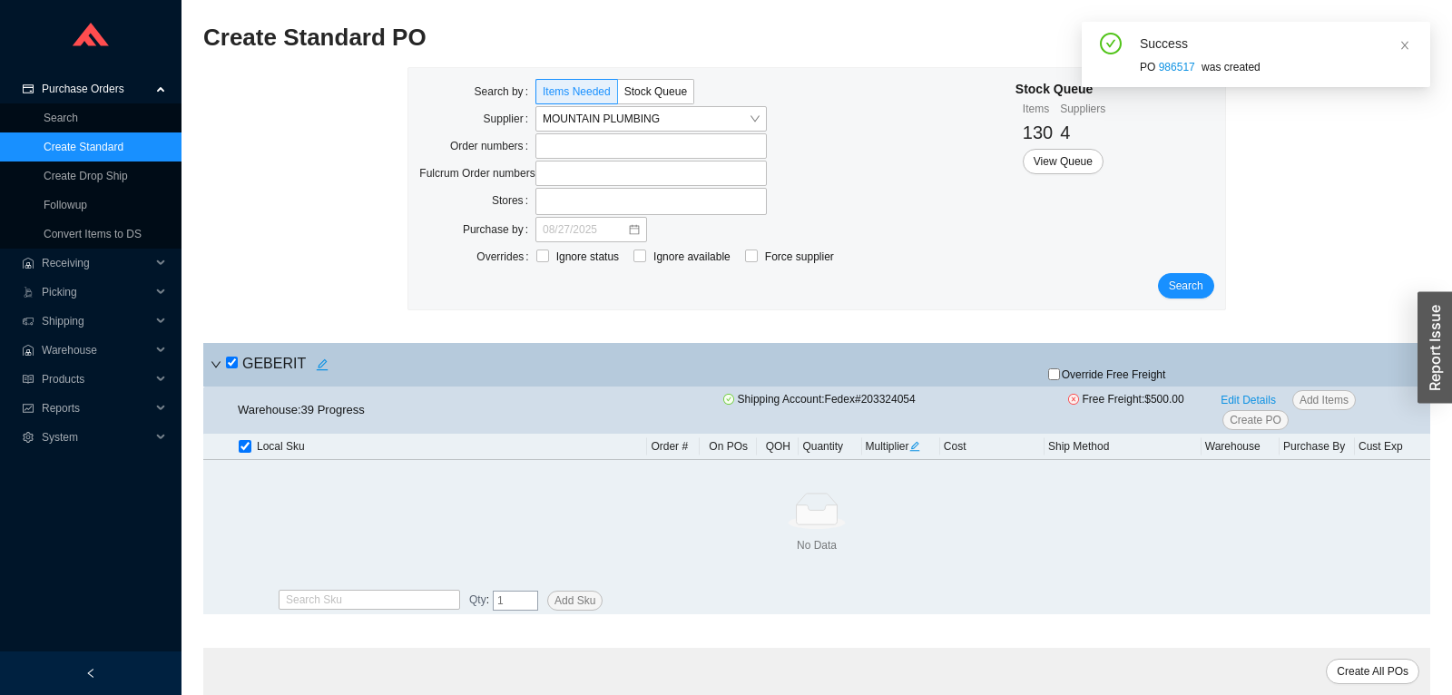
click at [1180, 303] on div "Search by Items Needed Stock Queue Supplier MOUNTAIN PLUMBING Order numbers Ful…" at bounding box center [816, 188] width 816 height 241
click at [1193, 286] on span "Search" at bounding box center [1186, 286] width 34 height 18
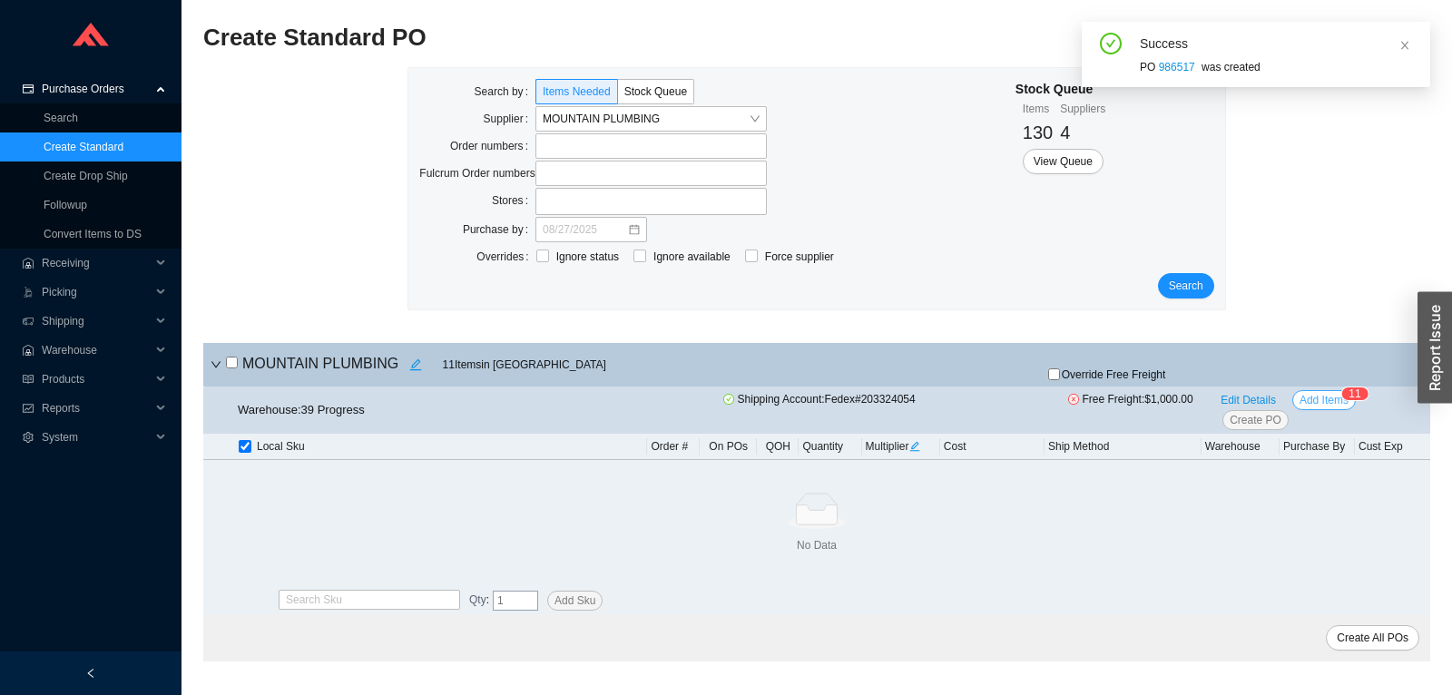
click at [1326, 398] on span "Add Items" at bounding box center [1323, 400] width 49 height 18
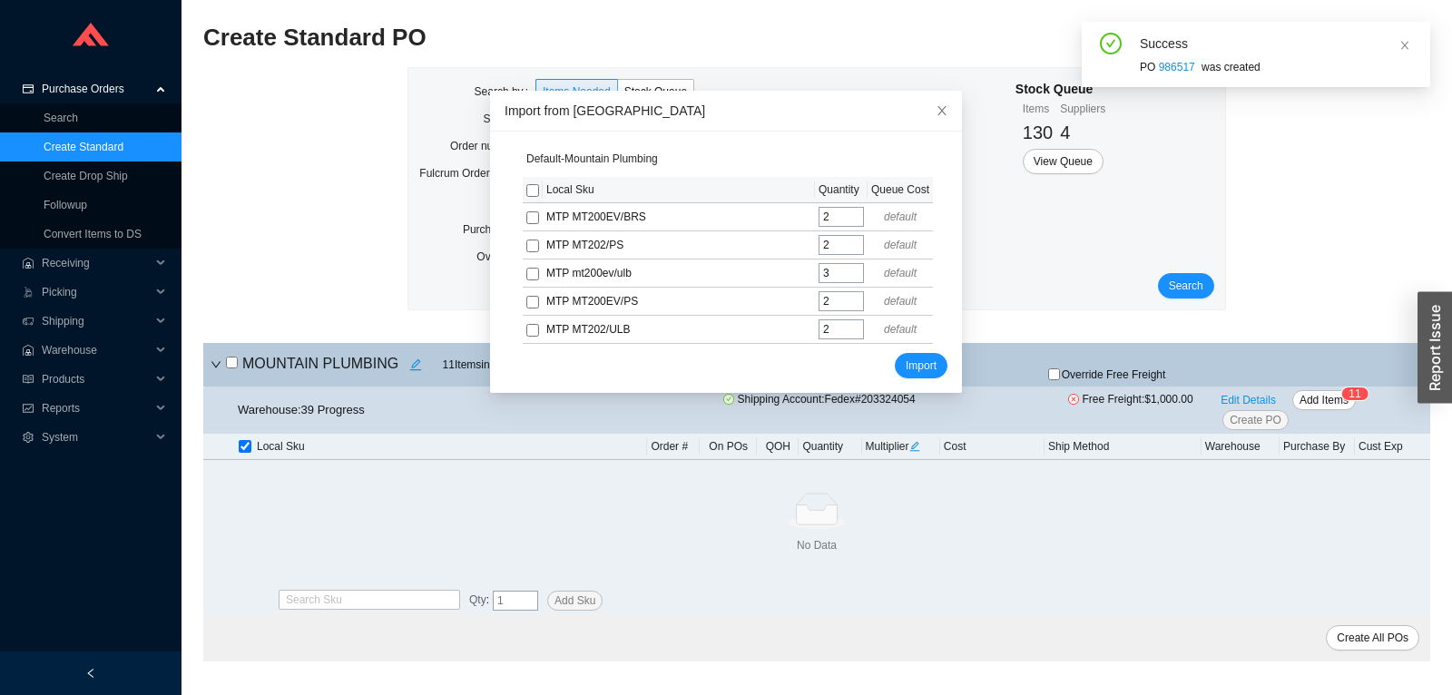
click at [533, 194] on input "checkbox" at bounding box center [532, 190] width 13 height 13
checkbox input "true"
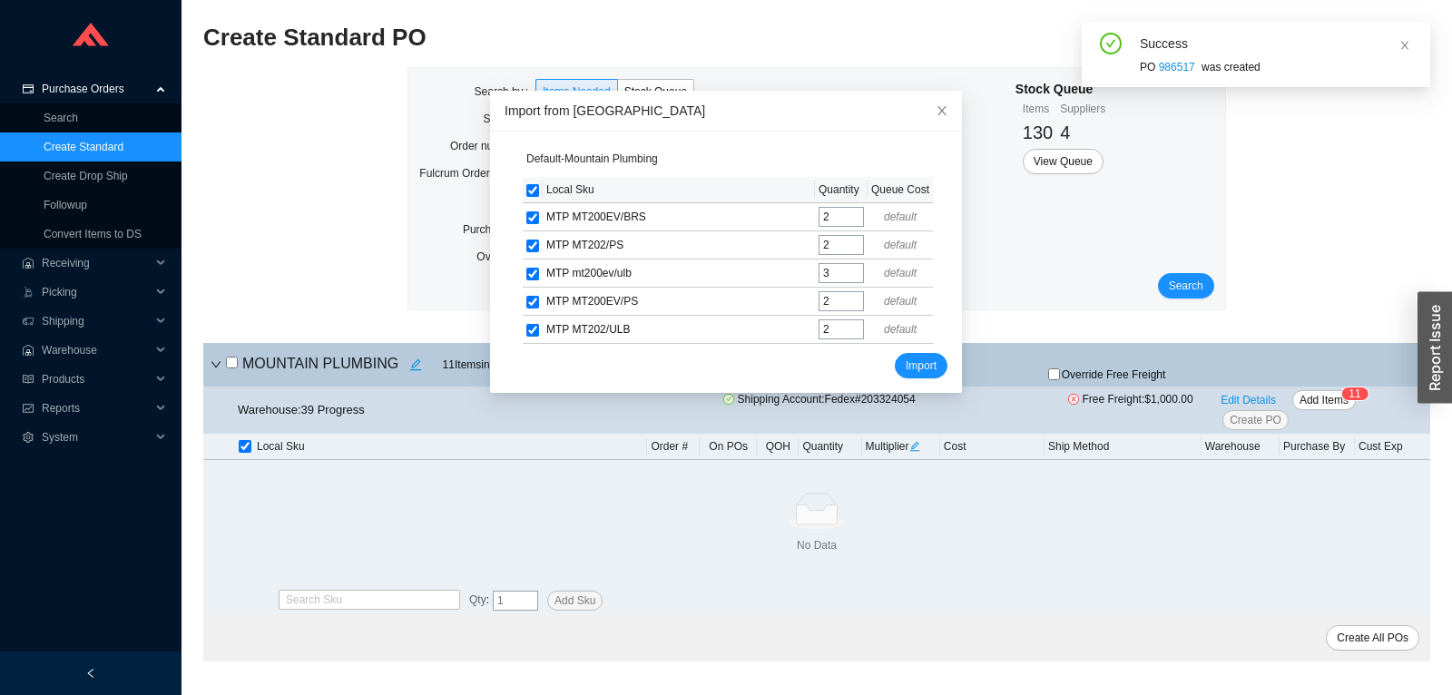
checkbox input "true"
click at [911, 370] on span "Import" at bounding box center [920, 366] width 31 height 18
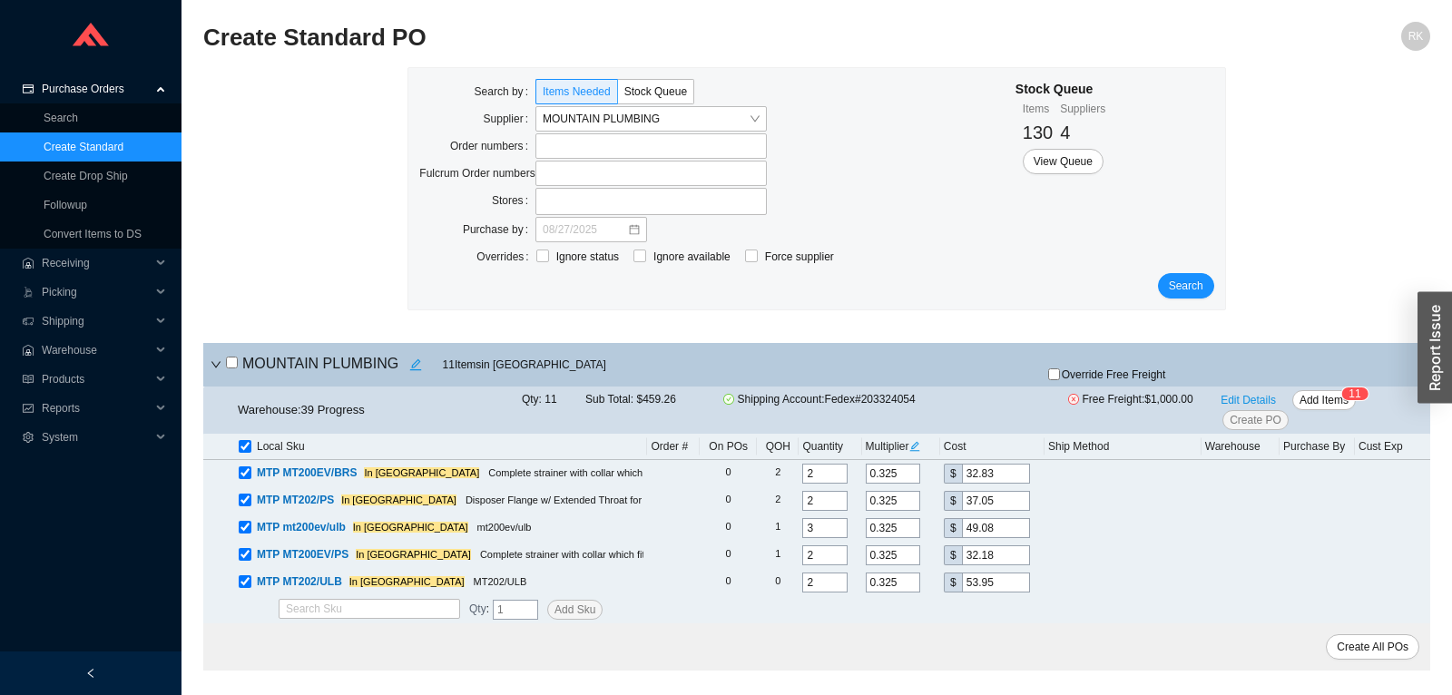
click at [1091, 367] on div "Override Free Freight" at bounding box center [1145, 365] width 252 height 36
click at [1060, 375] on input "Override Free Freight" at bounding box center [1054, 374] width 12 height 12
checkbox input "true"
click at [1266, 426] on span "Create PO" at bounding box center [1255, 420] width 52 height 18
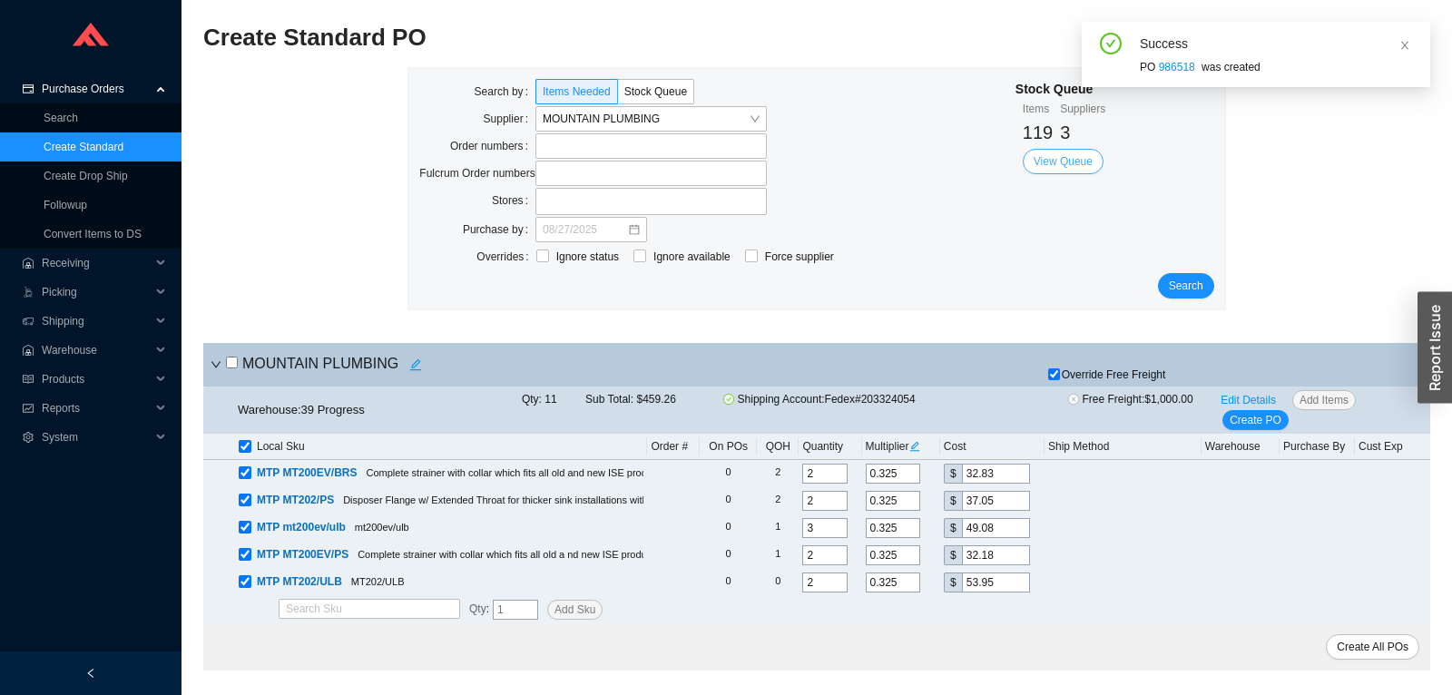
click at [1073, 167] on span "View Queue" at bounding box center [1062, 161] width 59 height 18
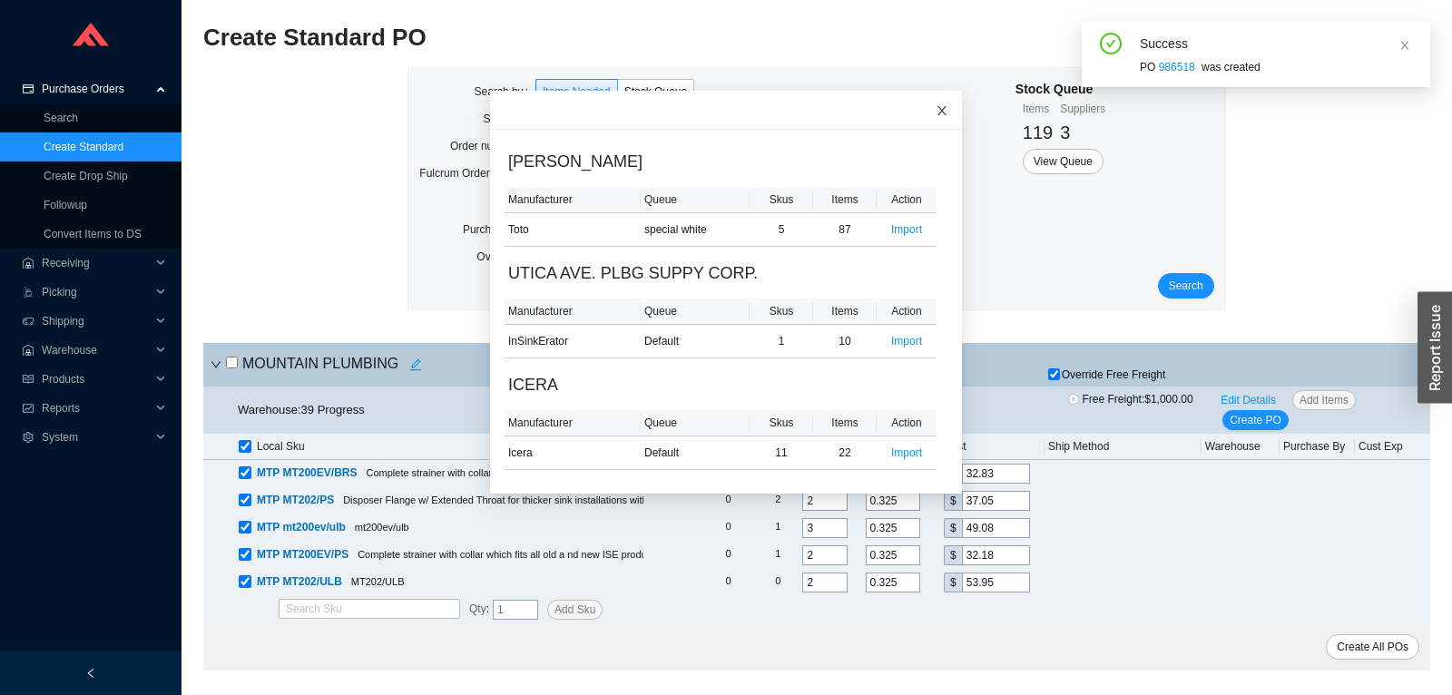
click at [943, 107] on icon "close" at bounding box center [941, 110] width 13 height 13
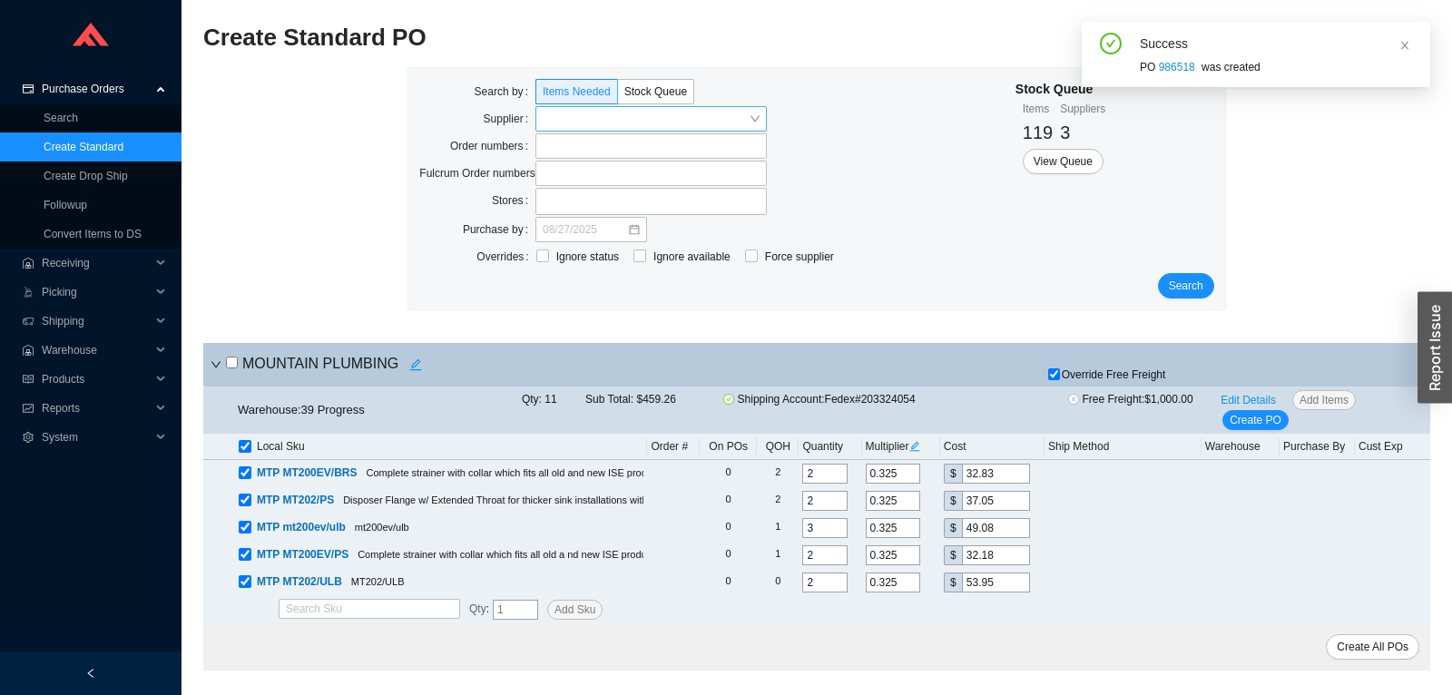
click at [718, 120] on input "search" at bounding box center [646, 119] width 206 height 24
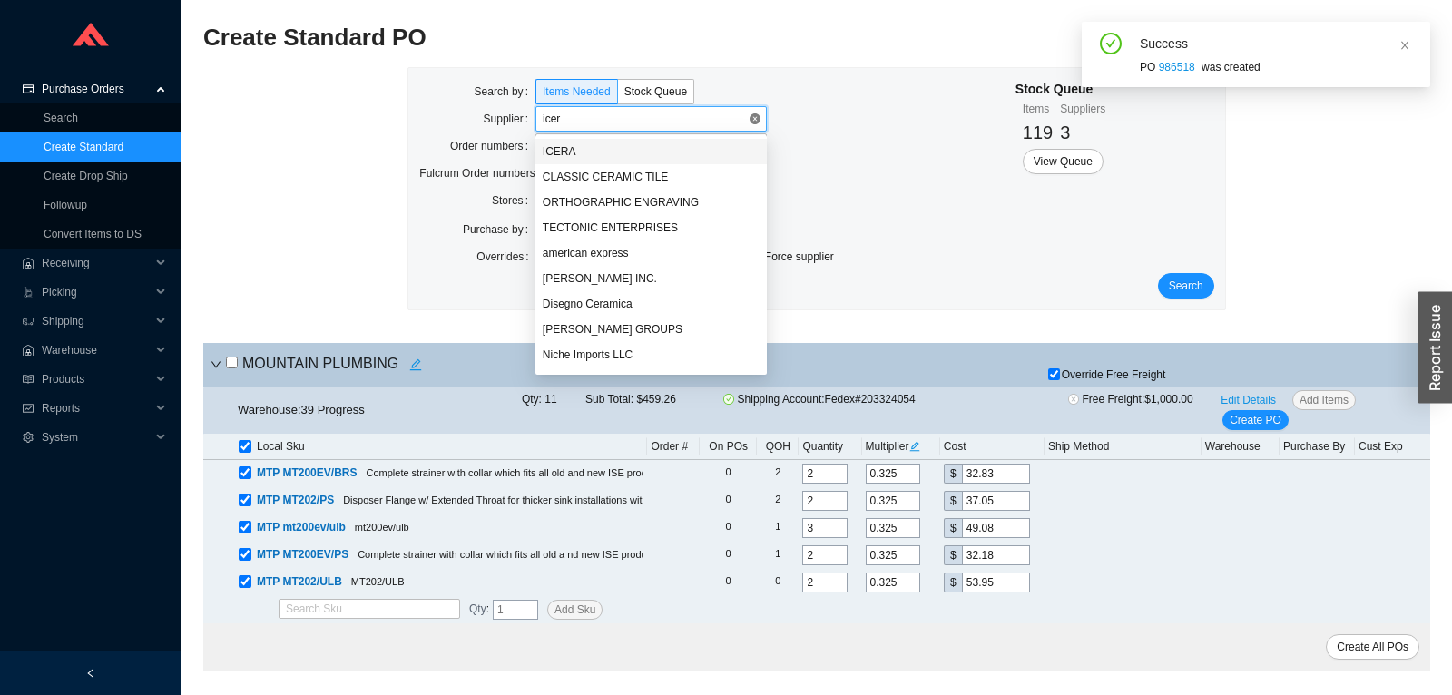
type input "icera"
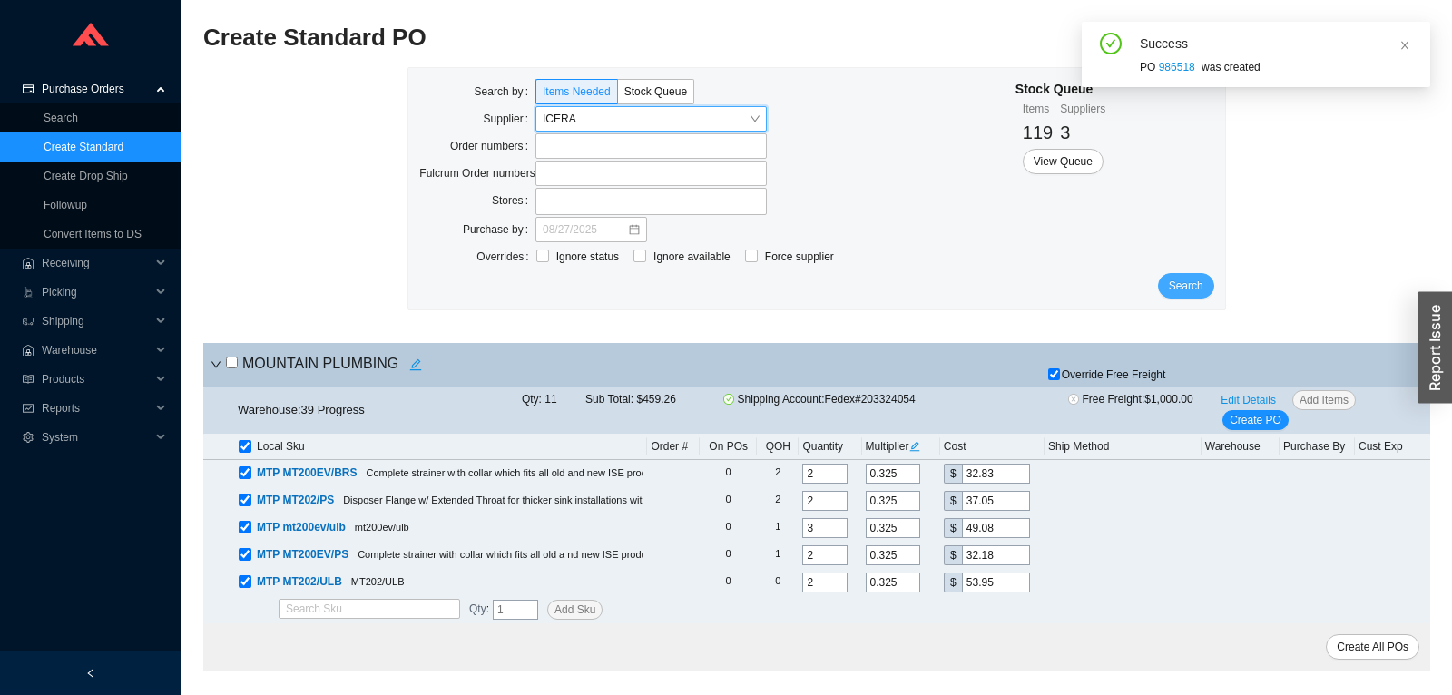
click at [1194, 284] on span "Search" at bounding box center [1186, 286] width 34 height 18
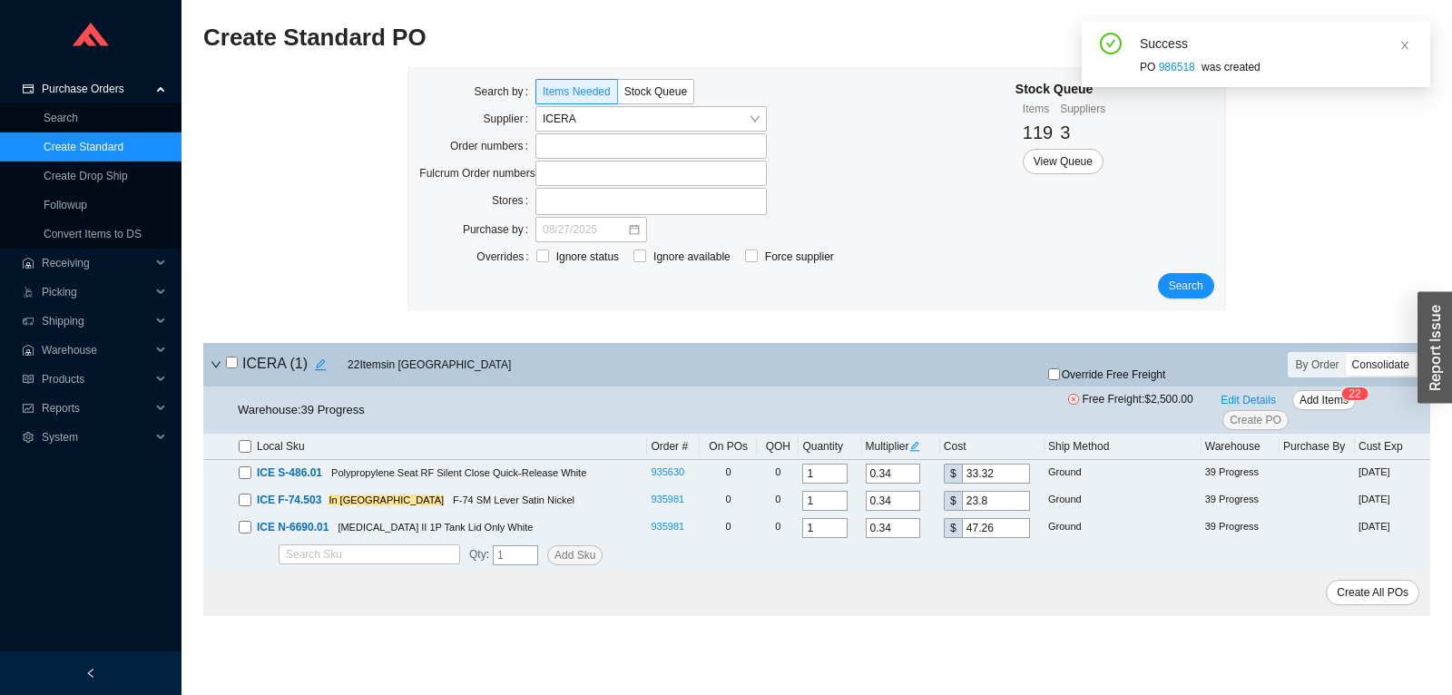
click at [229, 364] on input "checkbox" at bounding box center [232, 363] width 12 height 12
checkbox input "true"
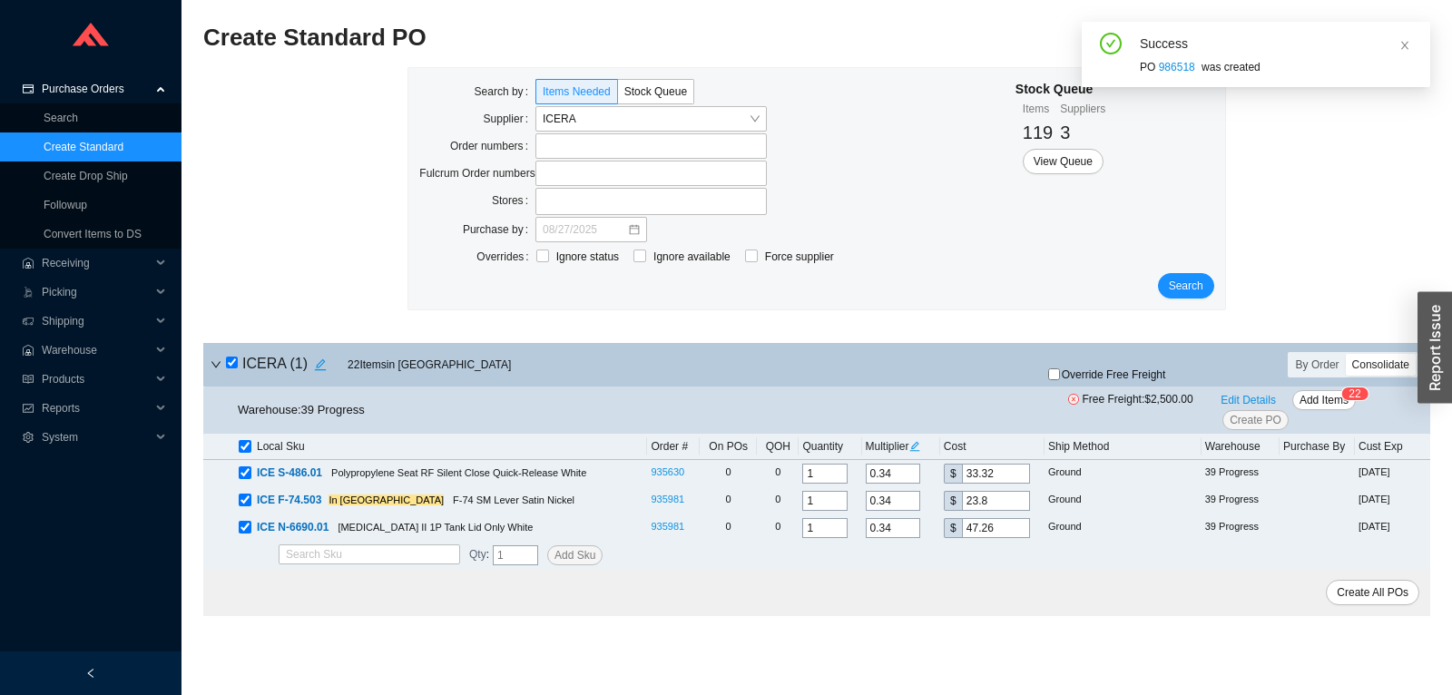
checkbox input "true"
click at [1321, 406] on span "Add Items" at bounding box center [1323, 400] width 49 height 18
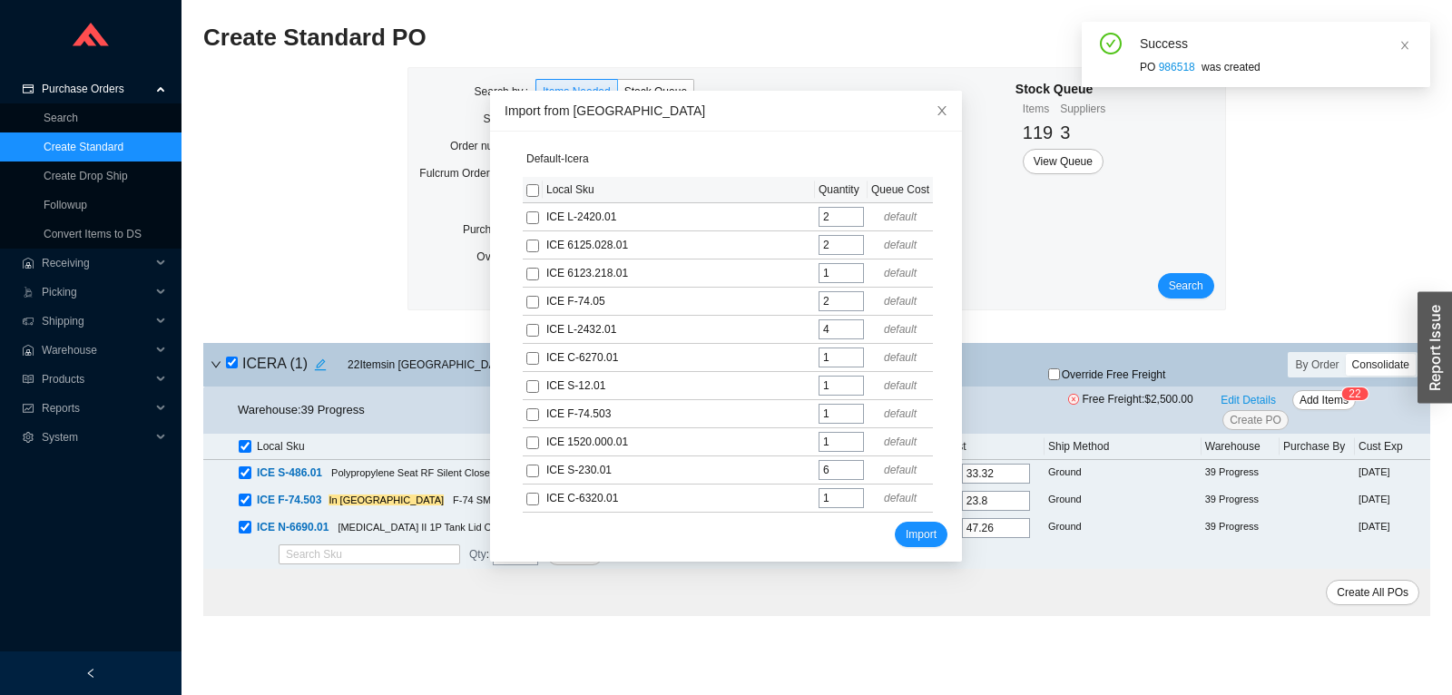
click at [533, 189] on input "checkbox" at bounding box center [532, 190] width 13 height 13
checkbox input "true"
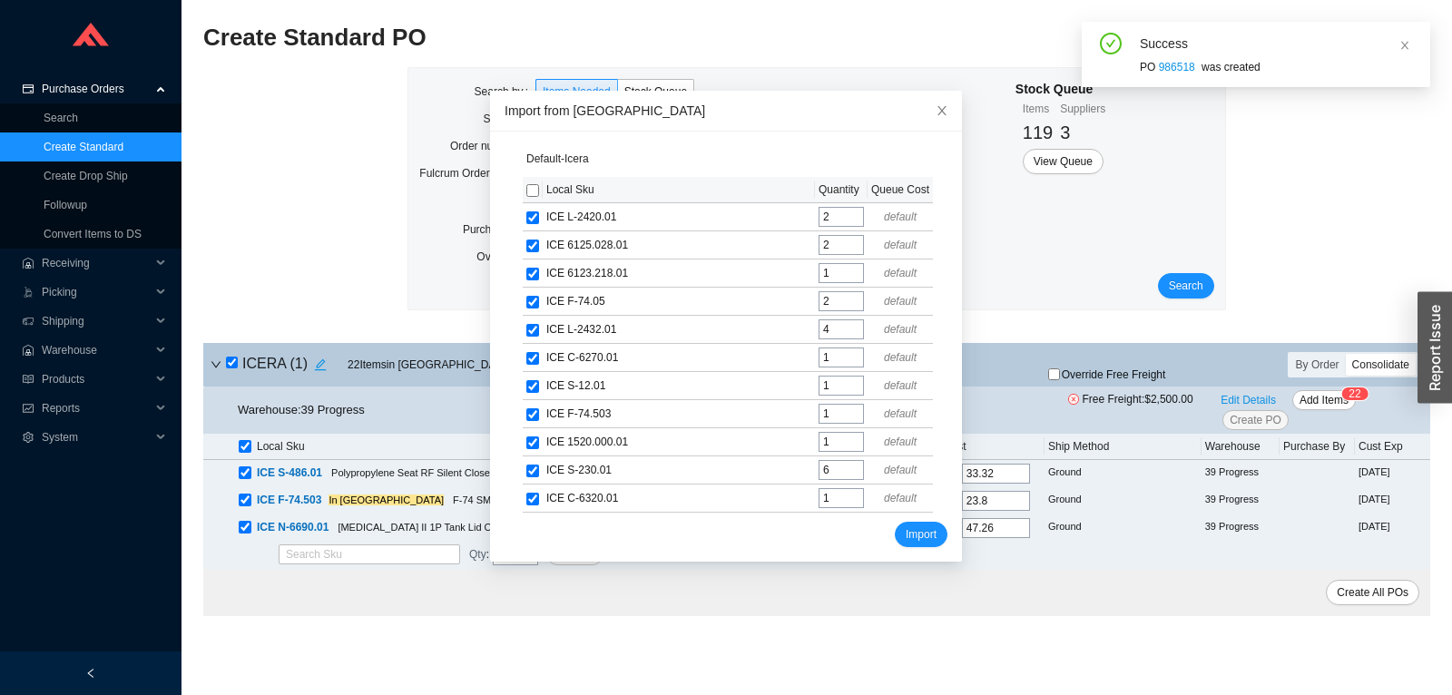
checkbox input "true"
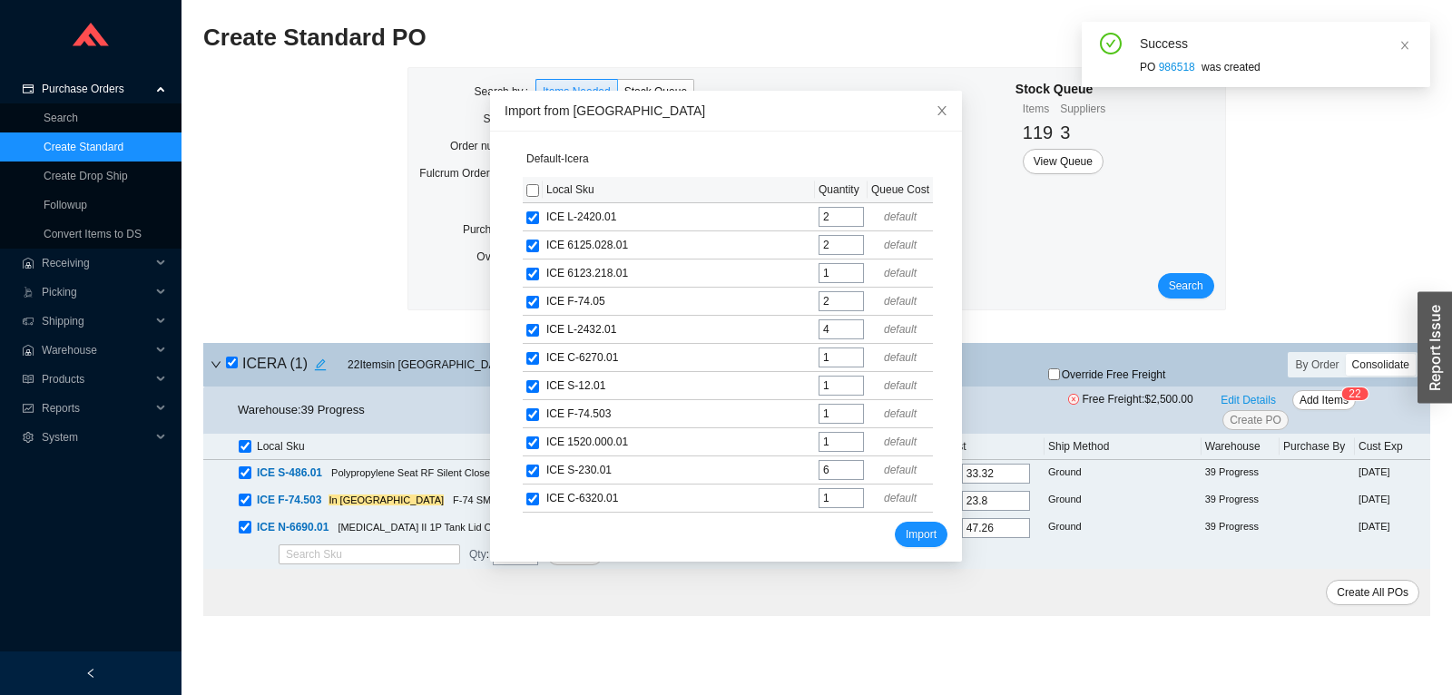
checkbox input "true"
click at [916, 526] on span "Import" at bounding box center [920, 534] width 31 height 18
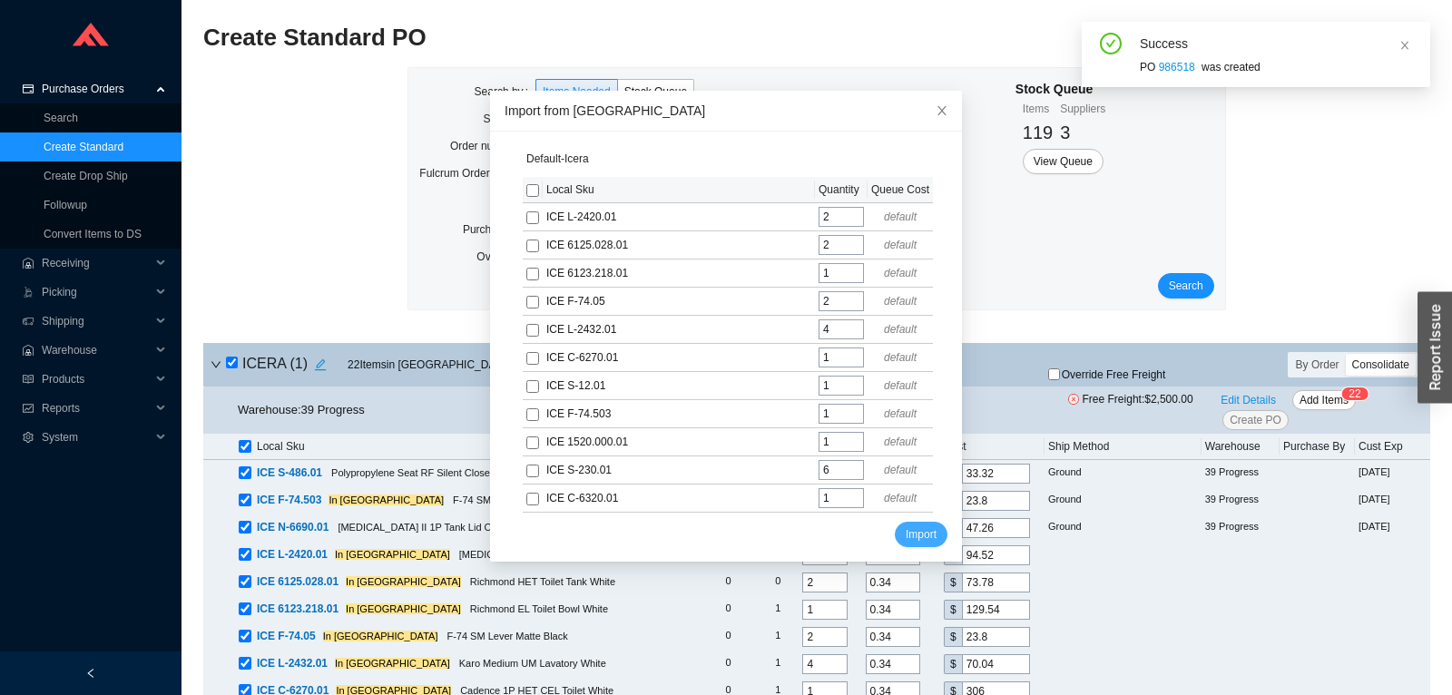
scroll to position [220, 0]
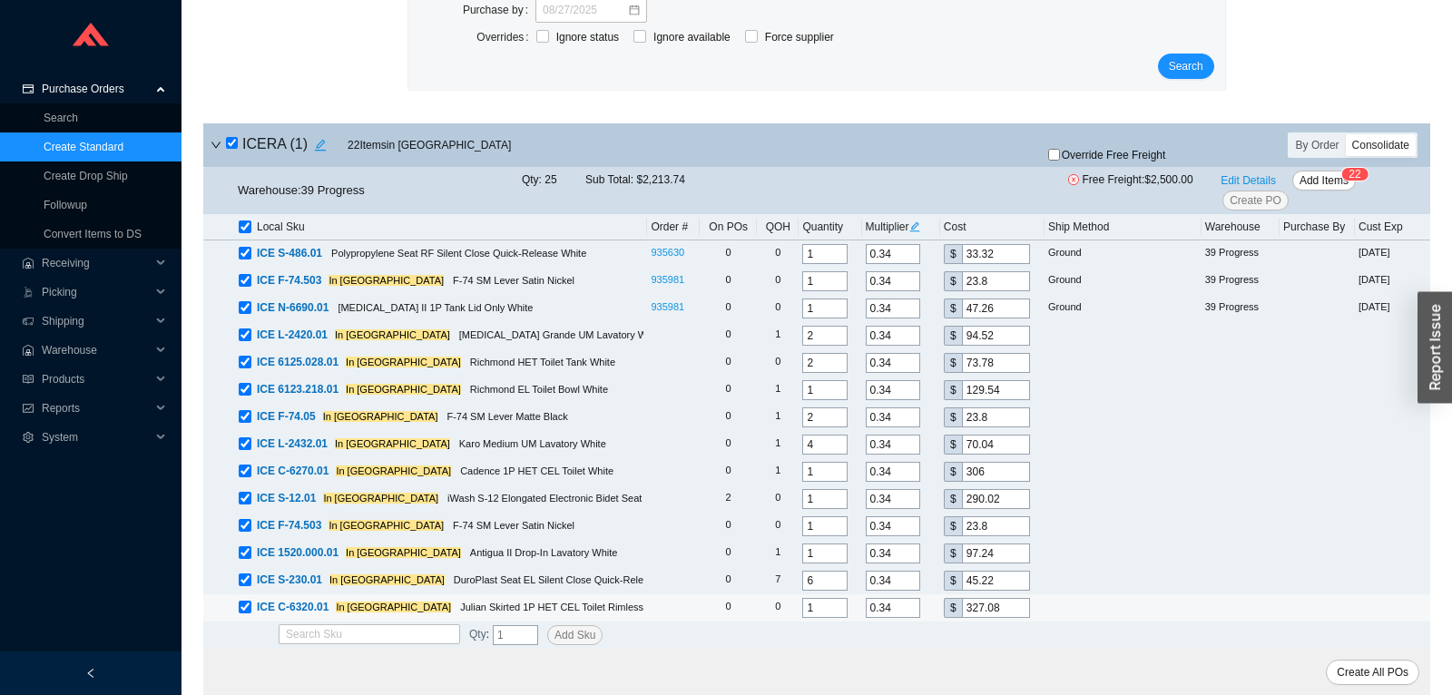
drag, startPoint x: 822, startPoint y: 610, endPoint x: 764, endPoint y: 612, distance: 58.1
click at [802, 612] on input "1" at bounding box center [824, 608] width 45 height 20
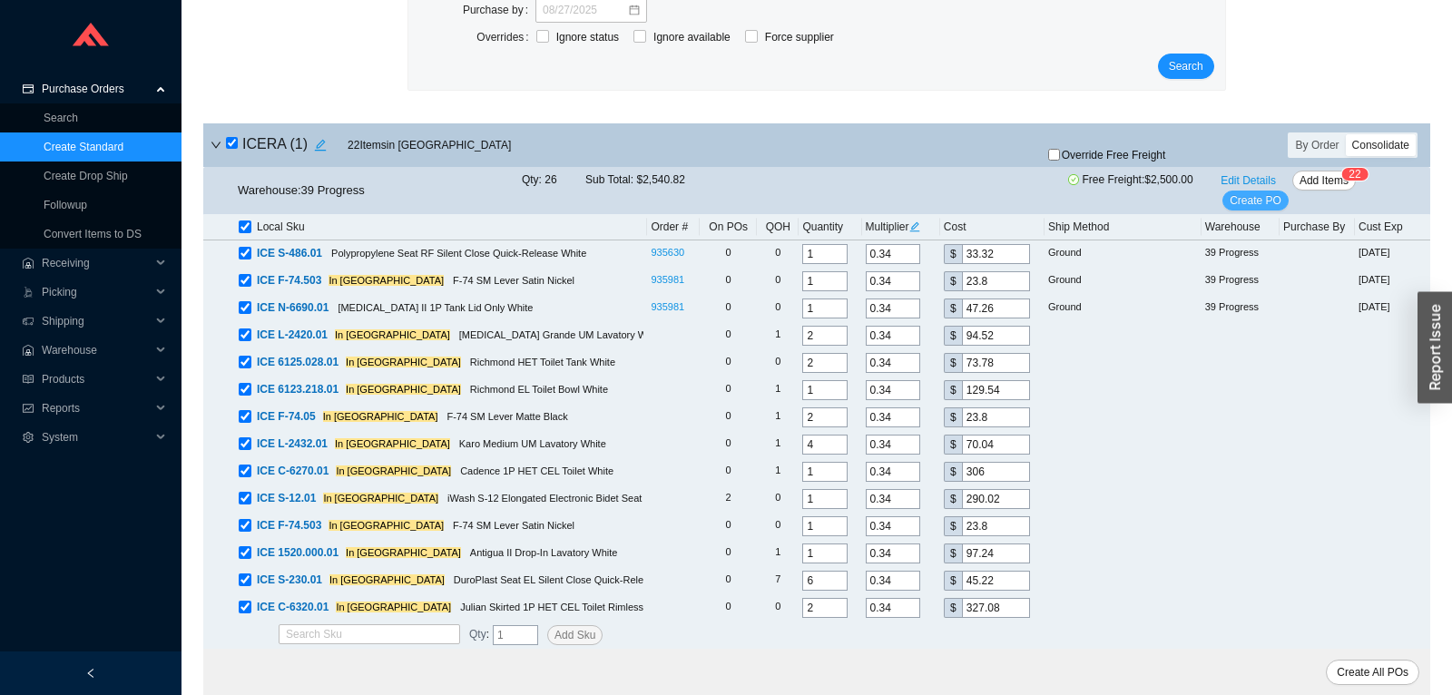
type input "2"
click at [1244, 207] on span "Create PO" at bounding box center [1255, 200] width 52 height 18
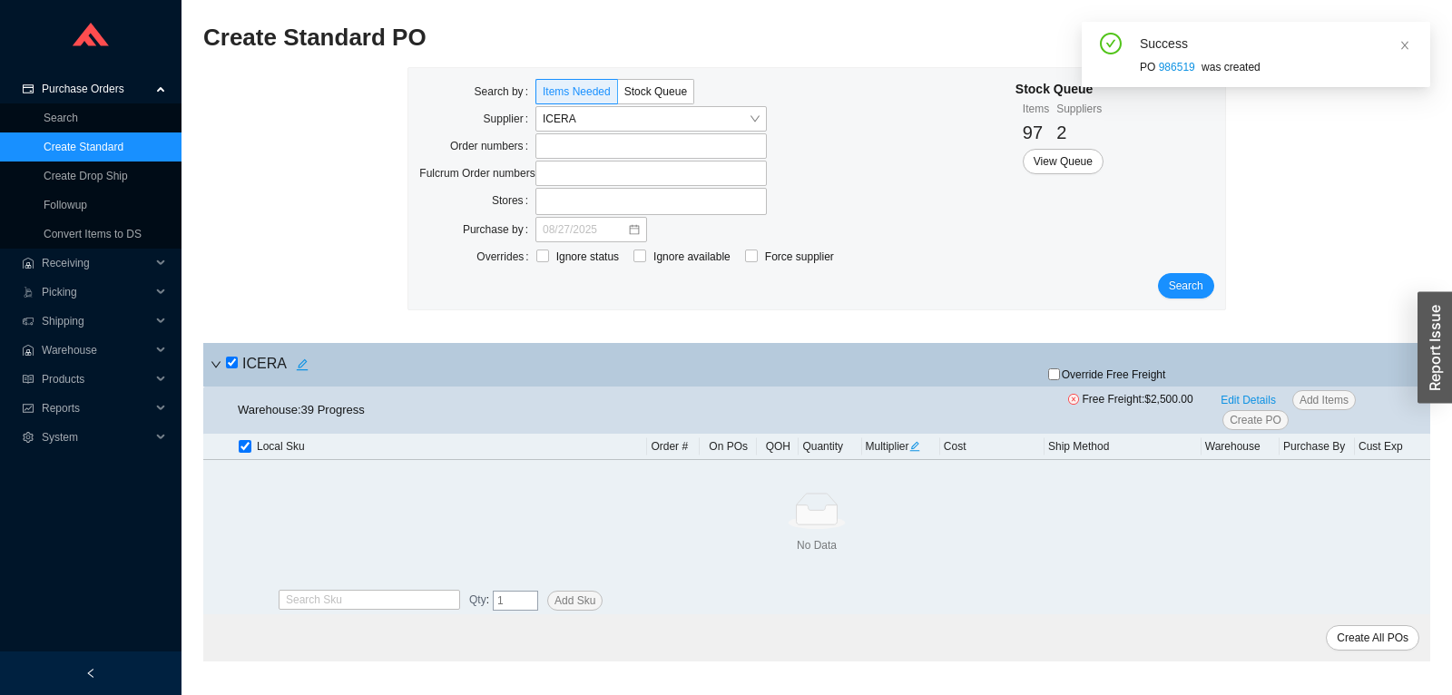
scroll to position [0, 0]
